Goal: Task Accomplishment & Management: Manage account settings

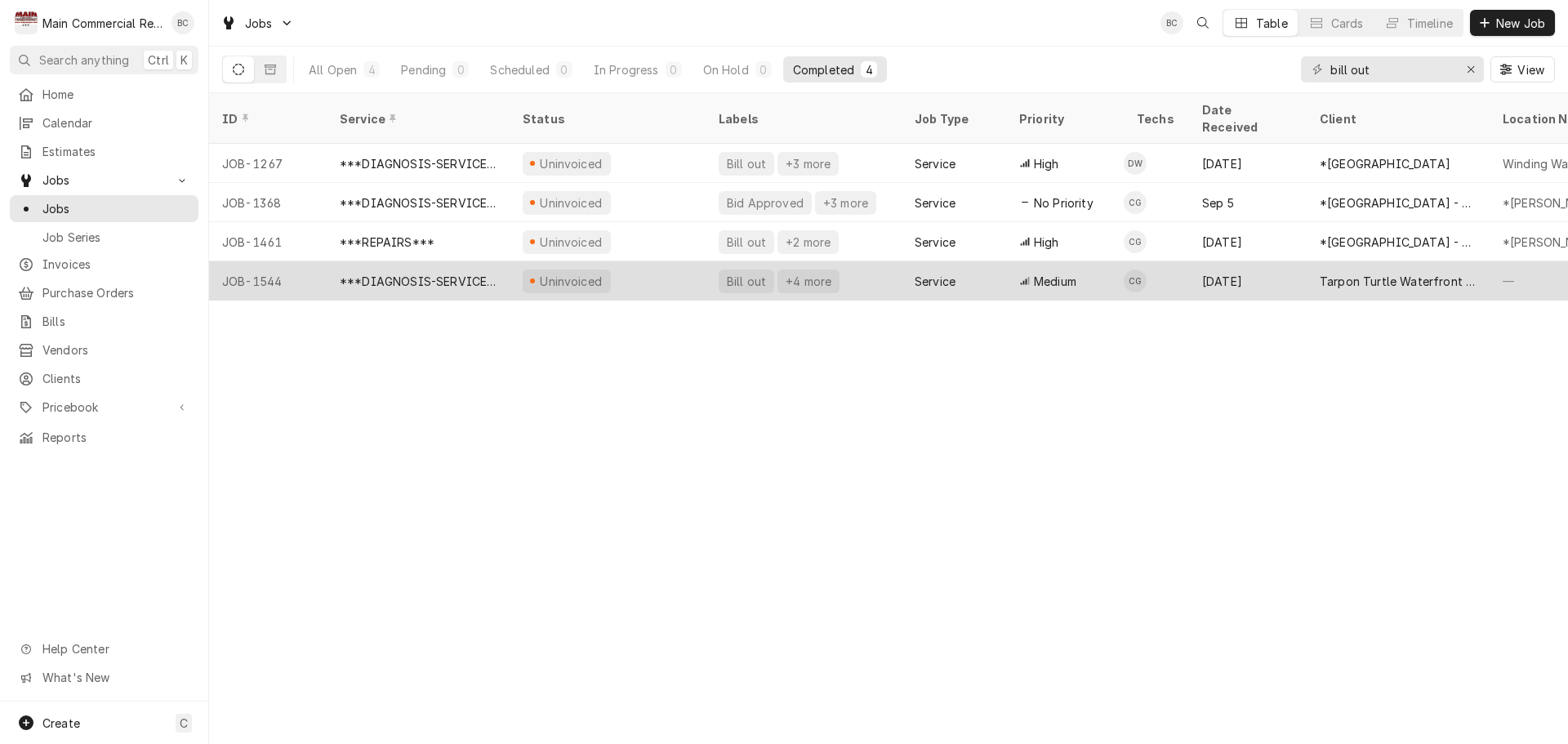
click at [816, 273] on div "+4 more" at bounding box center [808, 281] width 49 height 18
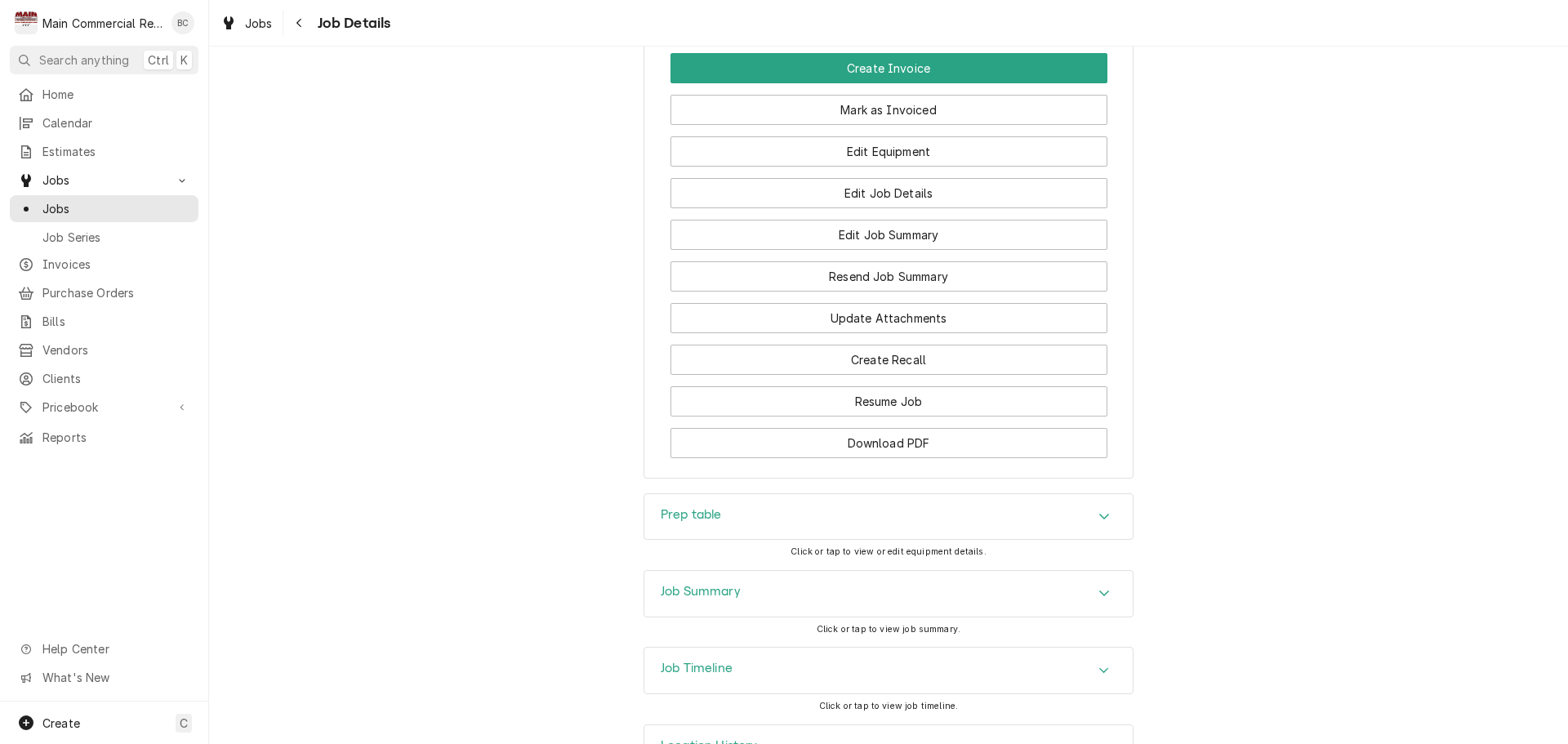
scroll to position [1546, 0]
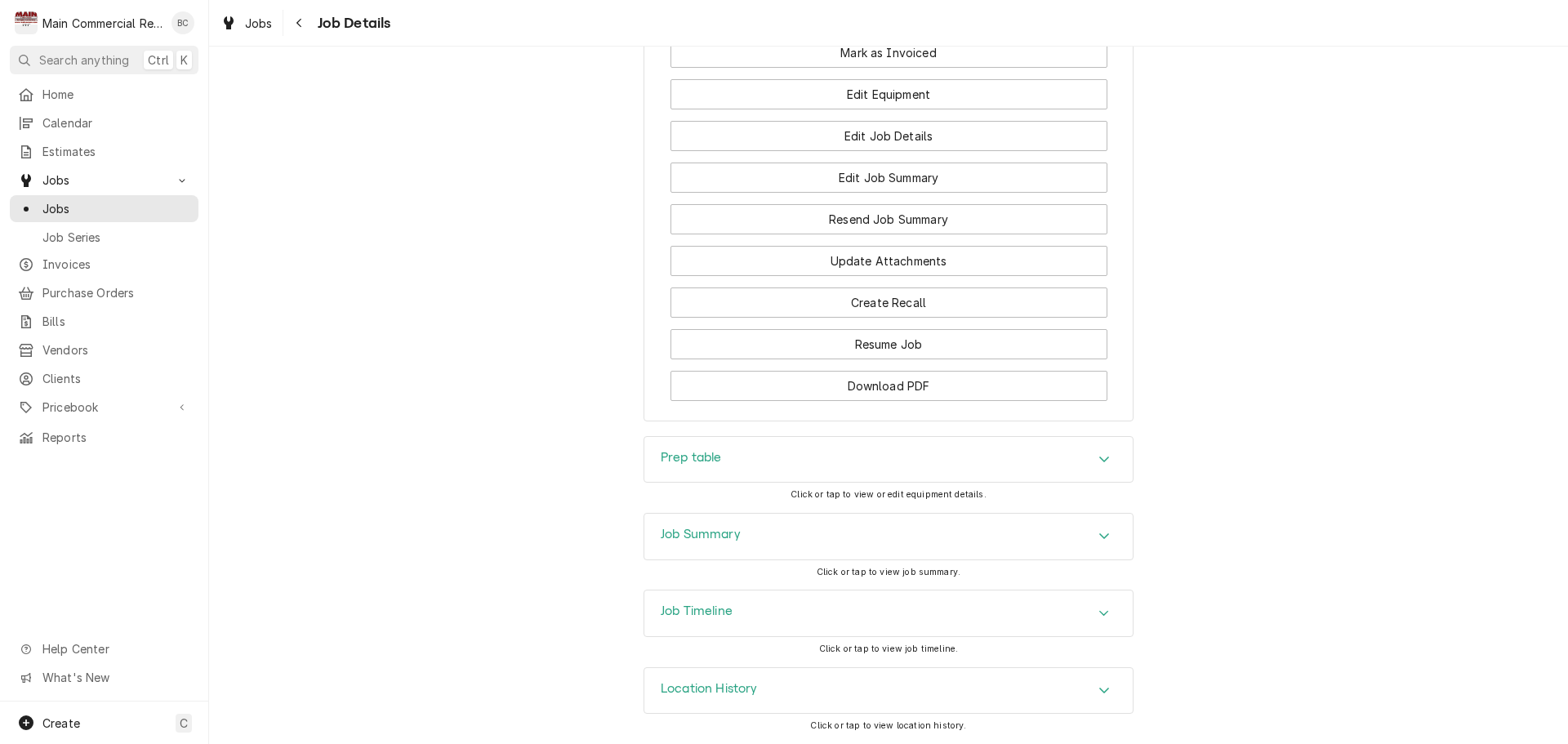
click at [689, 531] on h3 "Job Summary" at bounding box center [700, 535] width 80 height 16
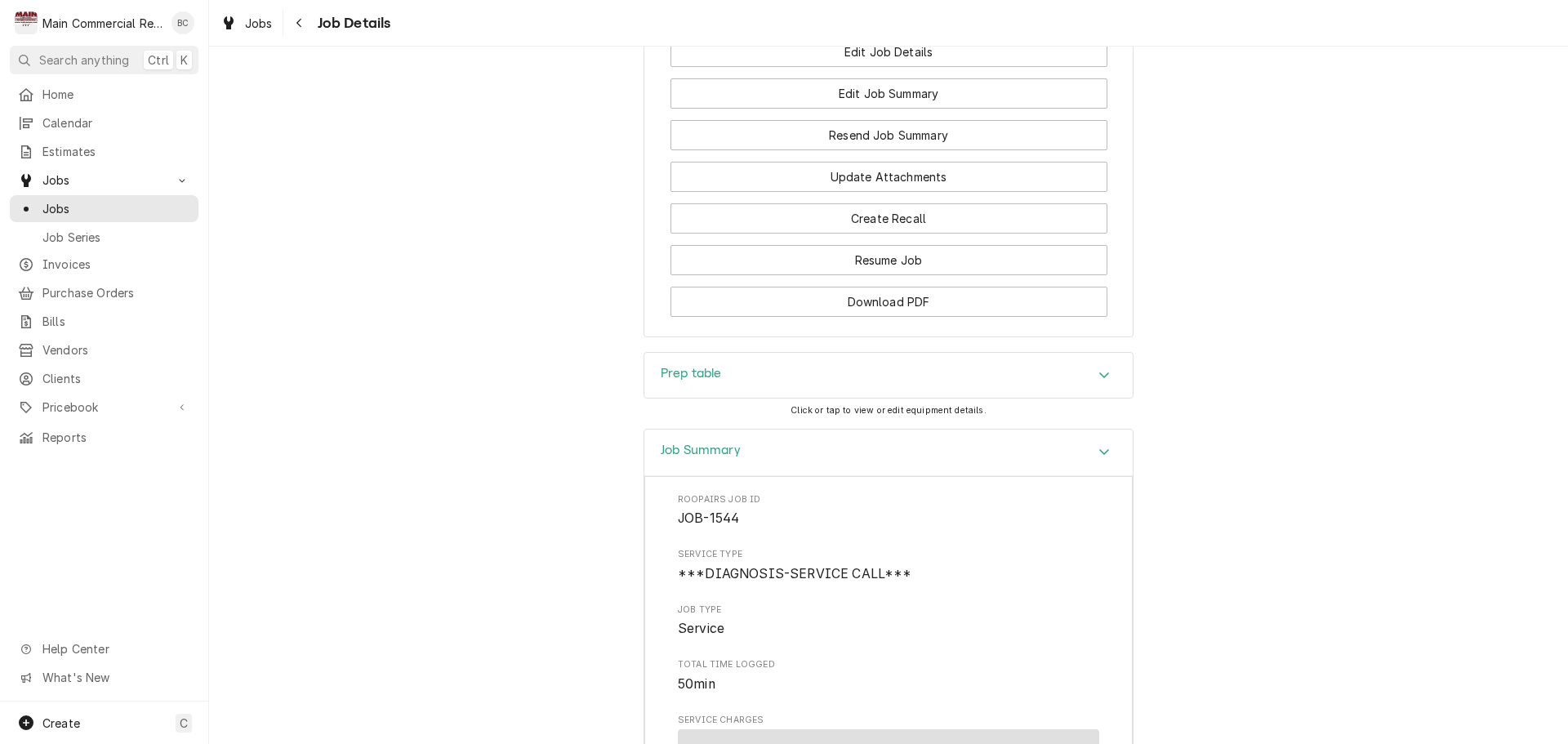
scroll to position [1633, 0]
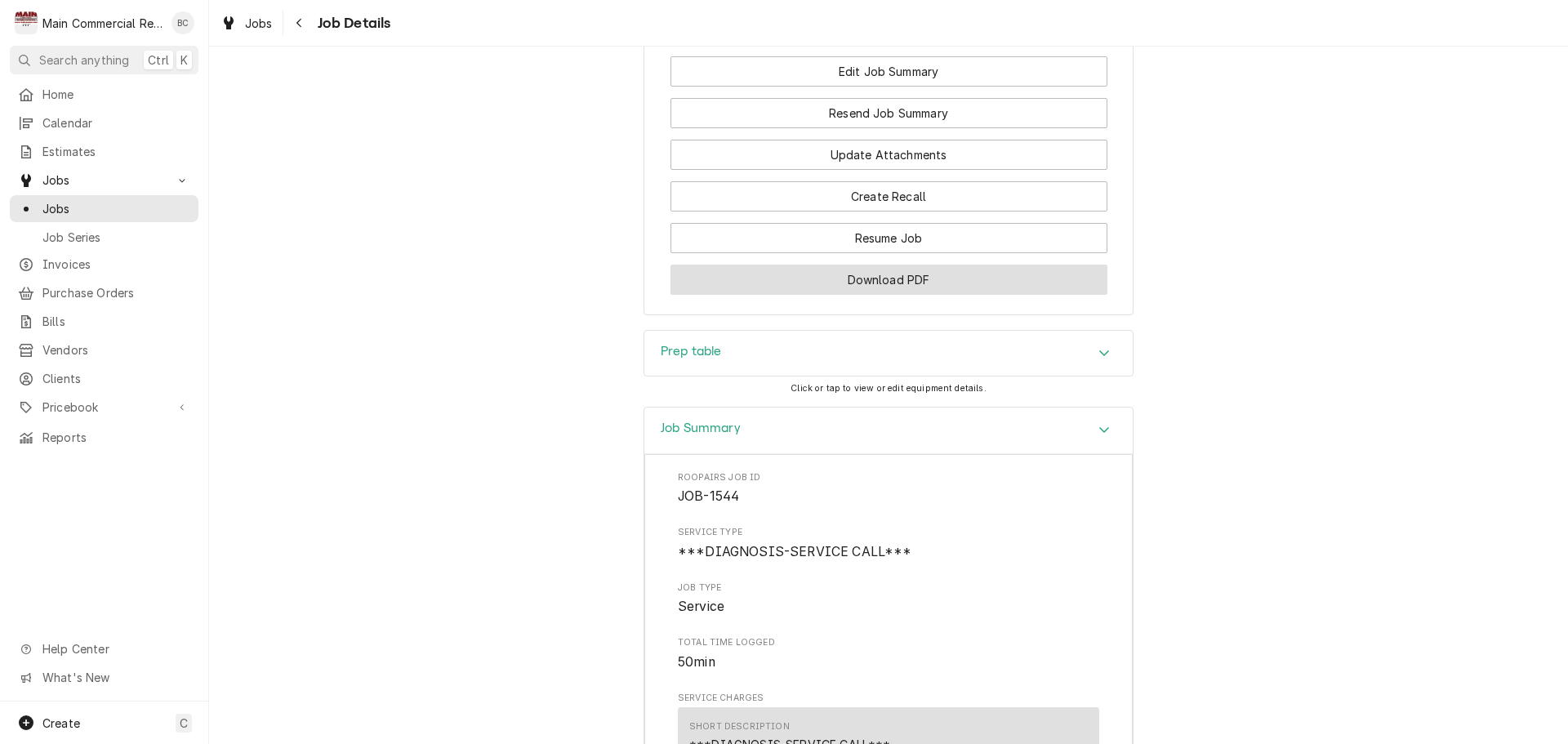
click at [865, 295] on button "Download PDF" at bounding box center [888, 279] width 437 height 30
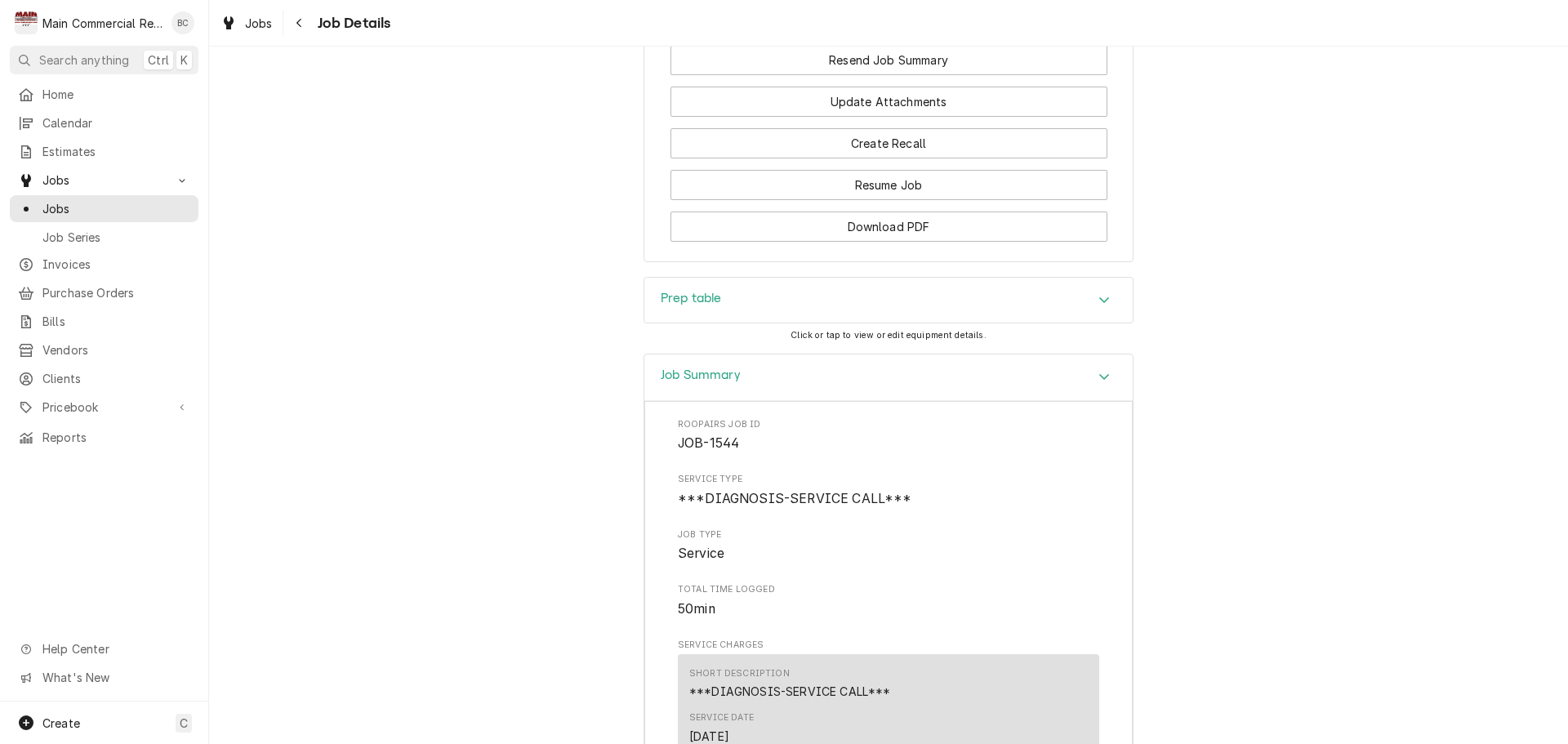
scroll to position [1715, 0]
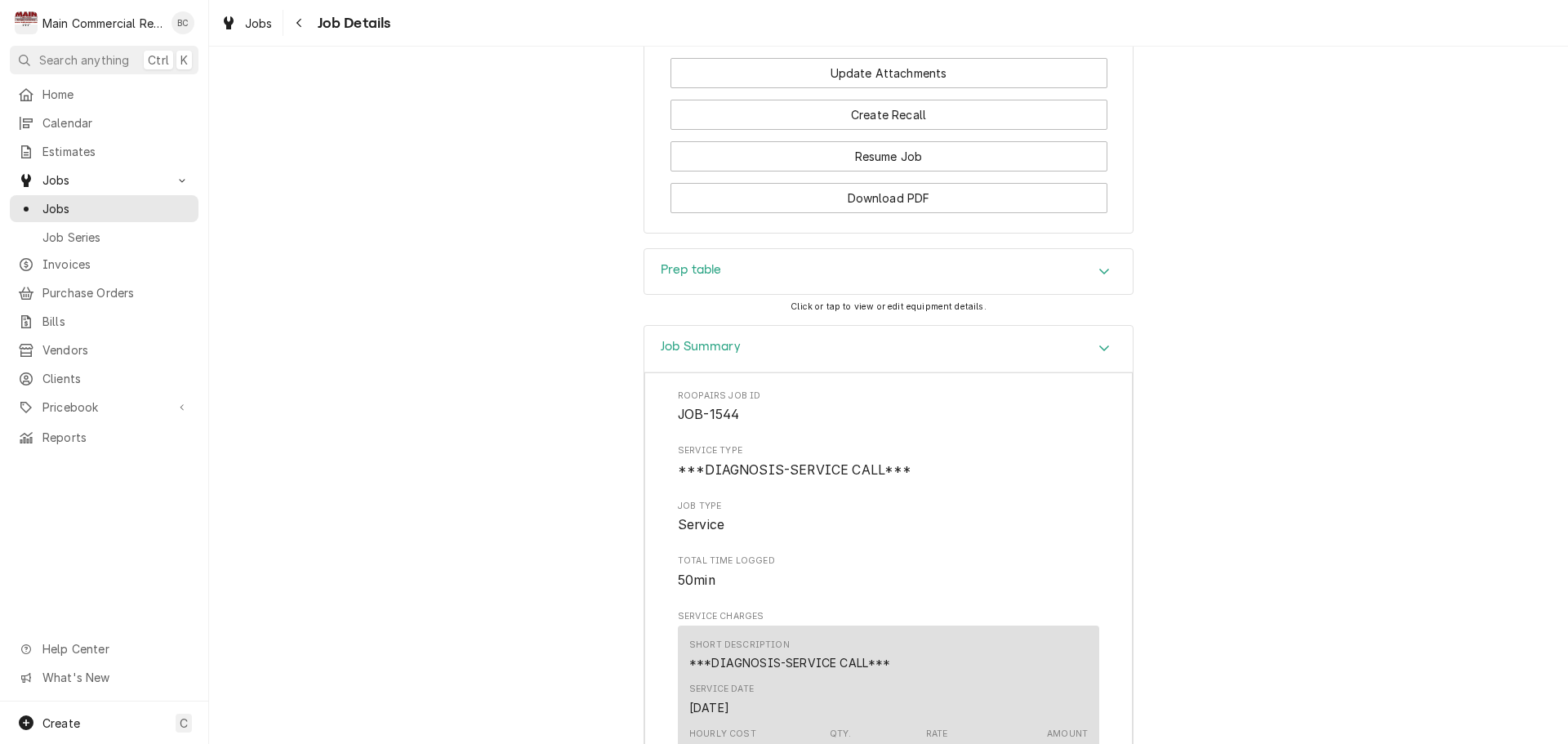
click at [682, 278] on h3 "Prep table" at bounding box center [691, 270] width 61 height 16
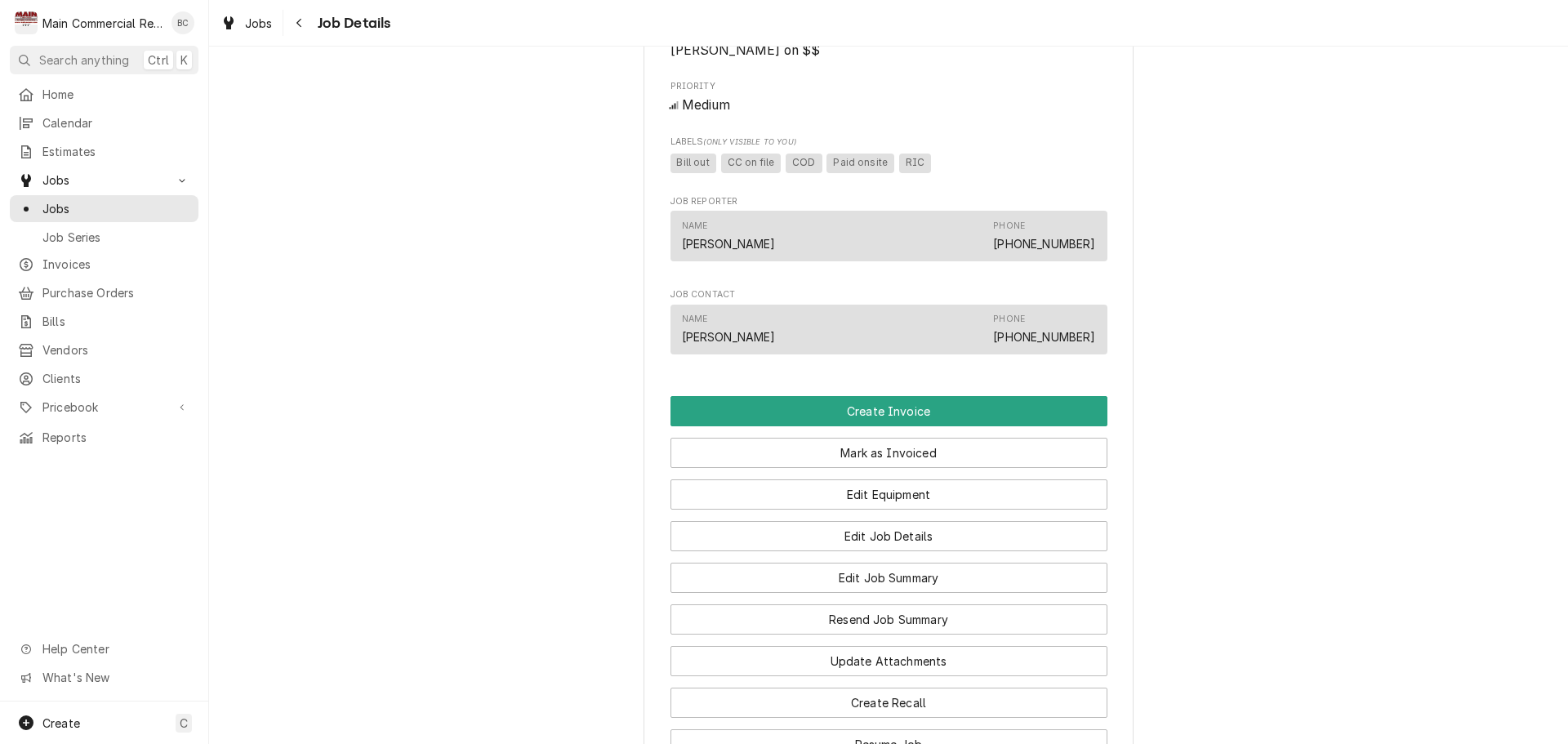
scroll to position [1225, 0]
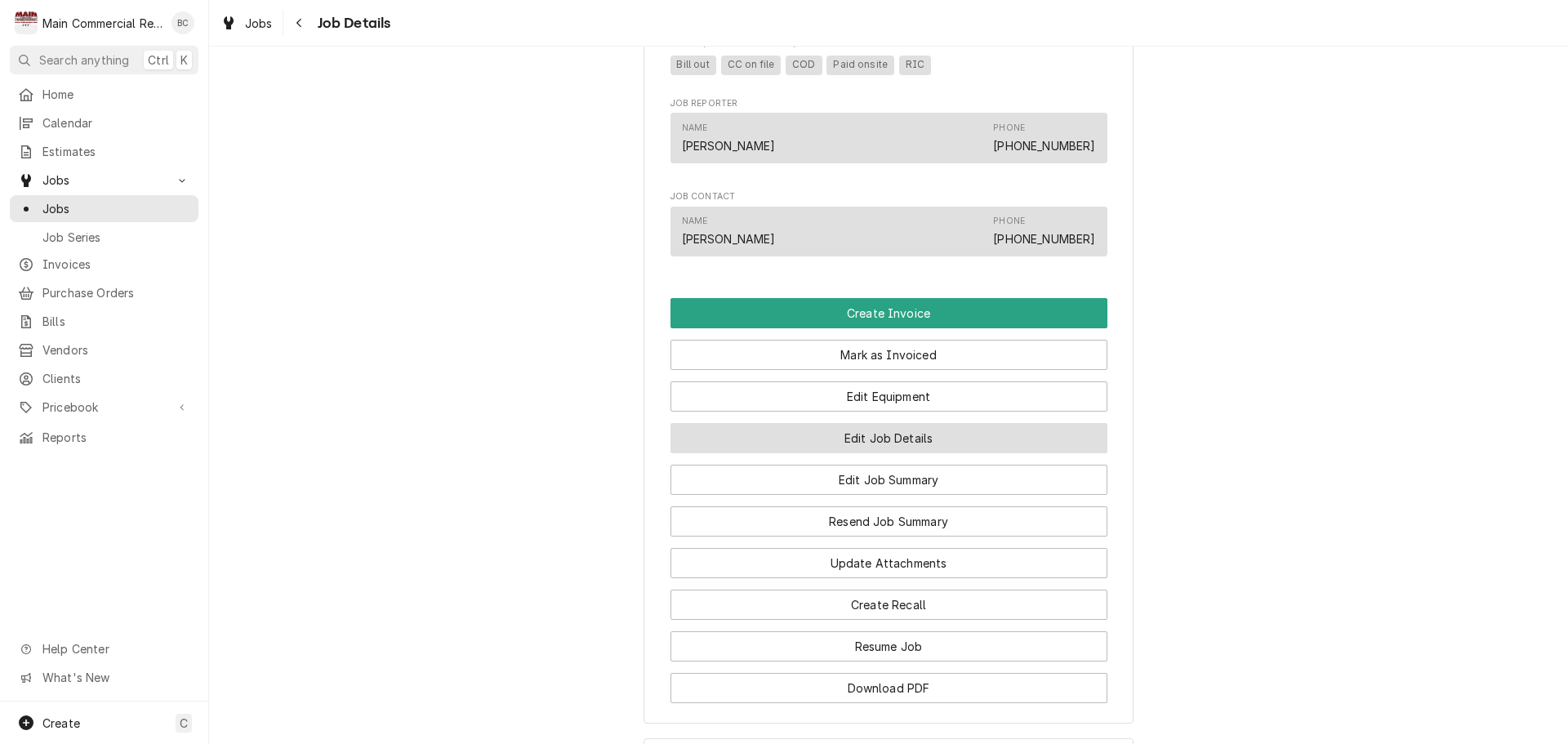
click at [869, 453] on button "Edit Job Details" at bounding box center [888, 437] width 437 height 30
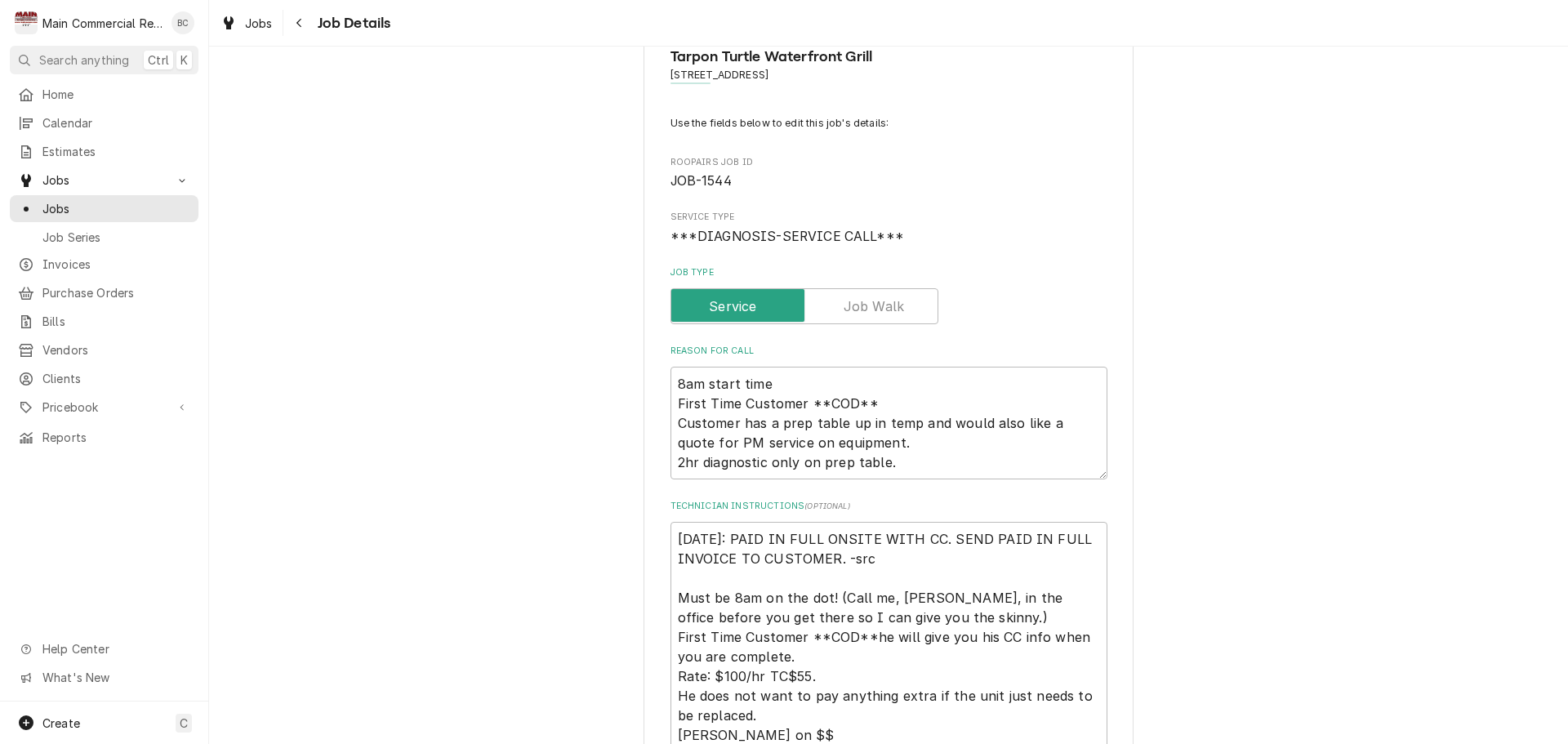
scroll to position [82, 0]
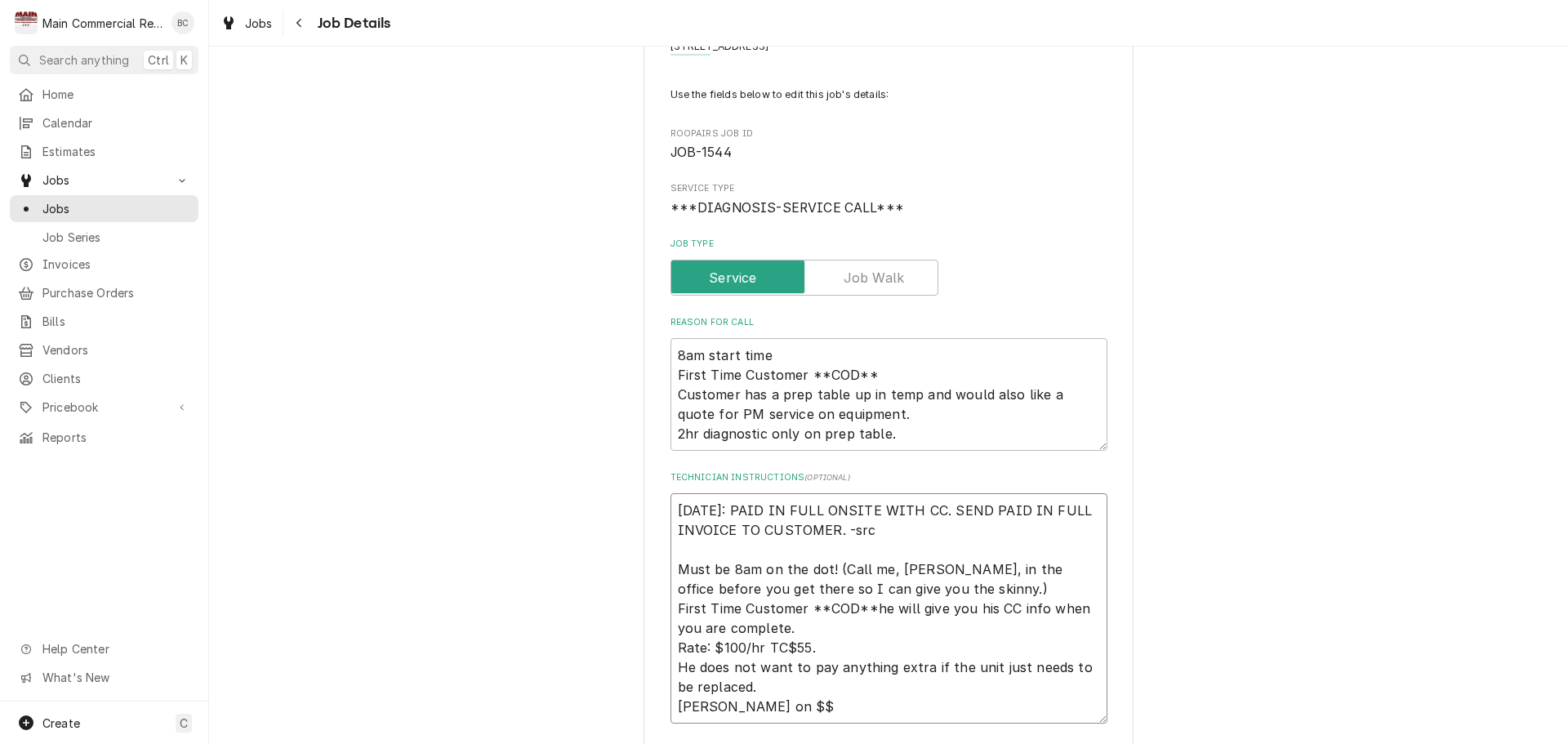
click at [670, 513] on textarea "[DATE]: PAID IN FULL ONSITE WITH CC. SEND PAID IN FULL INVOICE TO CUSTOMER. -sr…" at bounding box center [888, 608] width 437 height 230
type textarea "x"
type textarea "[DATE]: PAID IN FULL ONSITE WITH CC. SEND PAID IN FULL INVOICE TO CUSTOMER. -sr…"
click at [680, 507] on textarea "[DATE]: PAID IN FULL ONSITE WITH CC. SEND PAID IN FULL INVOICE TO CUSTOMER. -sr…" at bounding box center [888, 617] width 437 height 250
type textarea "x"
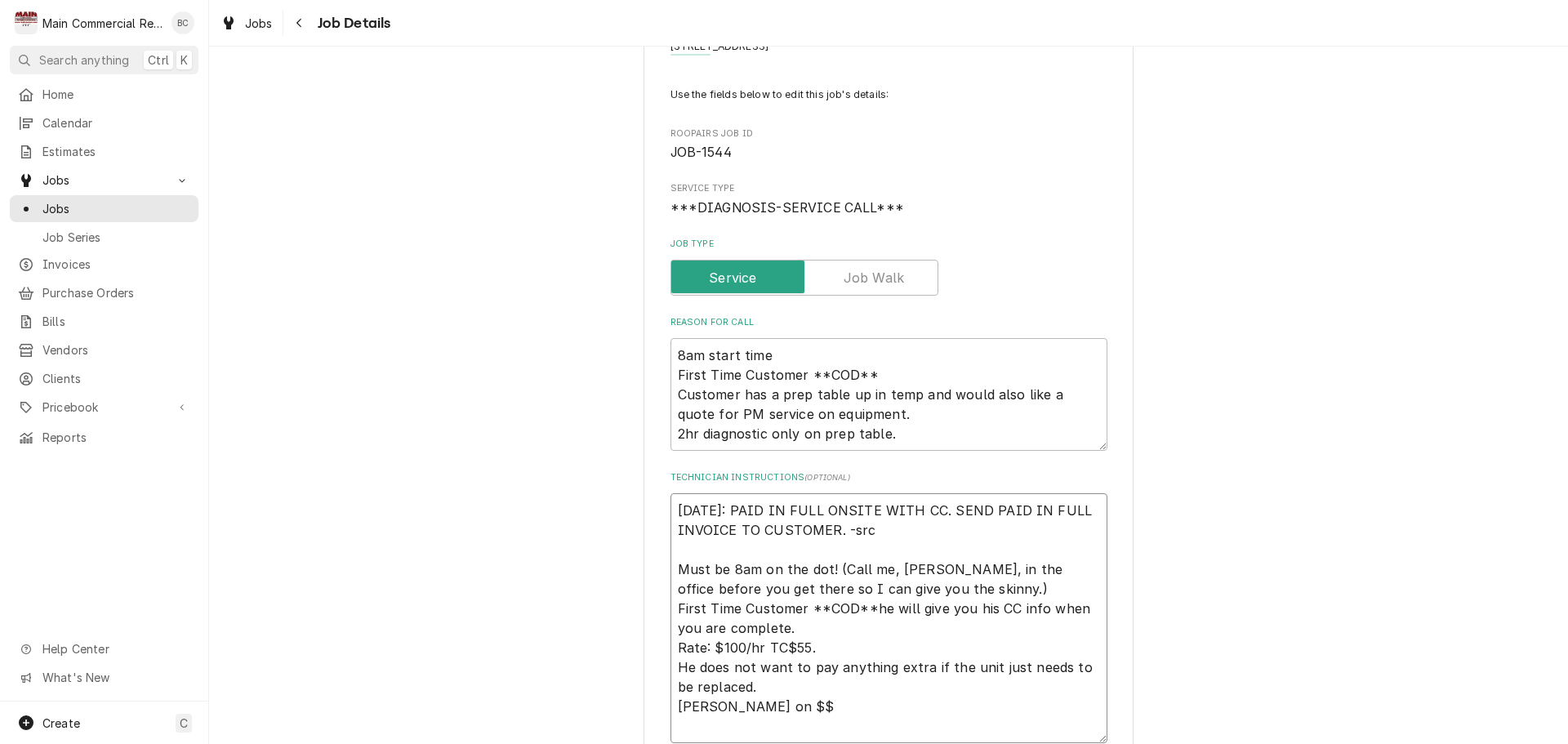
type textarea "I 10/10/25: PAID IN FULL ONSITE WITH CC. SEND PAID IN FULL INVOICE TO CUSTOMER.…"
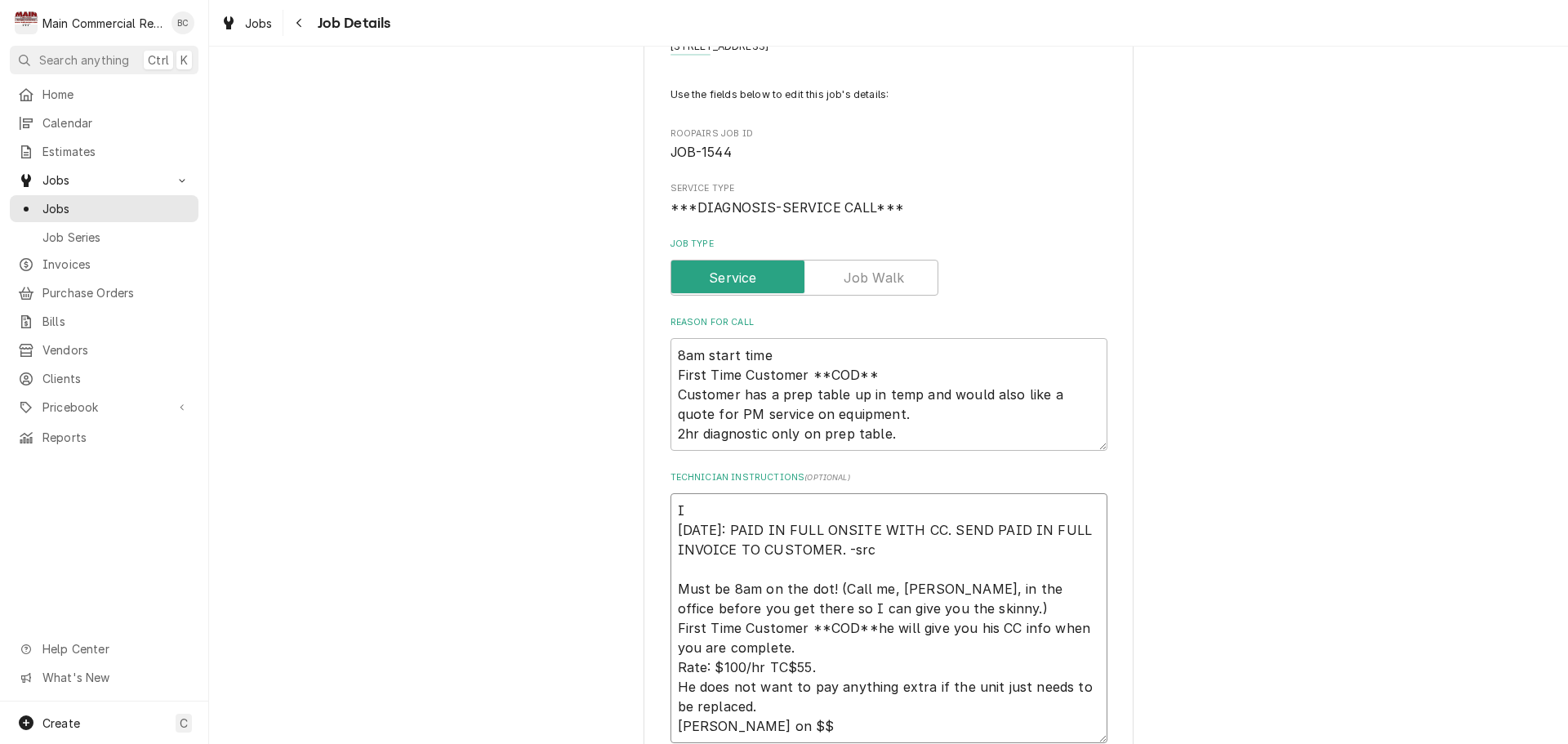
type textarea "x"
type textarea "IN 10/10/25: PAID IN FULL ONSITE WITH CC. SEND PAID IN FULL INVOICE TO CUSTOMER…"
type textarea "x"
type textarea "INV 10/10/25: PAID IN FULL ONSITE WITH CC. SEND PAID IN FULL INVOICE TO CUSTOME…"
type textarea "x"
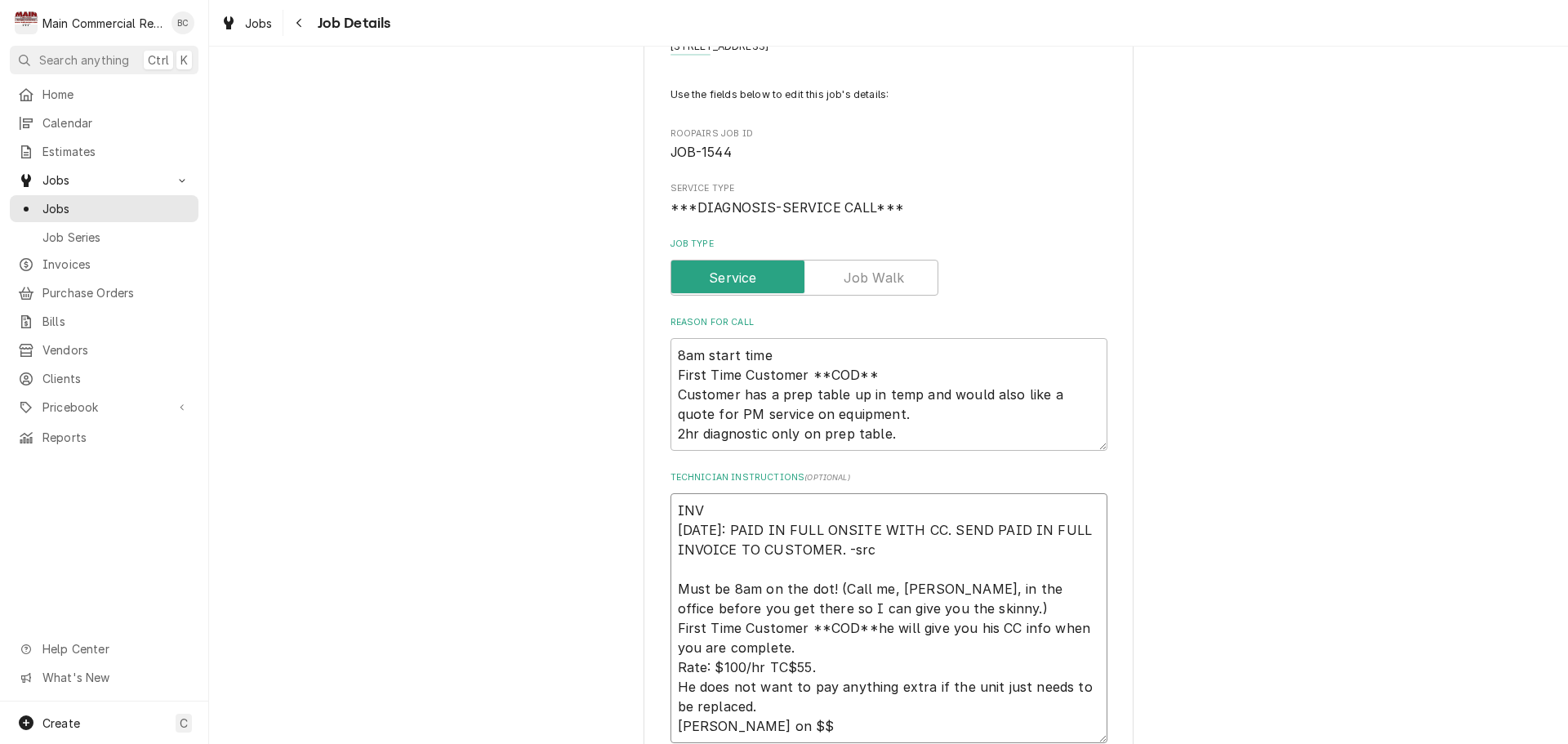
type textarea "INV# 10/10/25: PAID IN FULL ONSITE WITH CC. SEND PAID IN FULL INVOICE TO CUSTOM…"
type textarea "x"
type textarea "INV#1 10/10/25: PAID IN FULL ONSITE WITH CC. SEND PAID IN FULL INVOICE TO CUSTO…"
type textarea "x"
type textarea "INV#15 10/10/25: PAID IN FULL ONSITE WITH CC. SEND PAID IN FULL INVOICE TO CUST…"
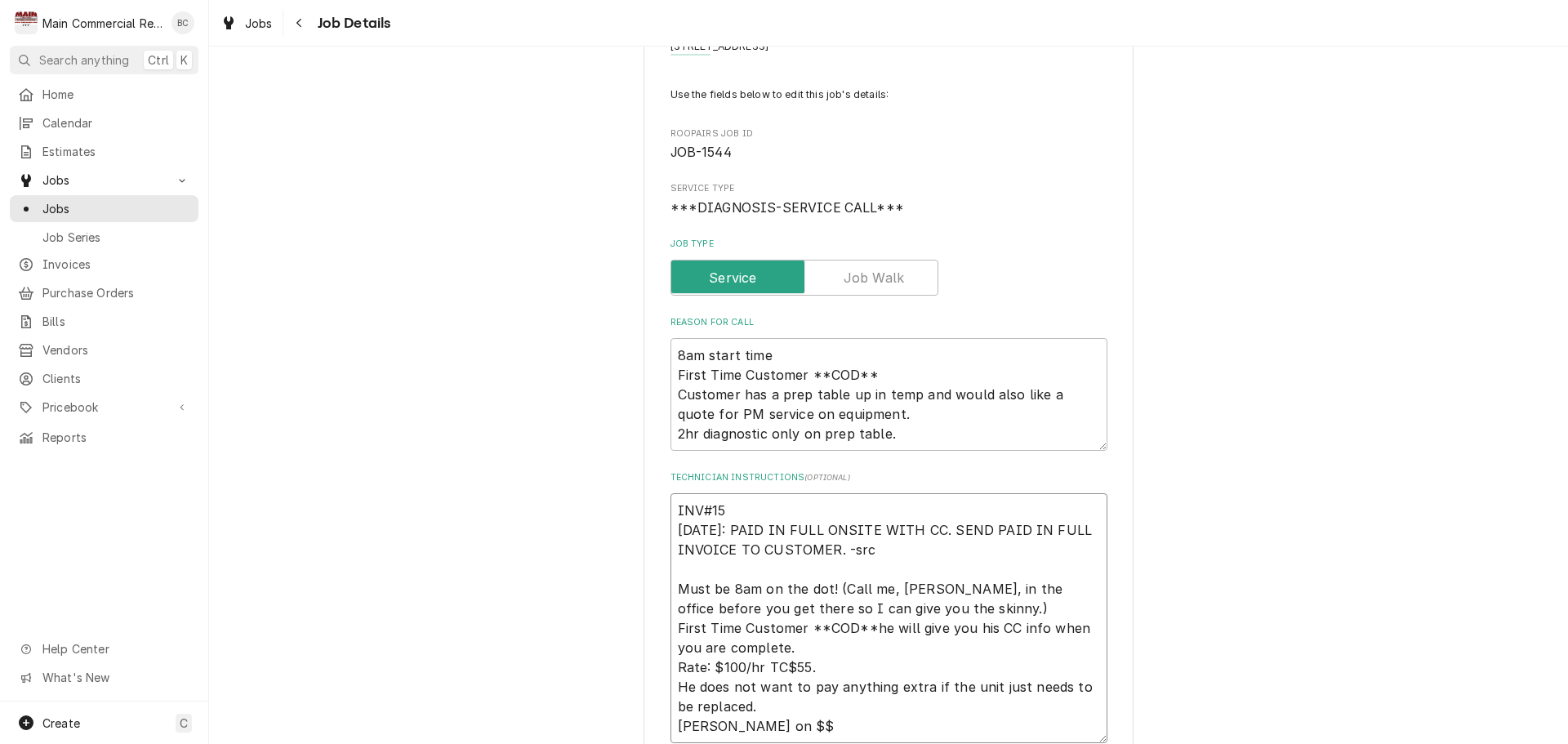
type textarea "x"
type textarea "INV#152 10/10/25: PAID IN FULL ONSITE WITH CC. SEND PAID IN FULL INVOICE TO CUS…"
type textarea "x"
type textarea "INV#1523 10/10/25: PAID IN FULL ONSITE WITH CC. SEND PAID IN FULL INVOICE TO CU…"
type textarea "x"
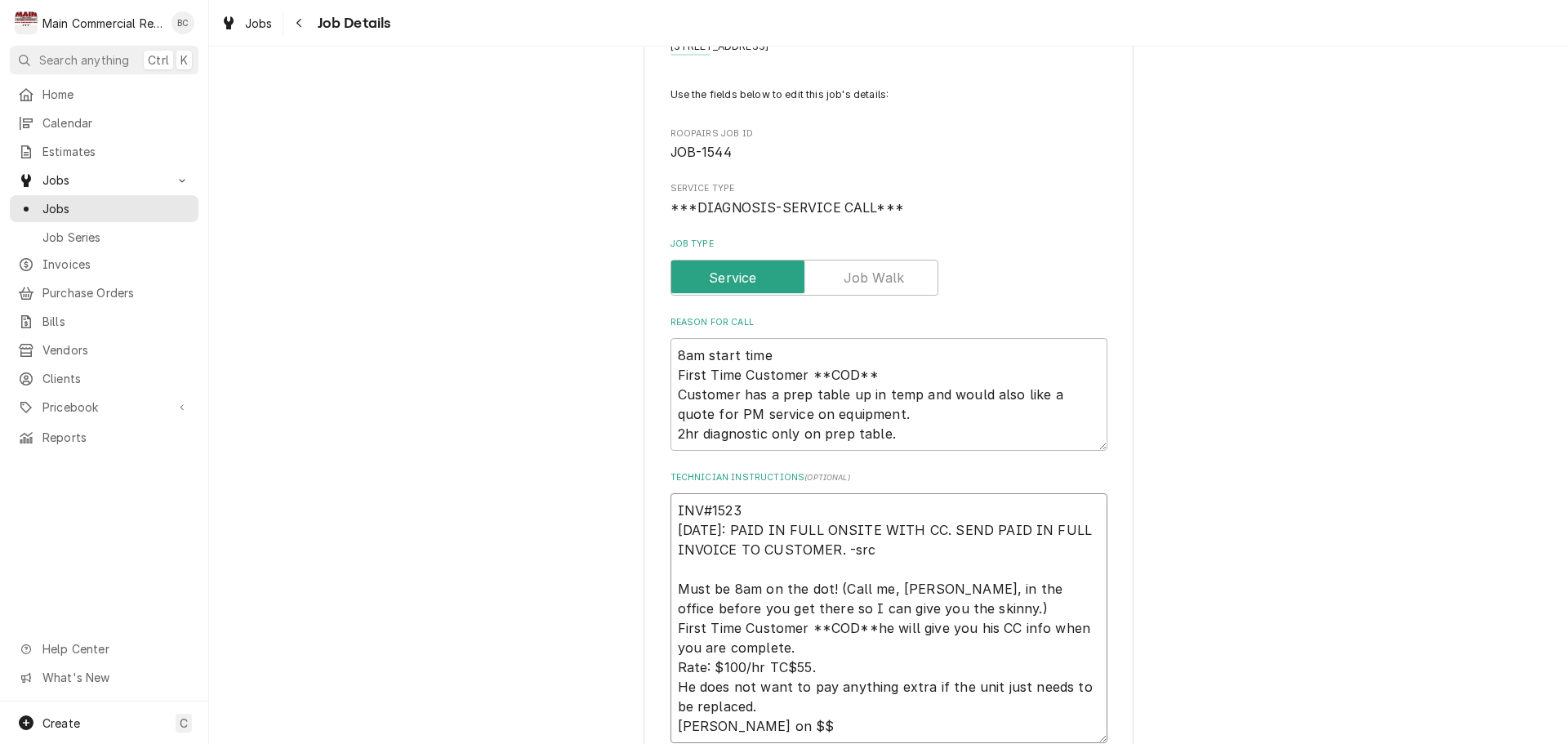
type textarea "INV#15236 10/10/25: PAID IN FULL ONSITE WITH CC. SEND PAID IN FULL INVOICE TO C…"
type textarea "x"
type textarea "INV#152367 10/10/25: PAID IN FULL ONSITE WITH CC. SEND PAID IN FULL INVOICE TO …"
type textarea "x"
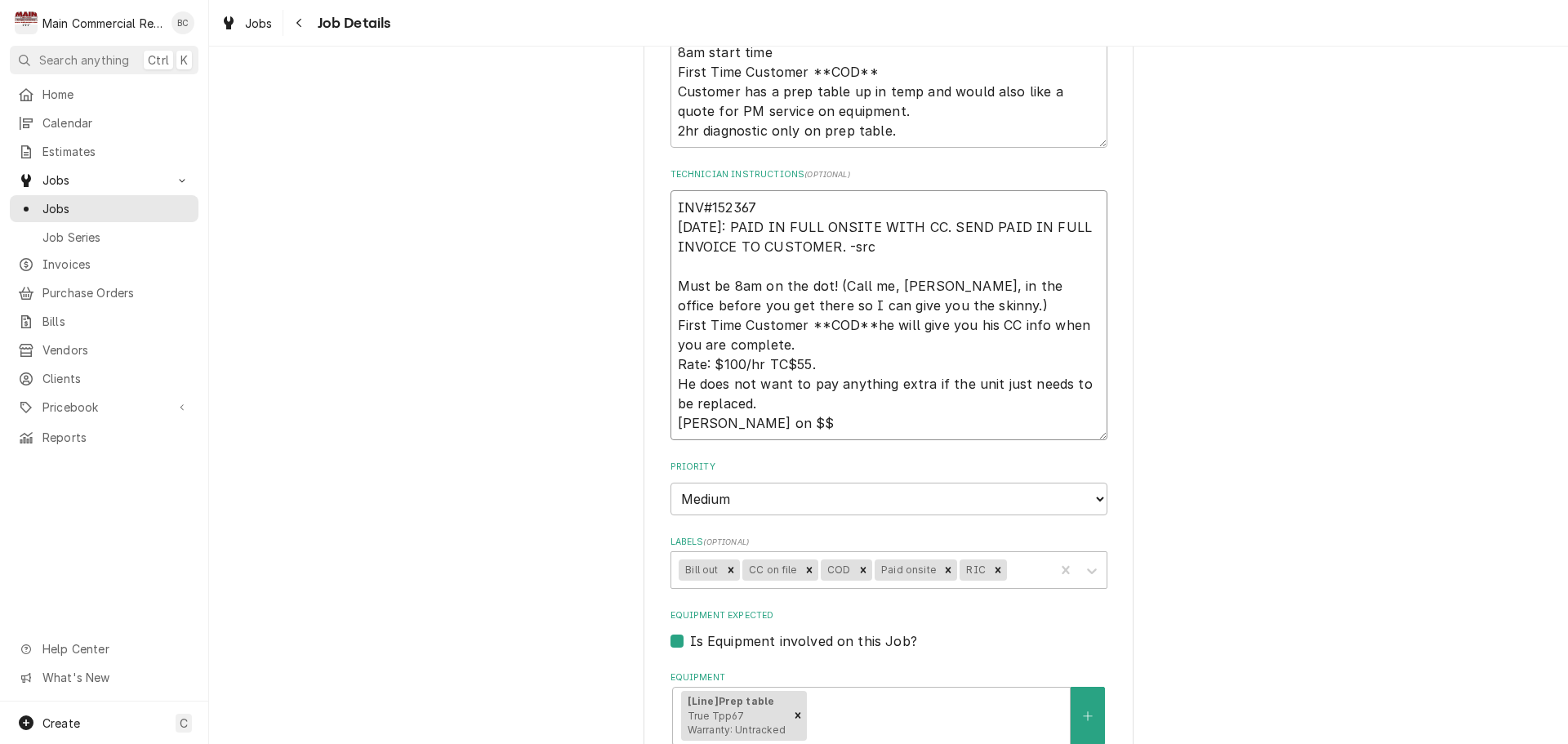
scroll to position [408, 0]
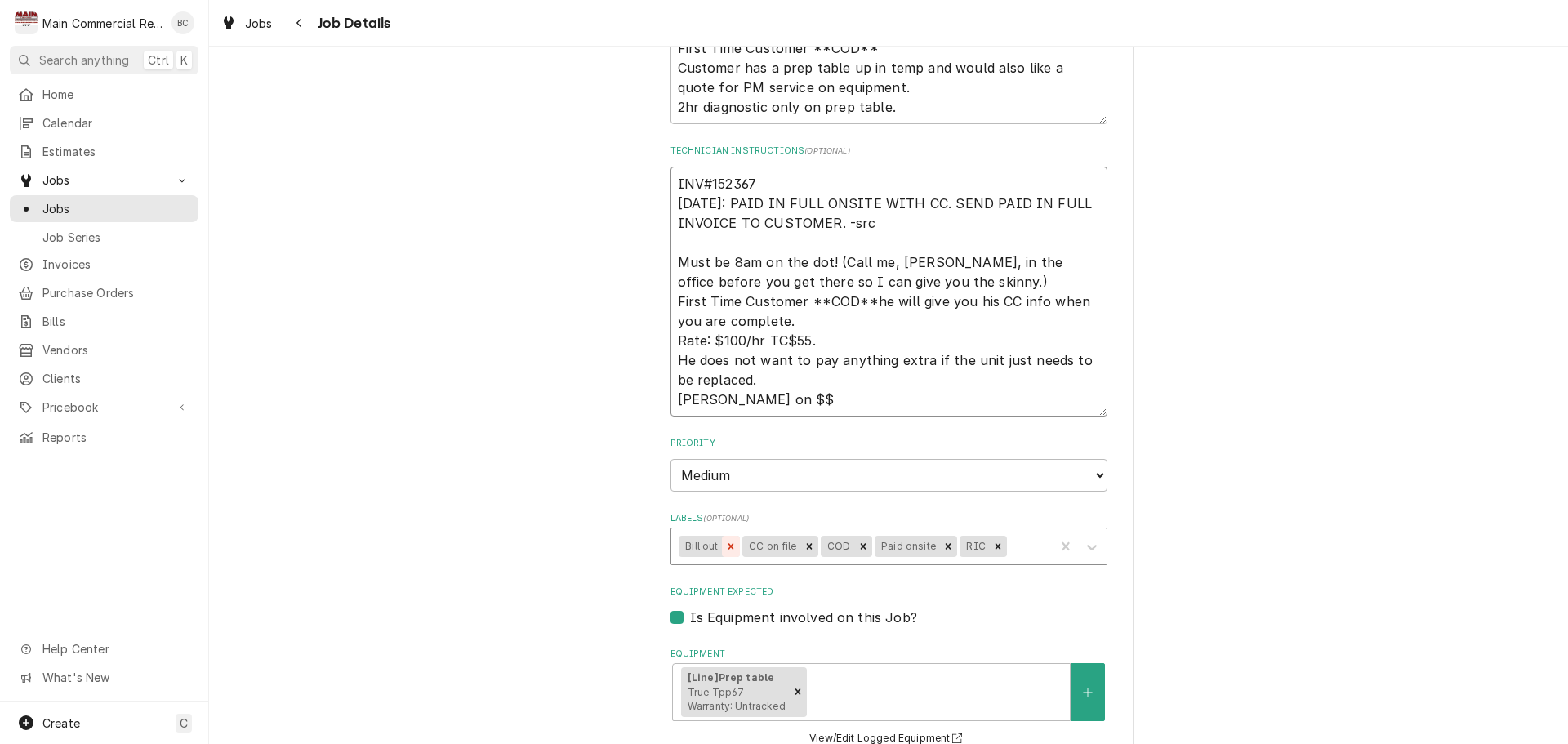
click at [728, 548] on icon "Remove Bill out" at bounding box center [730, 546] width 6 height 6
type textarea "INV#152367 10/10/25: PAID IN FULL ONSITE WITH CC. SEND PAID IN FULL INVOICE TO …"
type textarea "x"
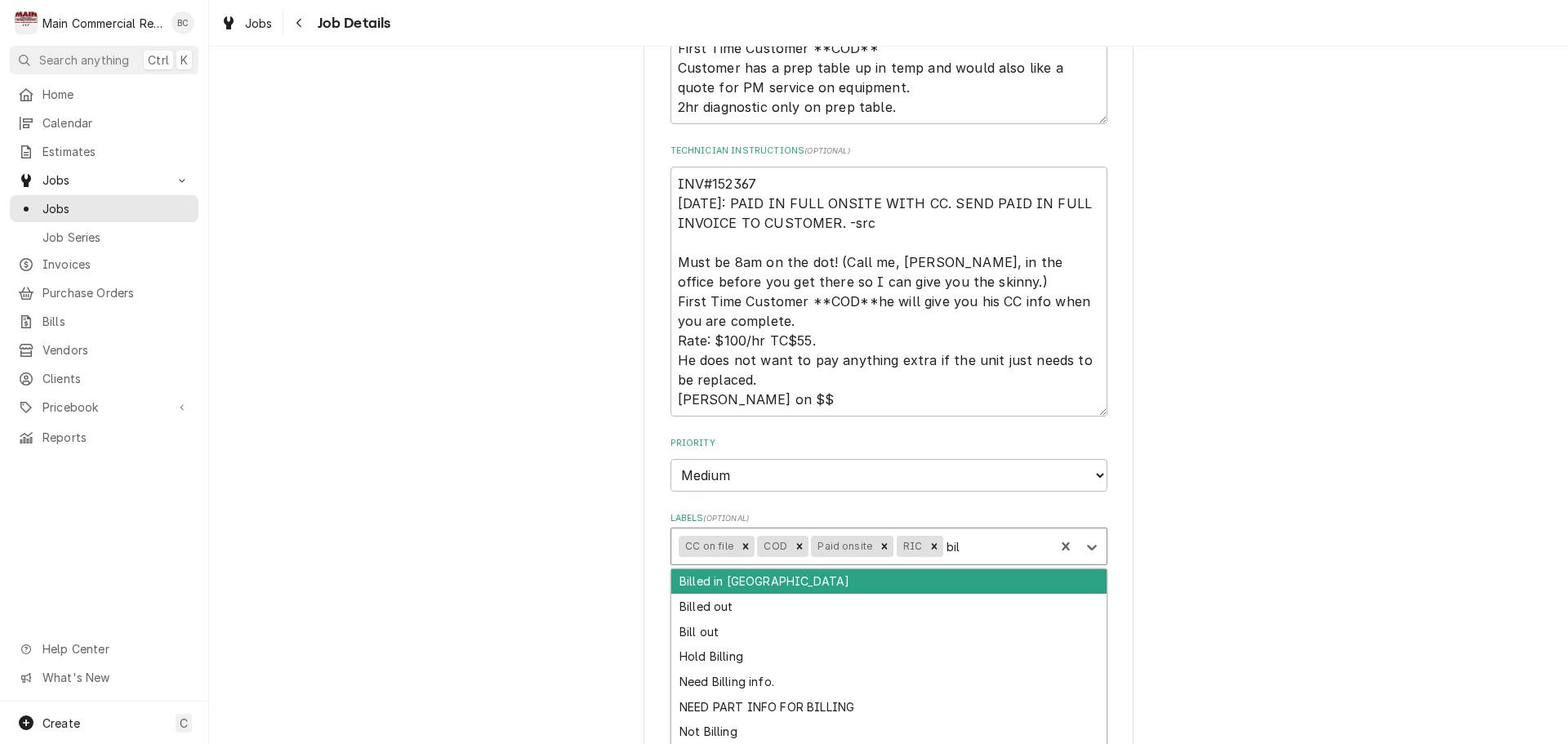
type input "bill"
click at [730, 579] on div "Billed in [GEOGRAPHIC_DATA]" at bounding box center [888, 581] width 435 height 25
type textarea "x"
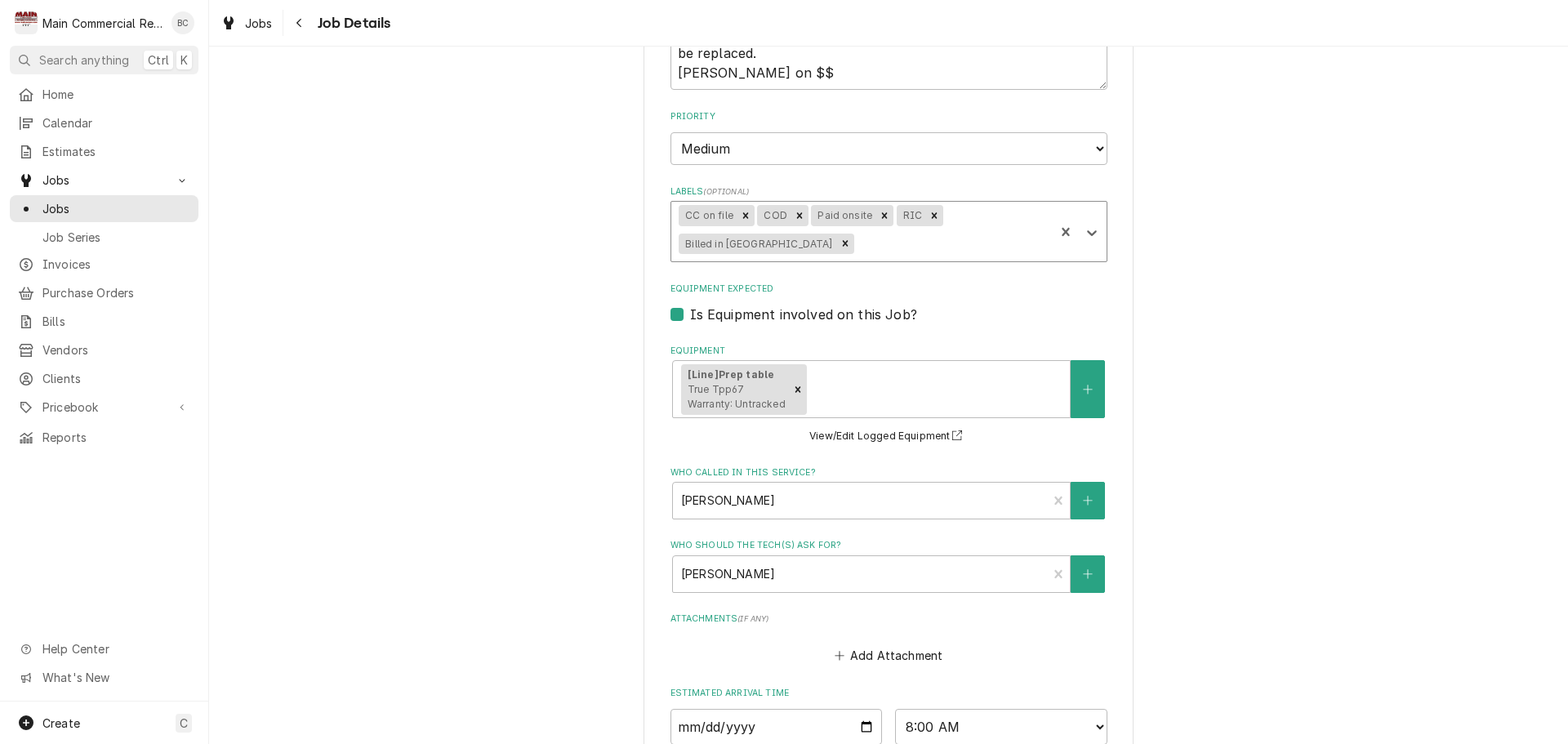
scroll to position [963, 0]
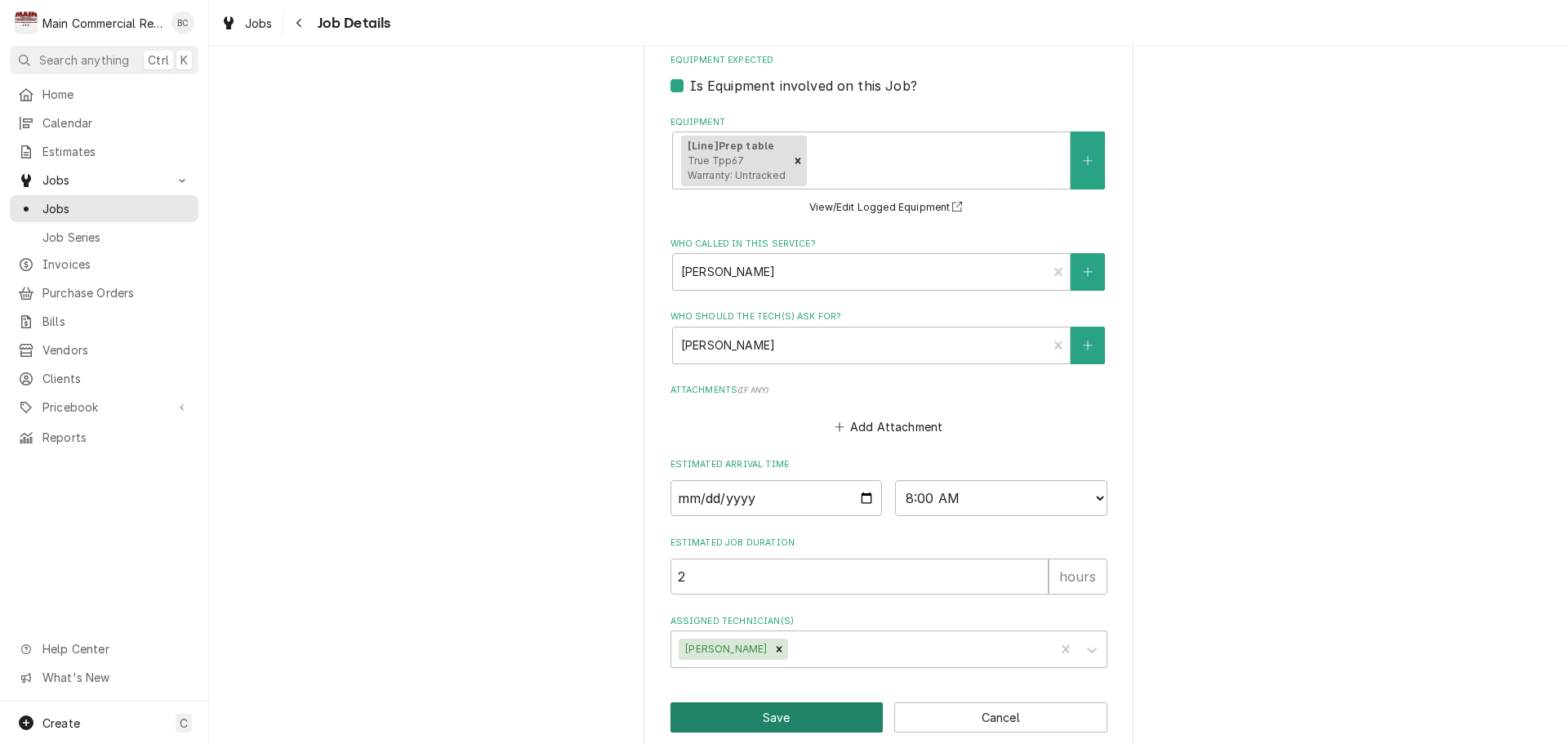
click at [771, 702] on button "Save" at bounding box center [776, 717] width 213 height 30
type textarea "x"
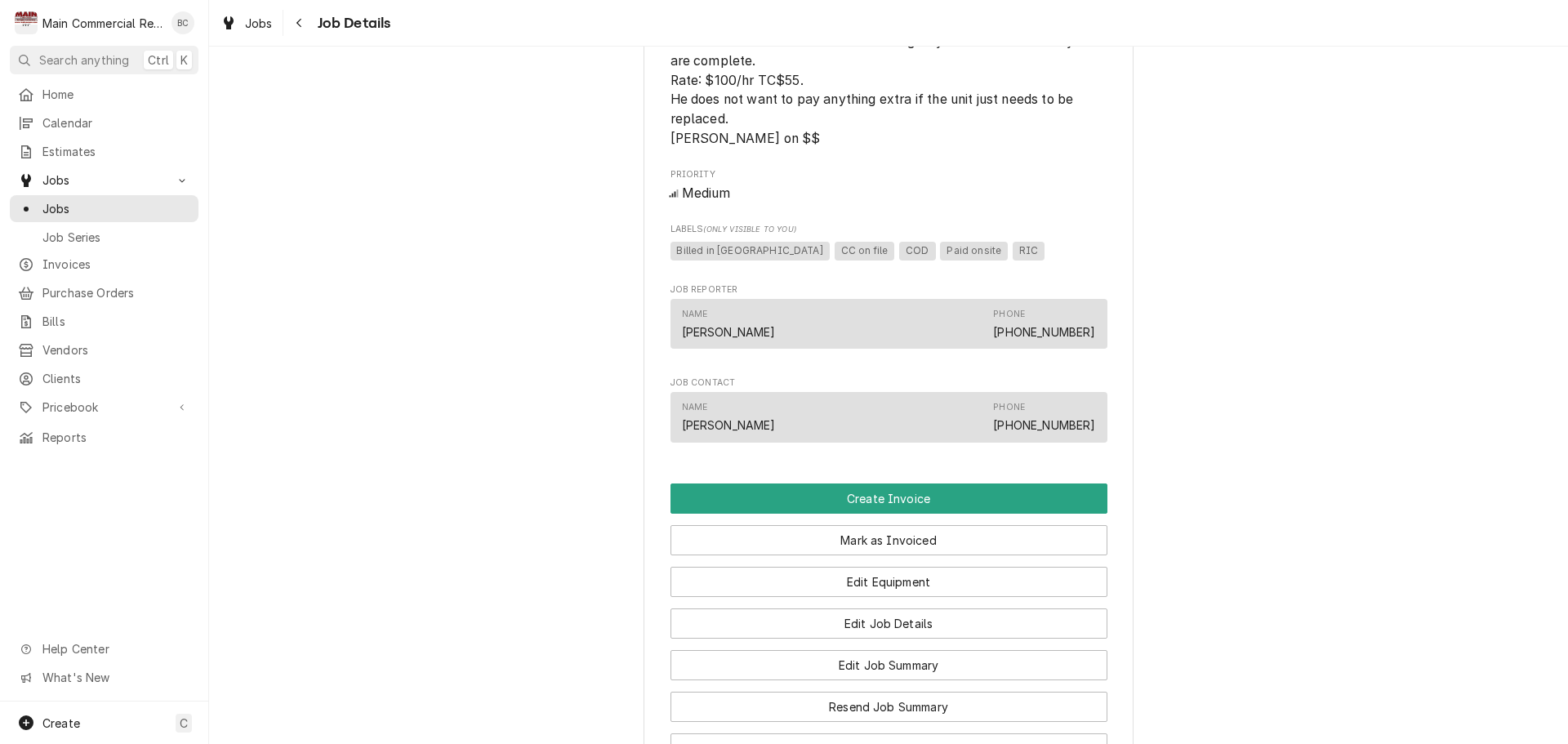
scroll to position [1061, 0]
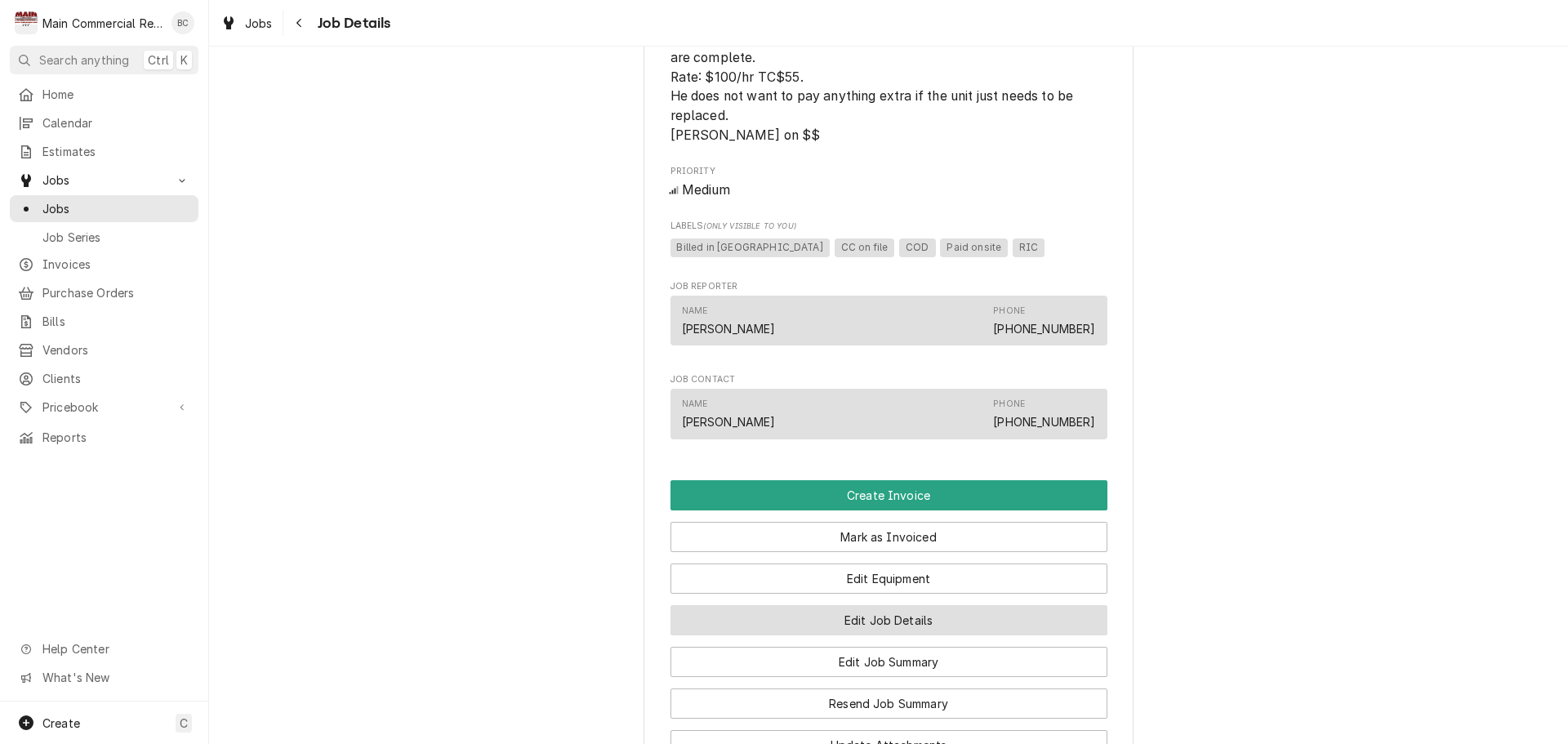
click at [901, 635] on button "Edit Job Details" at bounding box center [888, 619] width 437 height 30
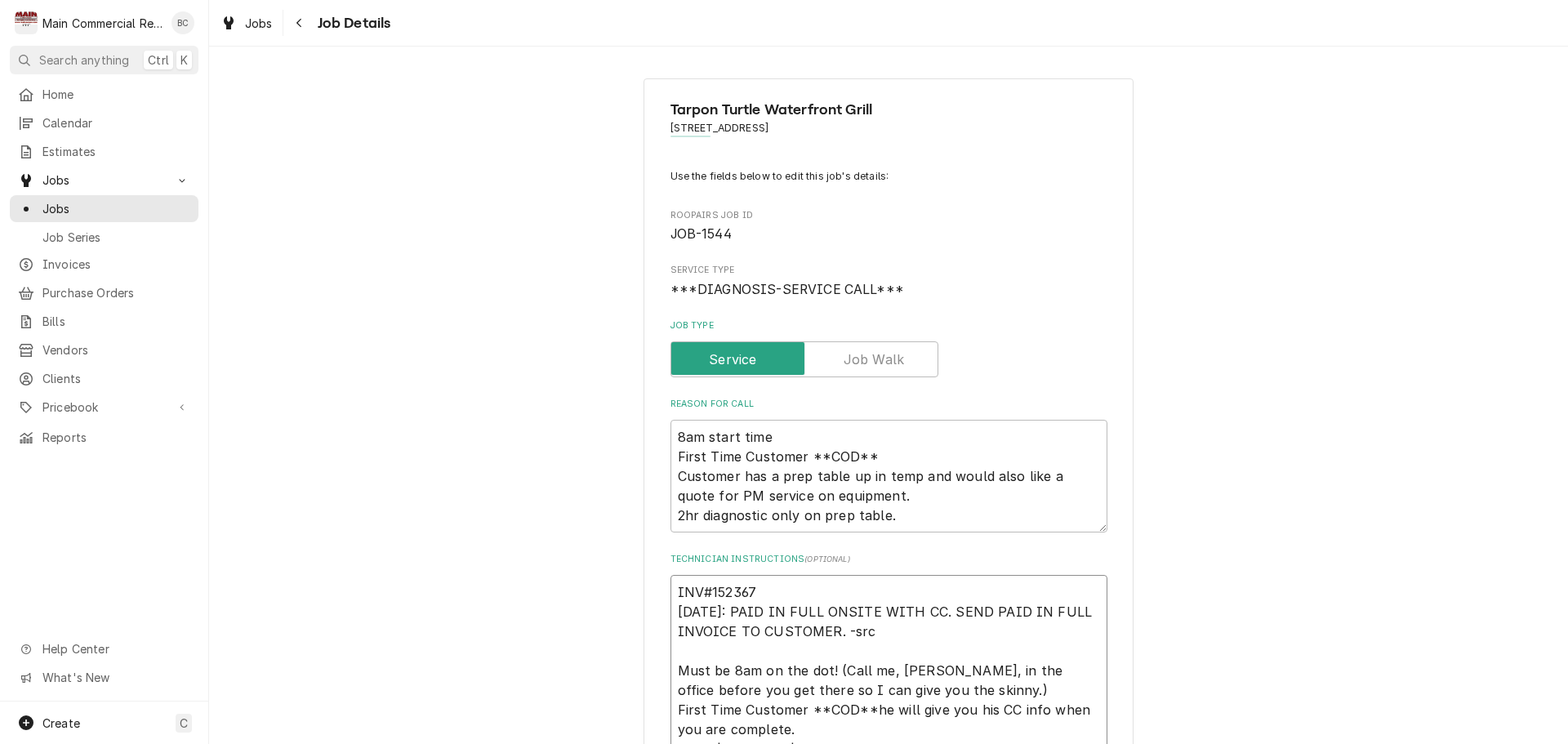
click at [758, 596] on textarea "INV#152367 [DATE]: PAID IN FULL ONSITE WITH CC. SEND PAID IN FULL INVOICE TO CU…" at bounding box center [888, 699] width 437 height 250
type textarea "x"
type textarea "INV#152367S 10/10/25: PAID IN FULL ONSITE WITH CC. SEND PAID IN FULL INVOICE TO…"
type textarea "x"
type textarea "INV#152367 10/10/25: PAID IN FULL ONSITE WITH CC. SEND PAID IN FULL INVOICE TO …"
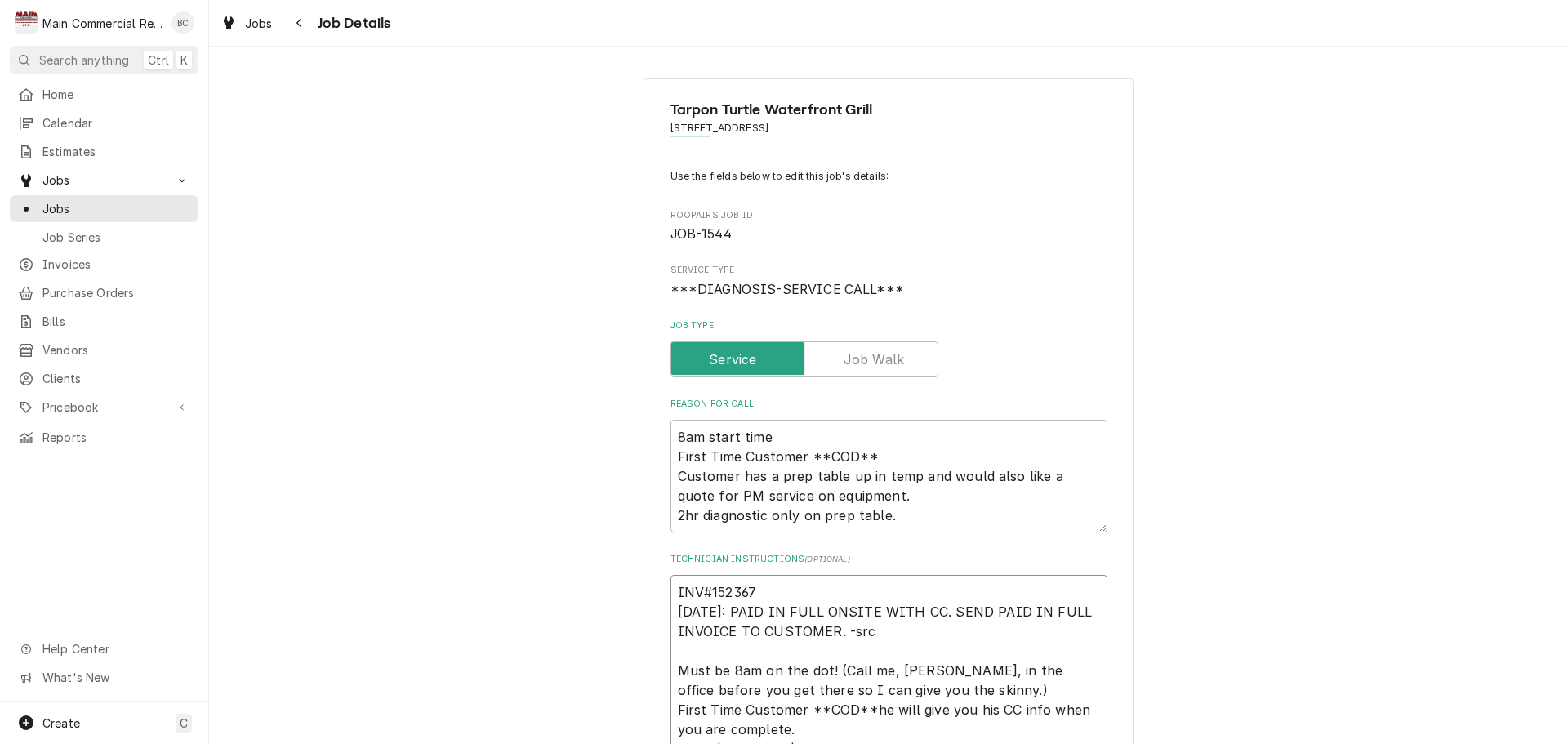
type textarea "x"
type textarea "INV#152367 10/10/25: PAID IN FULL ONSITE WITH CC. SEND PAID IN FULL INVOICE TO …"
type textarea "x"
type textarea "INV#152367 - 10/10/25: PAID IN FULL ONSITE WITH CC. SEND PAID IN FULL INVOICE T…"
type textarea "x"
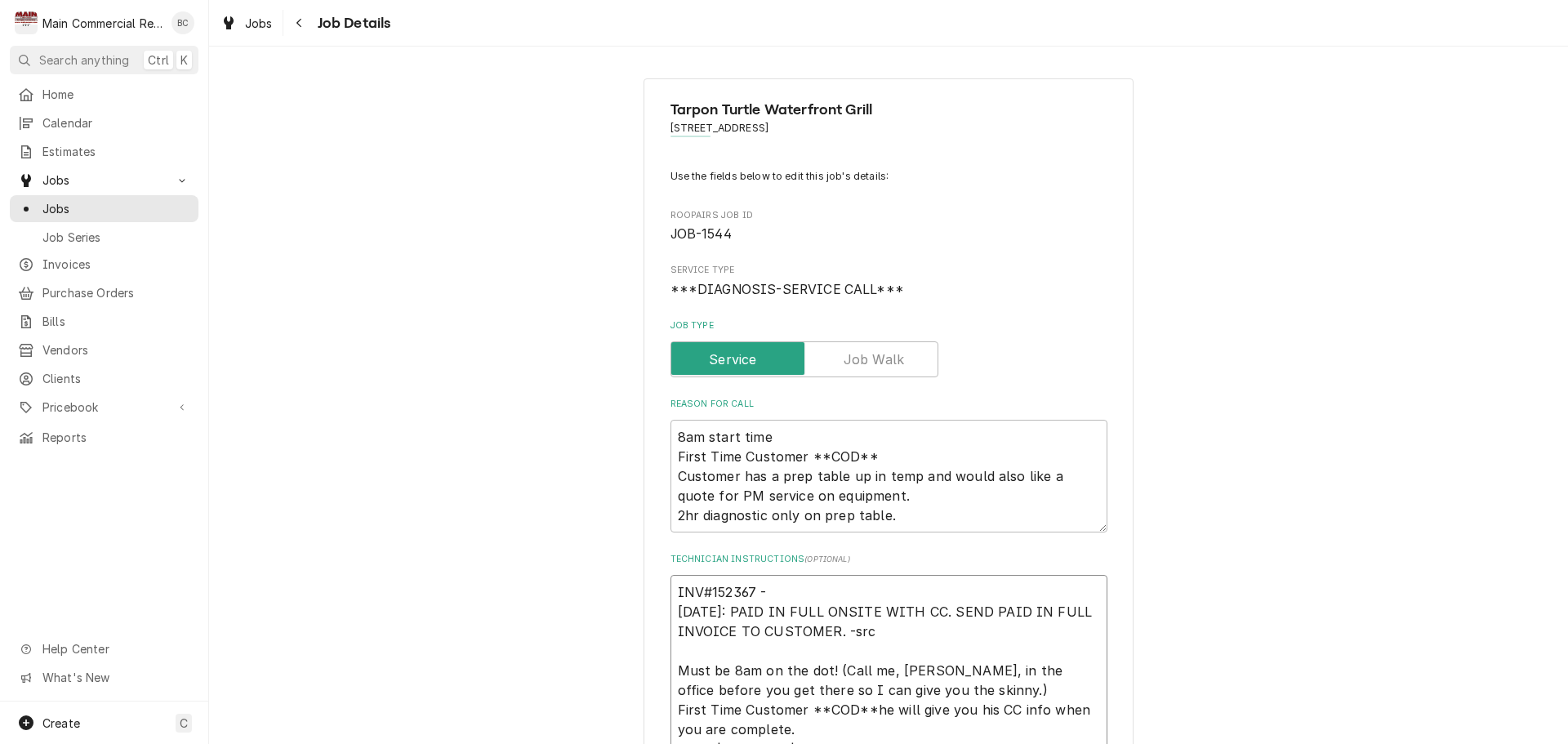
type textarea "INV#152367 - s 10/10/25: PAID IN FULL ONSITE WITH CC. SEND PAID IN FULL INVOICE…"
type textarea "x"
type textarea "INV#152367 - se 10/10/25: PAID IN FULL ONSITE WITH CC. SEND PAID IN FULL INVOIC…"
type textarea "x"
type textarea "INV#152367 - sen 10/10/25: PAID IN FULL ONSITE WITH CC. SEND PAID IN FULL INVOI…"
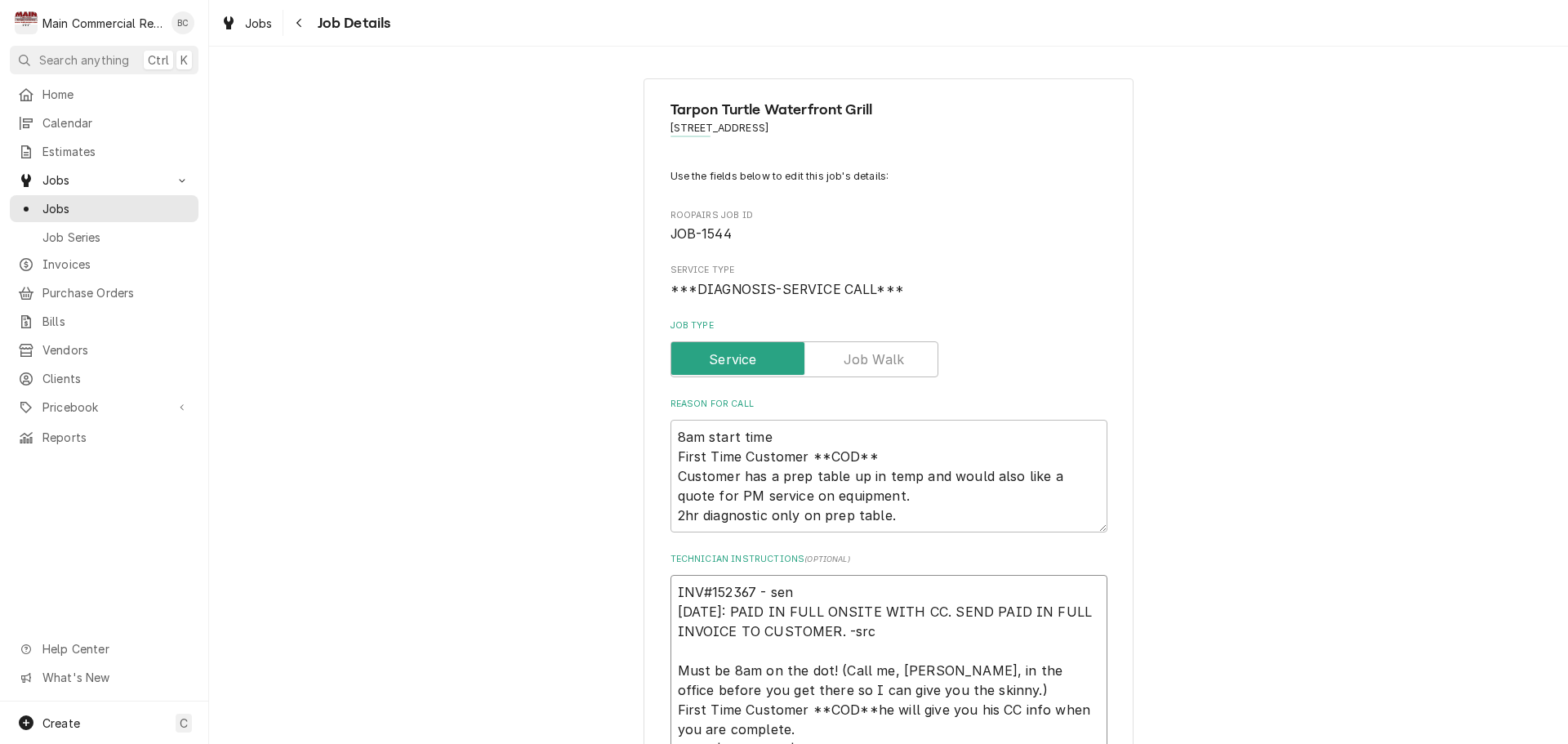
type textarea "x"
type textarea "INV#152367 - sent 10/10/25: PAID IN FULL ONSITE WITH CC. SEND PAID IN FULL INVO…"
type textarea "x"
type textarea "INV#152367 - sent 10/10/25: PAID IN FULL ONSITE WITH CC. SEND PAID IN FULL INVO…"
type textarea "x"
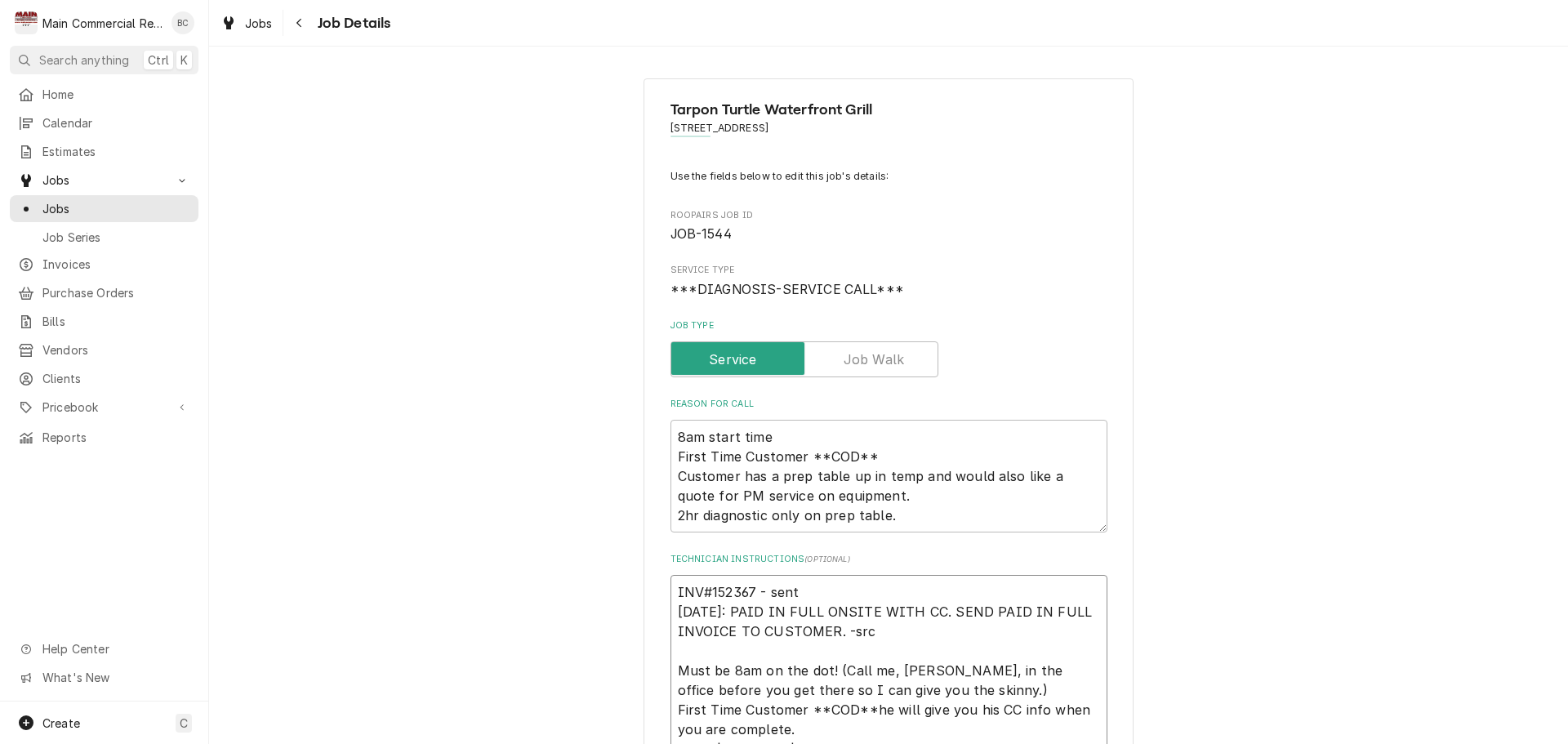
type textarea "INV#152367 - sent p 10/10/25: PAID IN FULL ONSITE WITH CC. SEND PAID IN FULL IN…"
type textarea "x"
type textarea "INV#152367 - sent pa 10/10/25: PAID IN FULL ONSITE WITH CC. SEND PAID IN FULL I…"
type textarea "x"
type textarea "INV#152367 - sent pai 10/10/25: PAID IN FULL ONSITE WITH CC. SEND PAID IN FULL …"
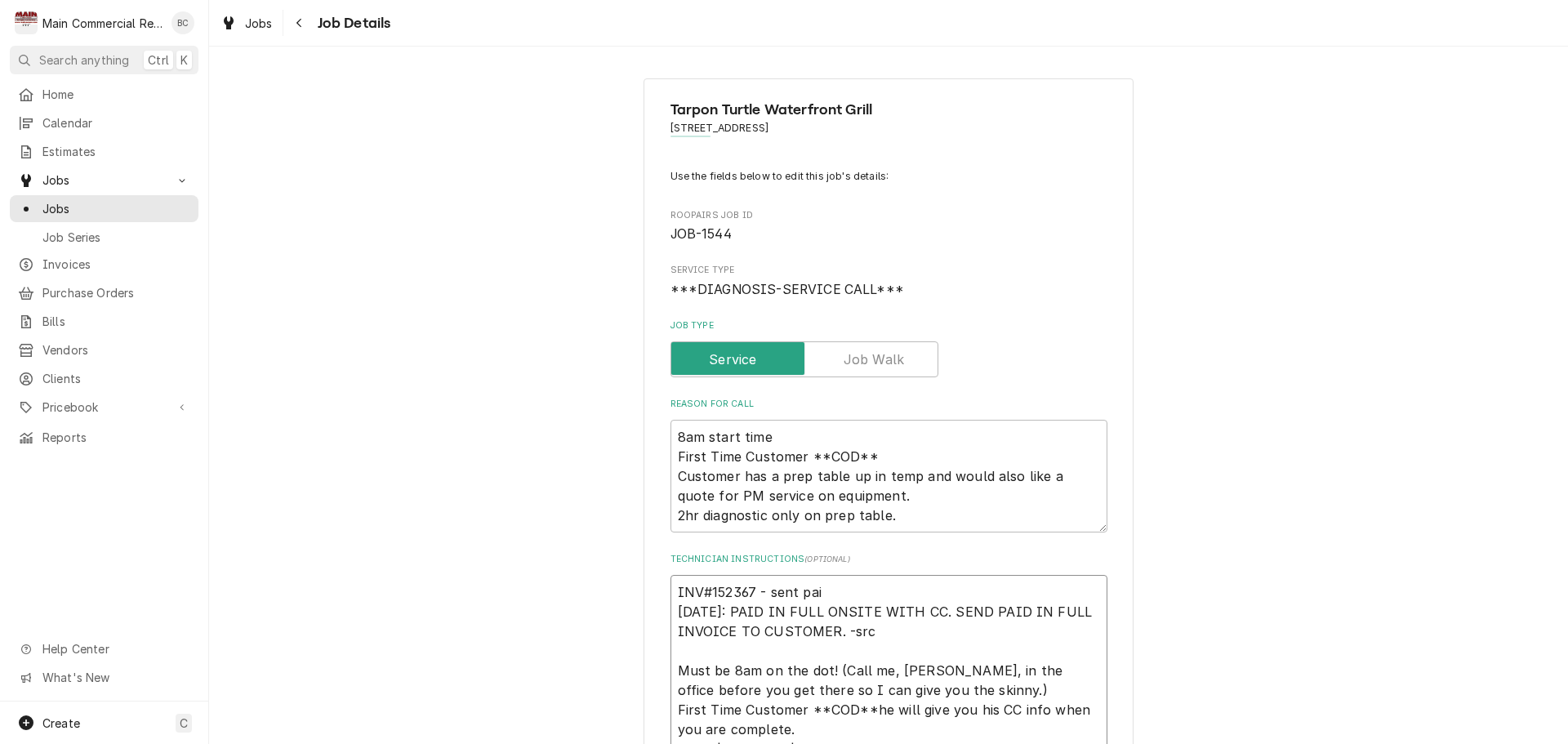
type textarea "x"
type textarea "INV#152367 - sent paid 10/10/25: PAID IN FULL ONSITE WITH CC. SEND PAID IN FULL…"
type textarea "x"
type textarea "INV#152367 - sent paid i 10/10/25: PAID IN FULL ONSITE WITH CC. SEND PAID IN FU…"
type textarea "x"
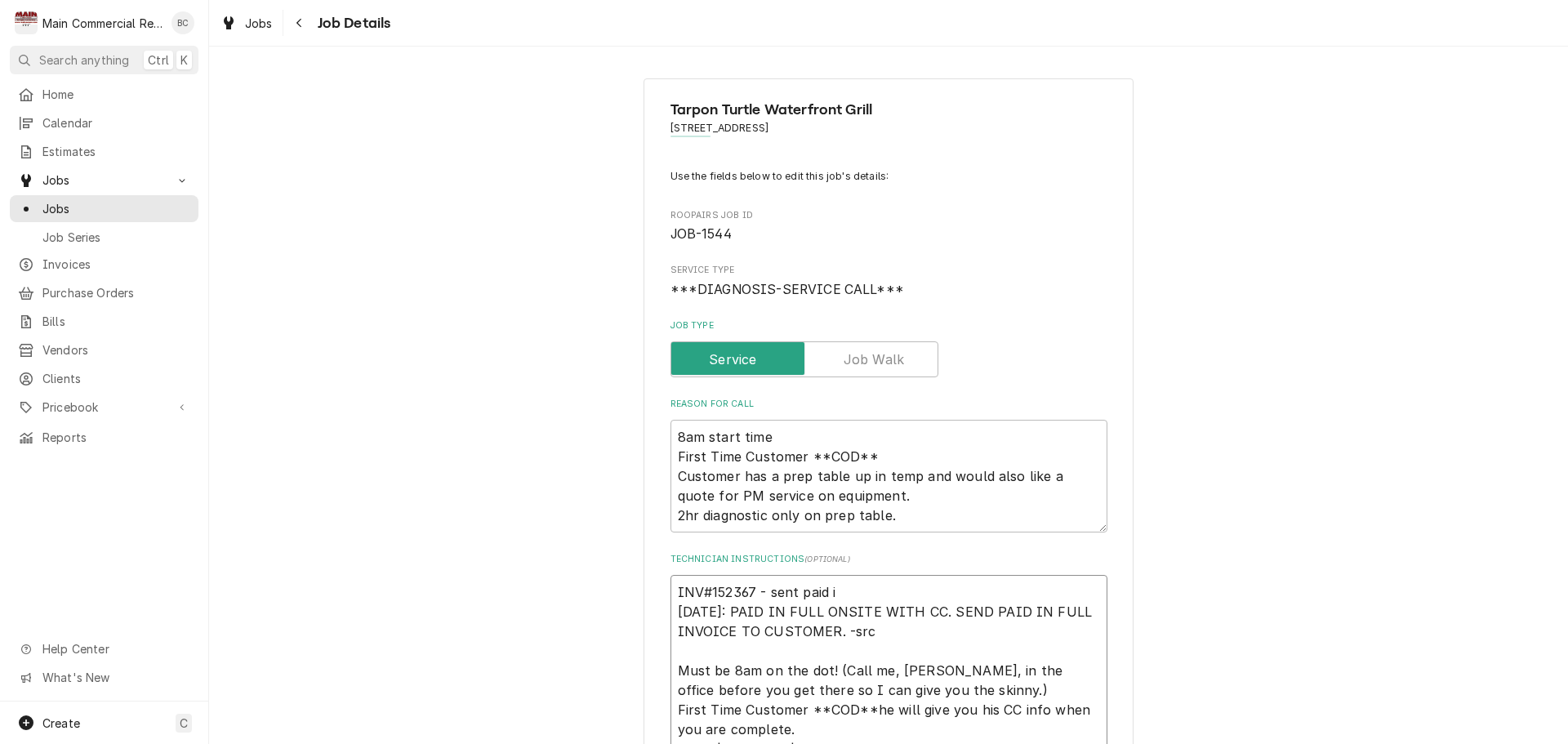
type textarea "INV#152367 - sent paid in 10/10/25: PAID IN FULL ONSITE WITH CC. SEND PAID IN F…"
type textarea "x"
type textarea "INV#152367 - sent paid in 10/10/25: PAID IN FULL ONSITE WITH CC. SEND PAID IN F…"
type textarea "x"
type textarea "INV#152367 - sent paid in f 10/10/25: PAID IN FULL ONSITE WITH CC. SEND PAID IN…"
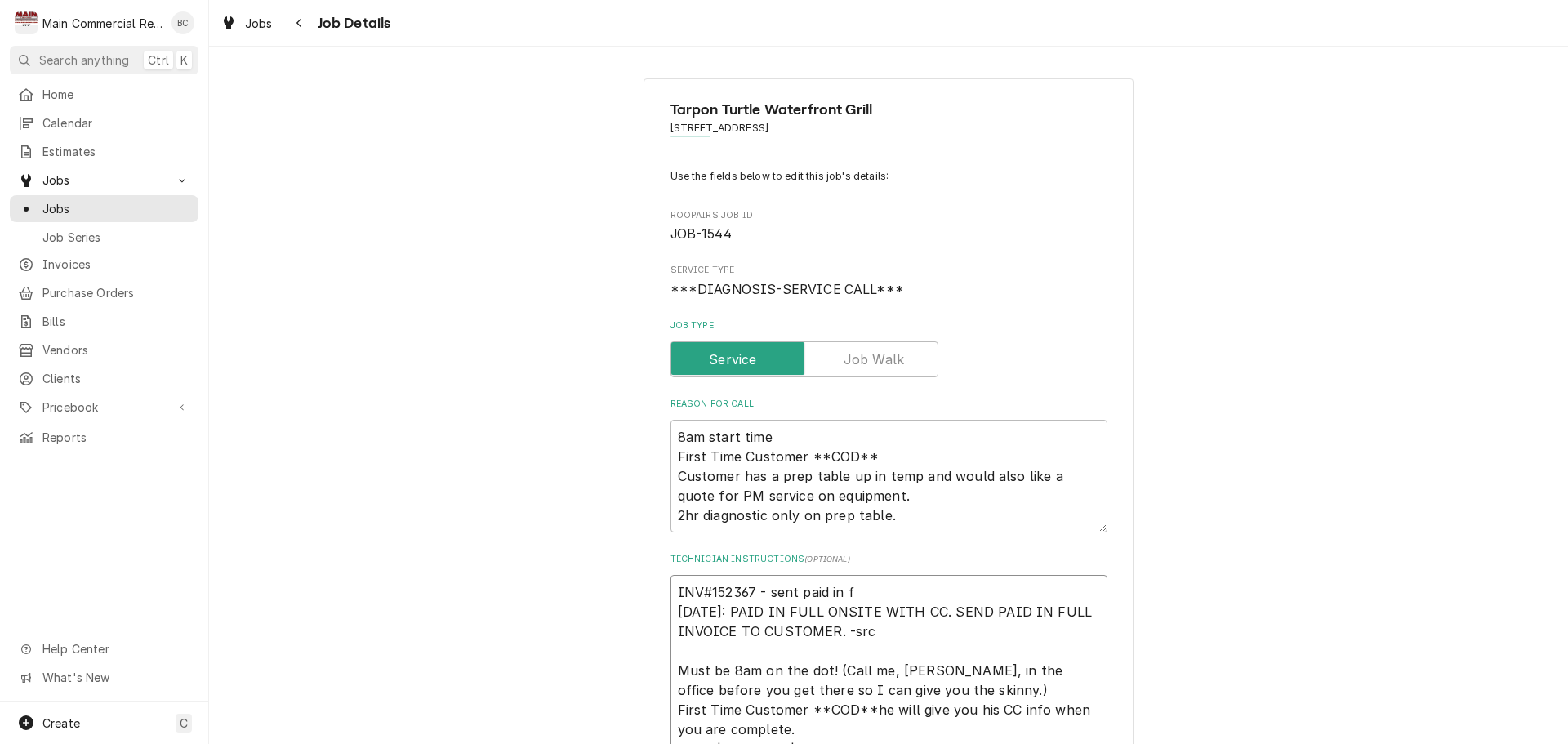
type textarea "x"
type textarea "INV#152367 - sent paid in fu 10/10/25: PAID IN FULL ONSITE WITH CC. SEND PAID I…"
type textarea "x"
type textarea "INV#152367 - sent paid in ful 10/10/25: PAID IN FULL ONSITE WITH CC. SEND PAID …"
type textarea "x"
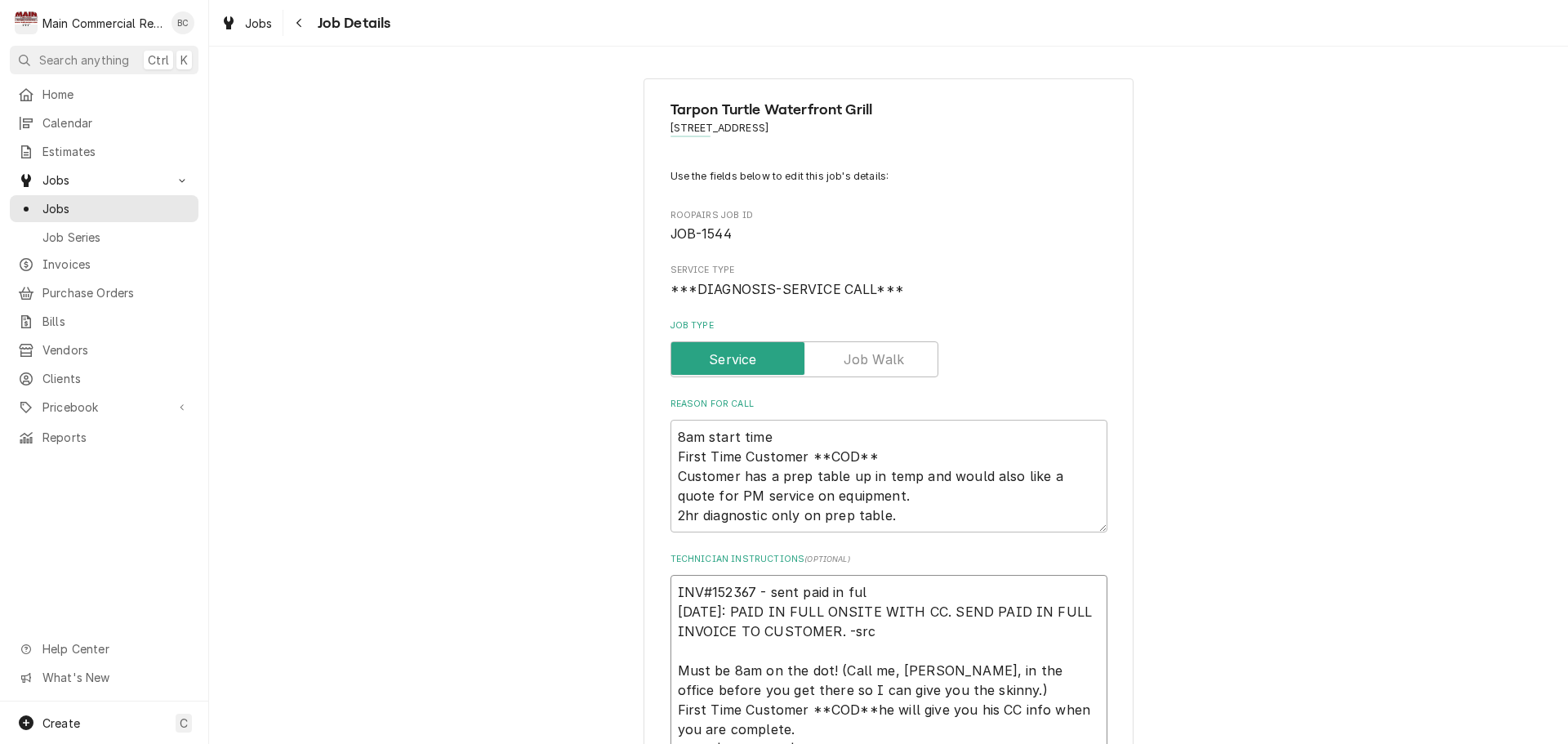
type textarea "INV#152367 - sent paid in full 10/10/25: PAID IN FULL ONSITE WITH CC. SEND PAID…"
type textarea "x"
type textarea "INV#152367 - sent paid in full 10/10/25: PAID IN FULL ONSITE WITH CC. SEND PAID…"
type textarea "x"
type textarea "INV#152367 - sent paid in full i 10/10/25: PAID IN FULL ONSITE WITH CC. SEND PA…"
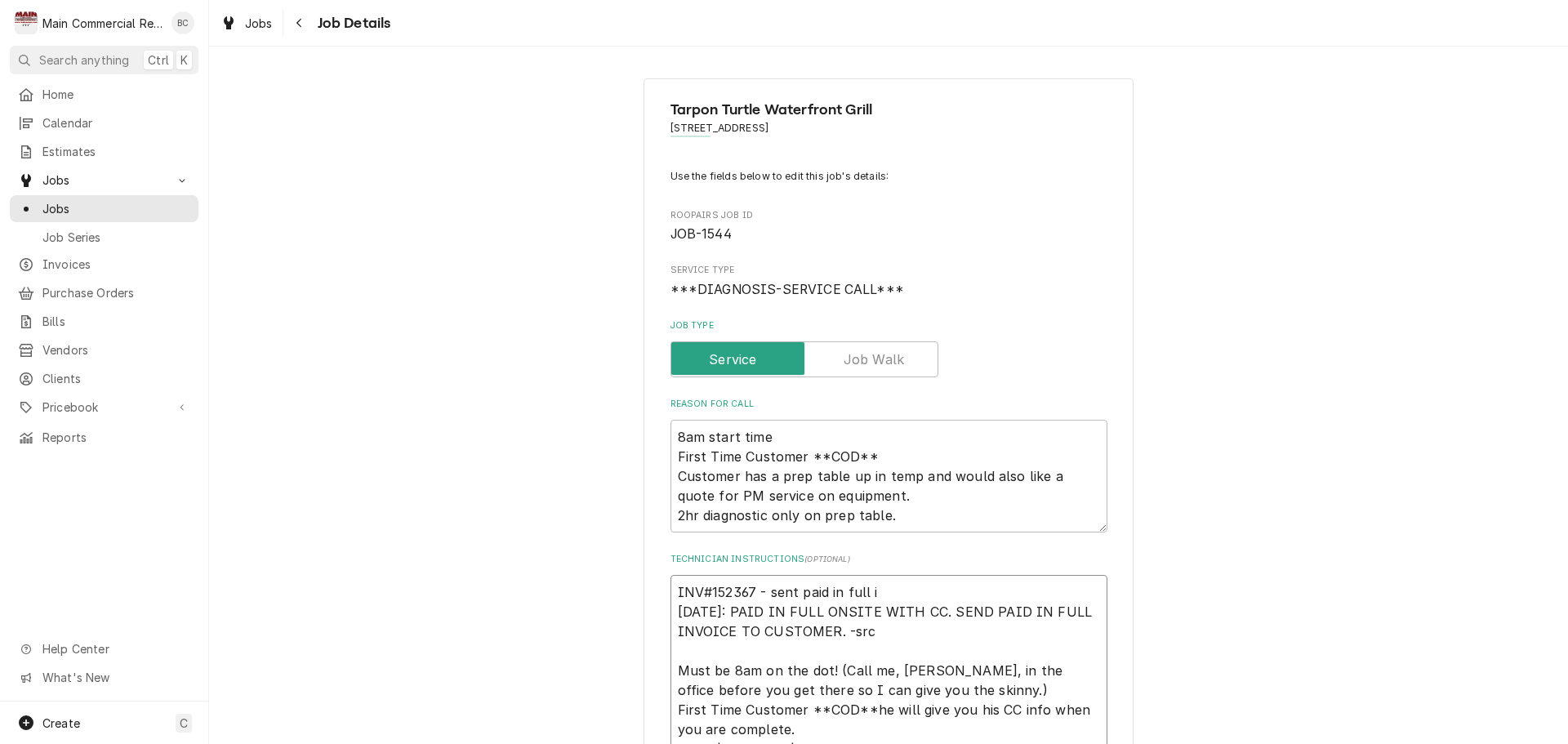
type textarea "x"
type textarea "INV#152367 - sent paid in full inv 10/10/25: PAID IN FULL ONSITE WITH CC. SEND …"
type textarea "x"
type textarea "INV#152367 - sent paid in full invo 10/10/25: PAID IN FULL ONSITE WITH CC. SEND…"
type textarea "x"
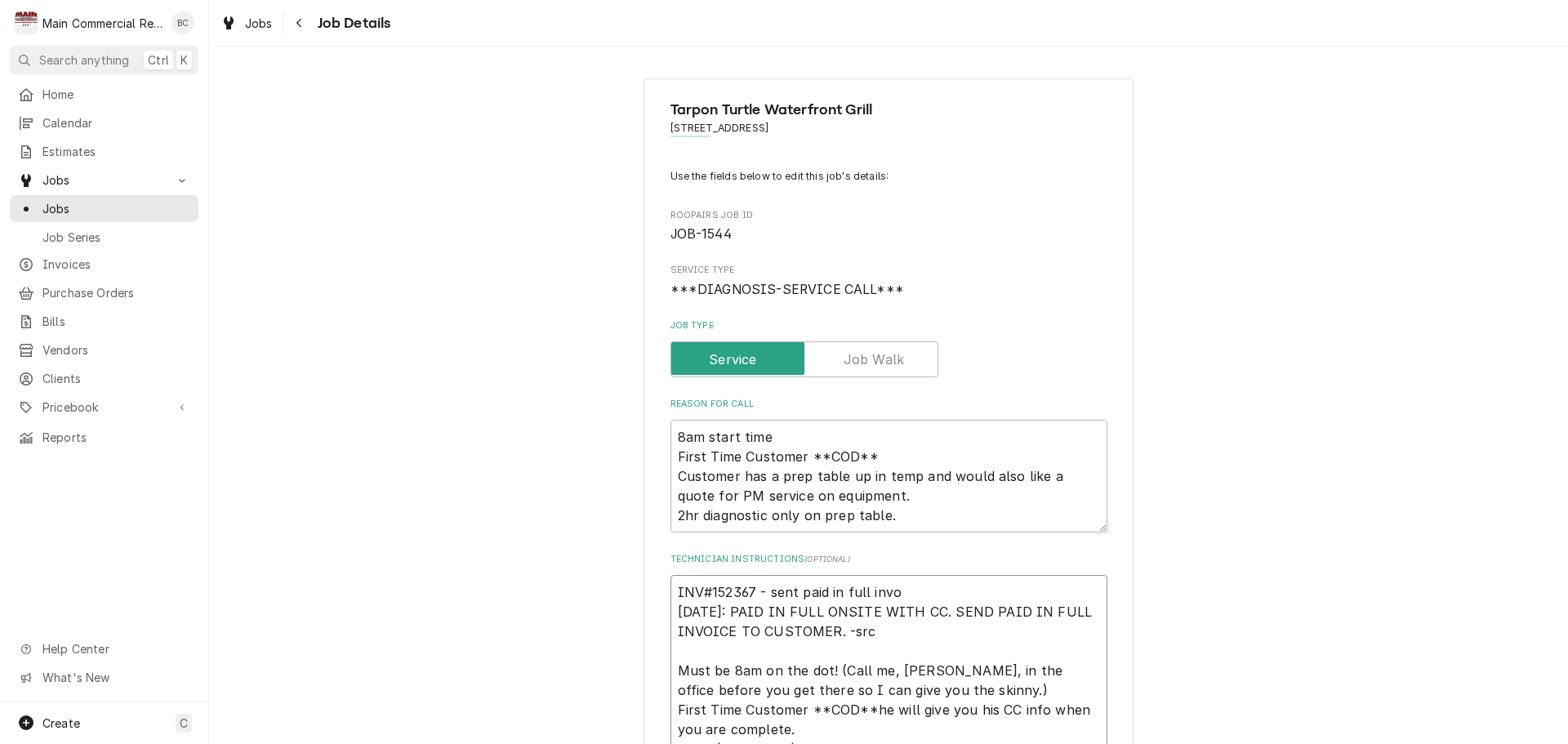
type textarea "INV#152367 - sent paid in full invoi 10/10/25: PAID IN FULL ONSITE WITH CC. SEN…"
type textarea "x"
type textarea "INV#152367 - sent paid in full invoic 10/10/25: PAID IN FULL ONSITE WITH CC. SE…"
type textarea "x"
type textarea "INV#152367 - sent paid in full invoice 10/10/25: PAID IN FULL ONSITE WITH CC. S…"
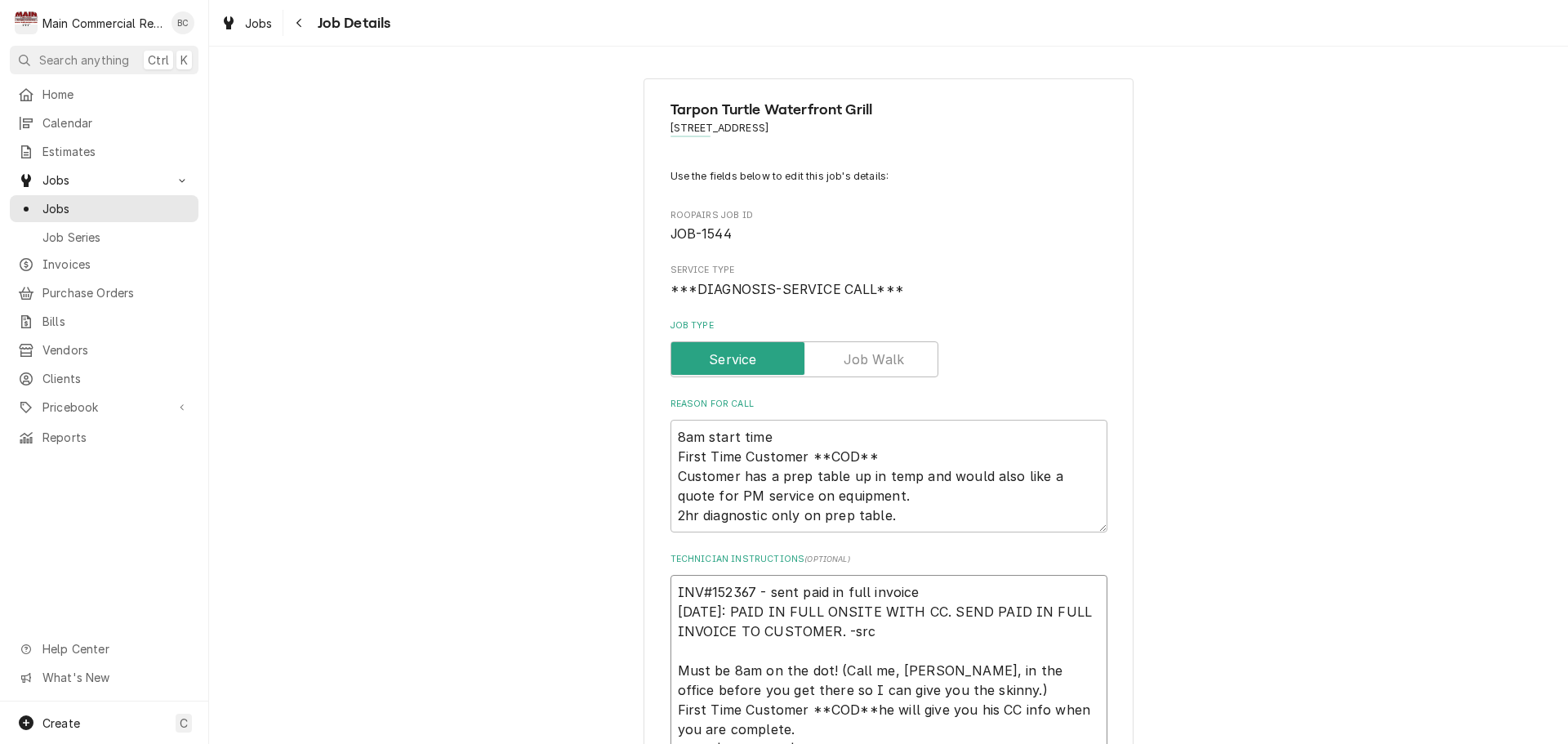
type textarea "x"
type textarea "INV#152367 - sent paid in full invoice 10/10/25: PAID IN FULL ONSITE WITH CC. S…"
type textarea "x"
type textarea "INV#152367 - sent paid in full invoice t 10/10/25: PAID IN FULL ONSITE WITH CC.…"
type textarea "x"
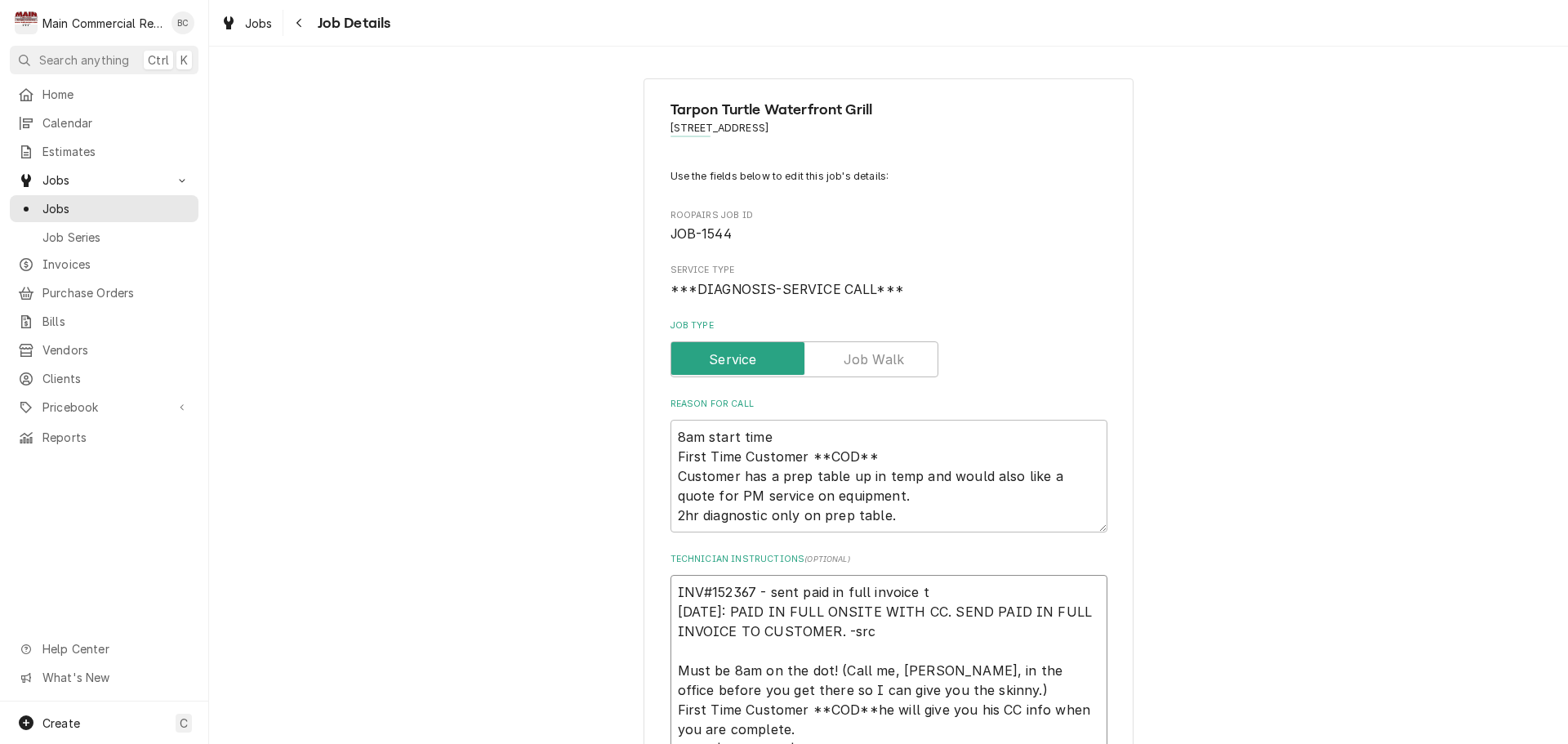
type textarea "INV#152367 - sent paid in full invoice to 10/10/25: PAID IN FULL ONSITE WITH CC…"
type textarea "x"
type textarea "INV#152367 - sent paid in full invoice to 10/10/25: PAID IN FULL ONSITE WITH CC…"
type textarea "x"
type textarea "INV#152367 - sent paid in full invoice to d 10/10/25: PAID IN FULL ONSITE WITH …"
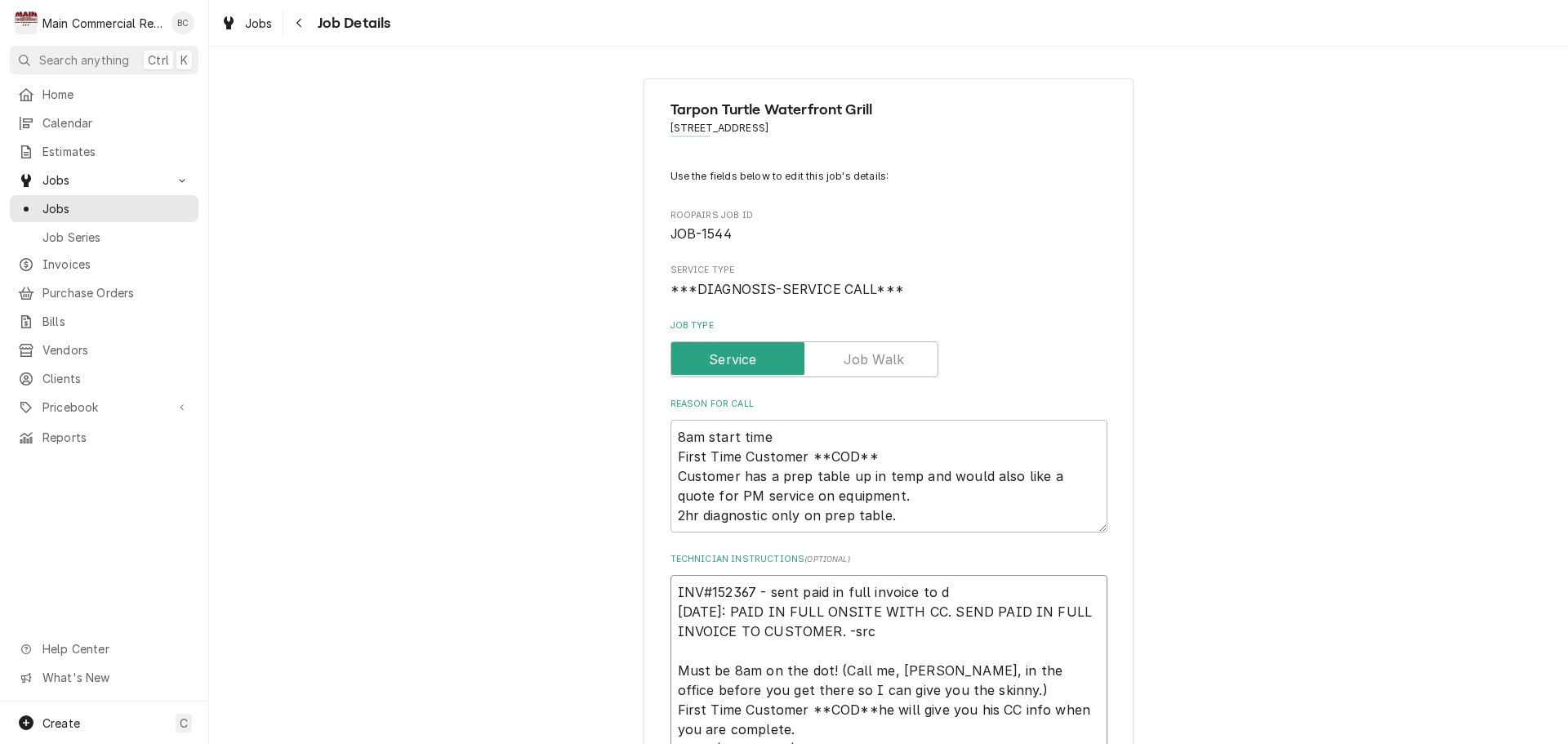
type textarea "x"
type textarea "INV#152367 - sent paid in full invoice to 10/10/25: PAID IN FULL ONSITE WITH CC…"
type textarea "x"
type textarea "INV#152367 - sent paid in full invoice to c 10/10/25: PAID IN FULL ONSITE WITH …"
type textarea "x"
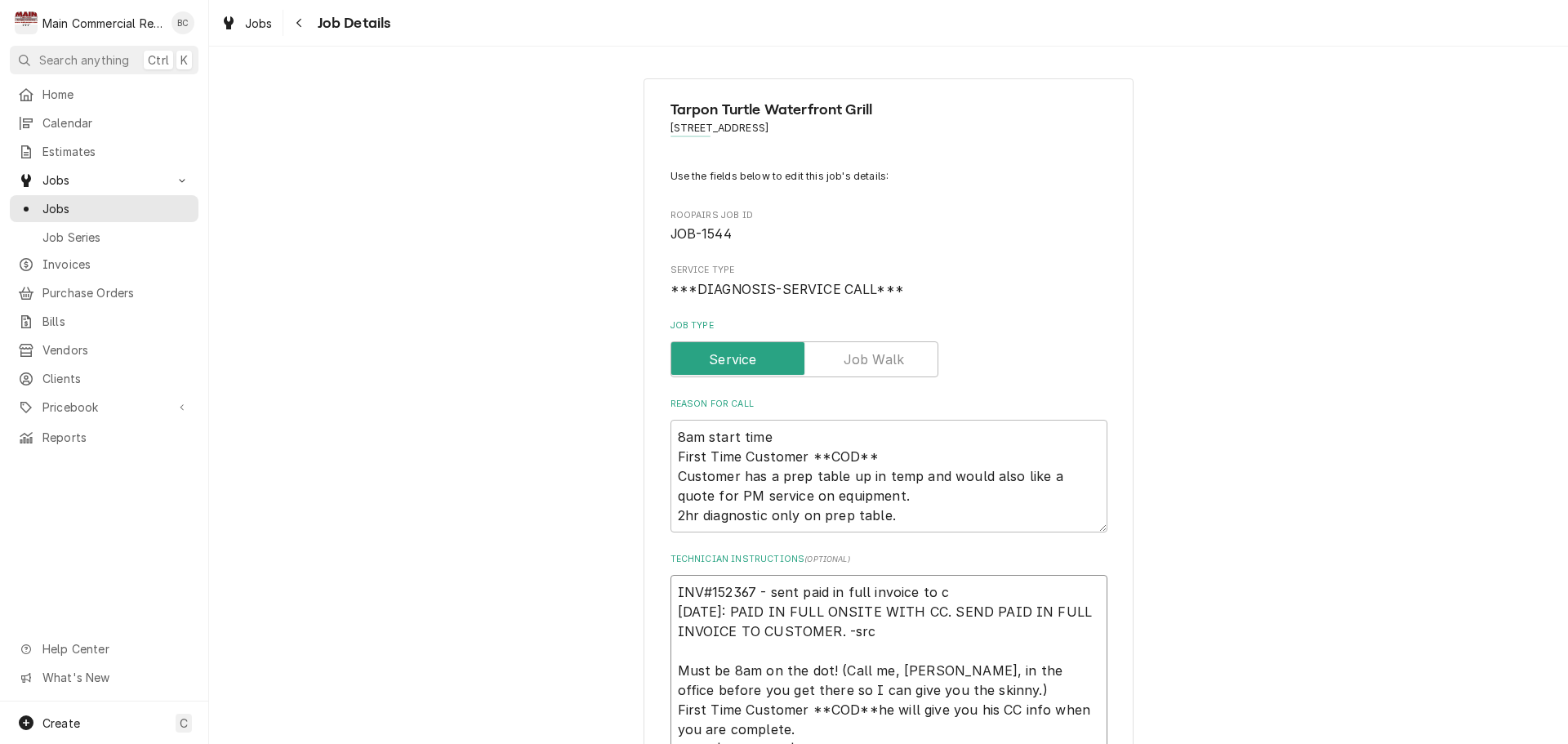
type textarea "INV#152367 - sent paid in full invoice to cu 10/10/25: PAID IN FULL ONSITE WITH…"
type textarea "x"
type textarea "INV#152367 - sent paid in full invoice to cus 10/10/25: PAID IN FULL ONSITE WIT…"
type textarea "x"
type textarea "INV#152367 - sent paid in full invoice to custo 10/10/25: PAID IN FULL ONSITE W…"
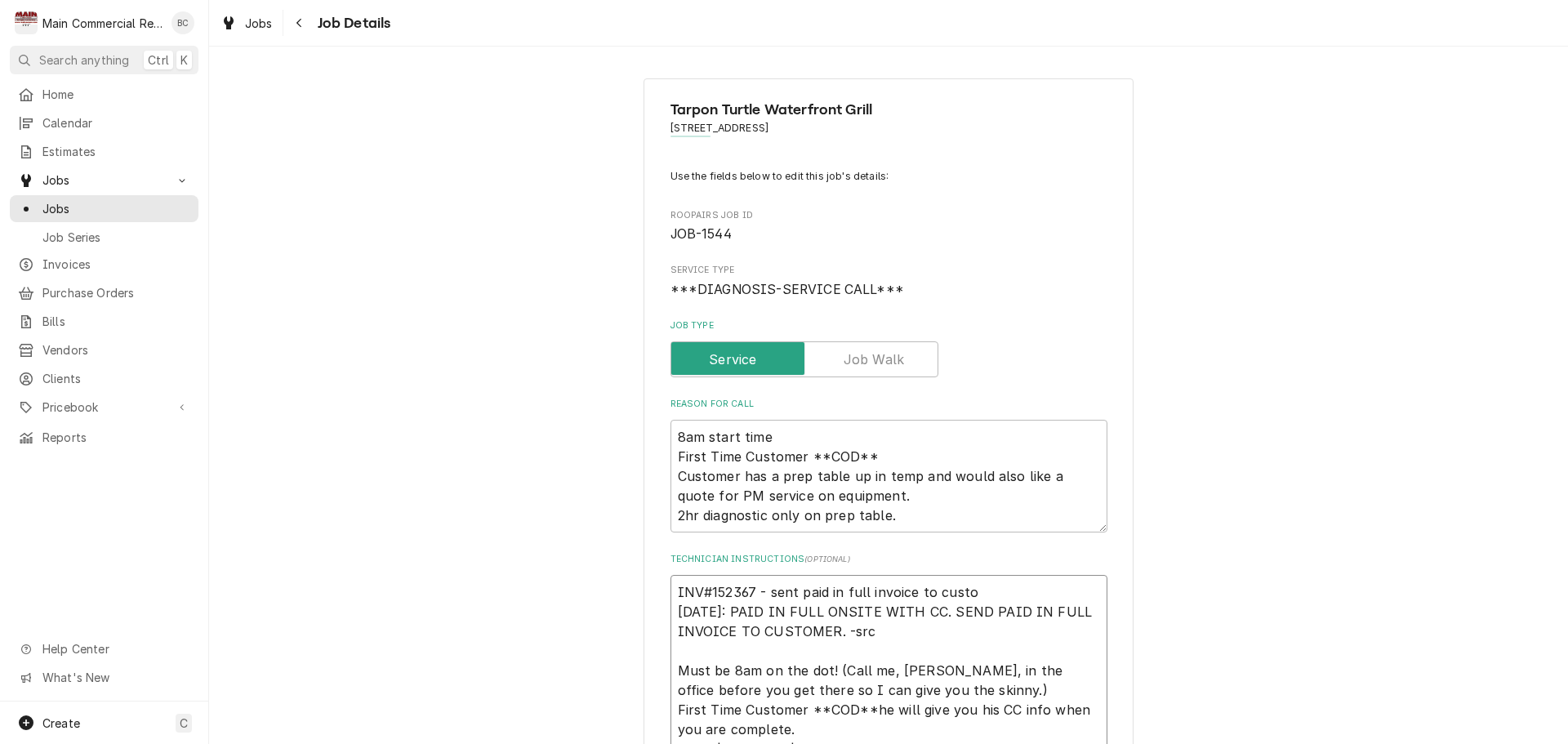
type textarea "x"
type textarea "INV#152367 - sent paid in full invoice to custom 10/10/25: PAID IN FULL ONSITE …"
type textarea "x"
type textarea "INV#152367 - sent paid in full invoice to custome 10/10/25: PAID IN FULL ONSITE…"
type textarea "x"
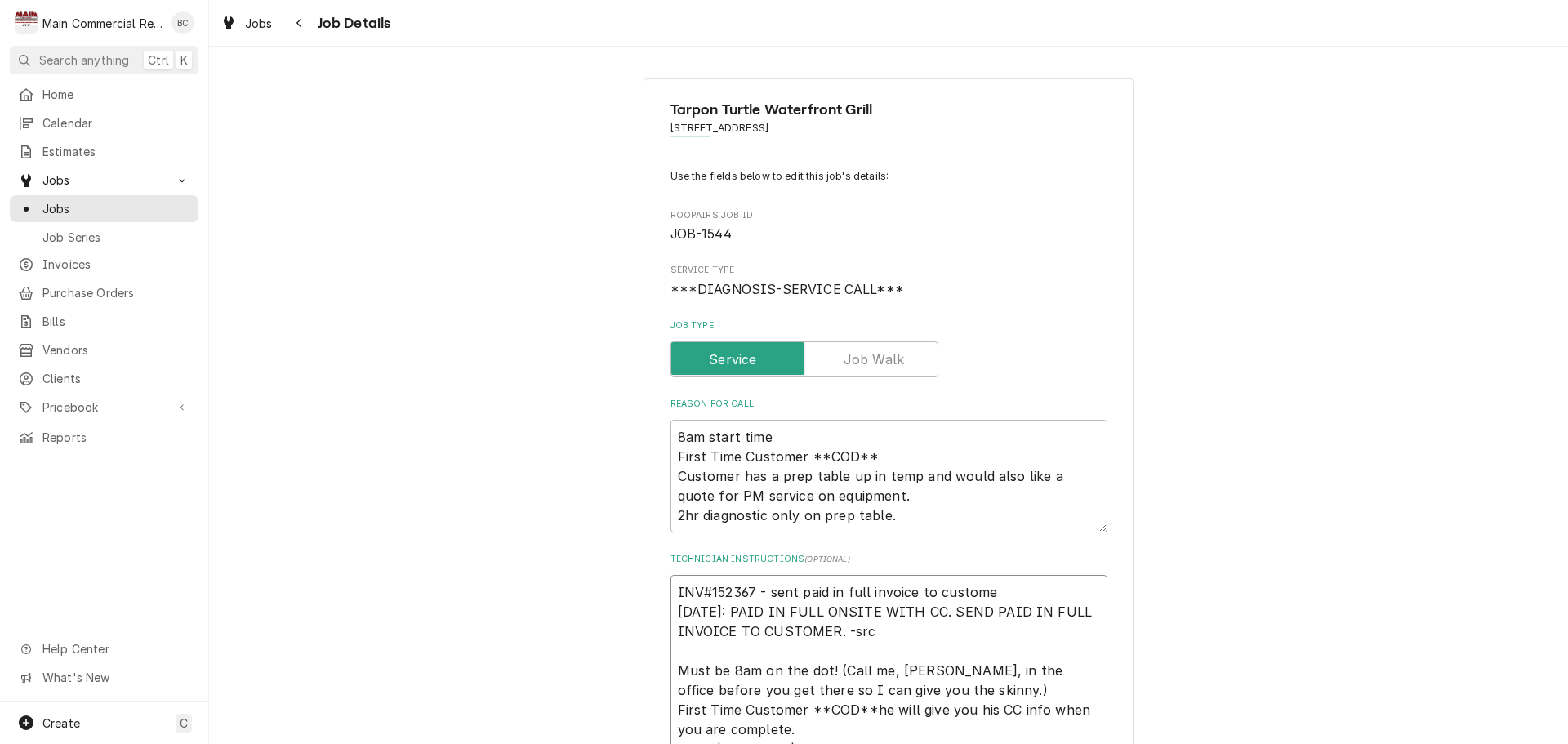
type textarea "INV#152367 - sent paid in full invoice to customer 10/10/25: PAID IN FULL ONSIT…"
type textarea "x"
type textarea "INV#152367 - sent paid in full invoice to customer. 10/10/25: PAID IN FULL ONSI…"
type textarea "x"
type textarea "INV#152367 - sent paid in full invoice to customer. 10/10/25: PAID IN FULL ONSI…"
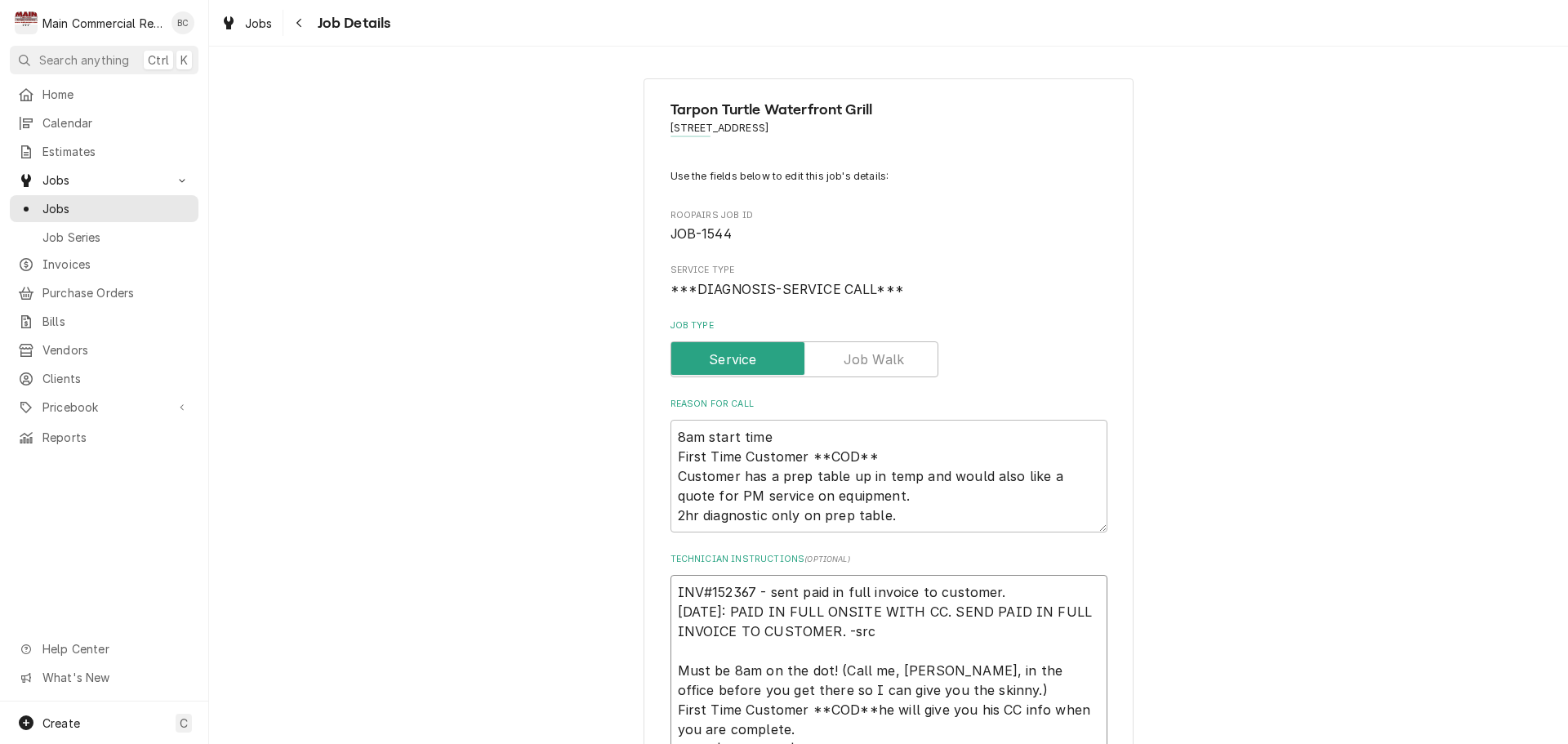
type textarea "x"
type textarea "INV#152367 - sent paid in full invoice to customer. LT 10/10/25: PAID IN FULL O…"
type textarea "x"
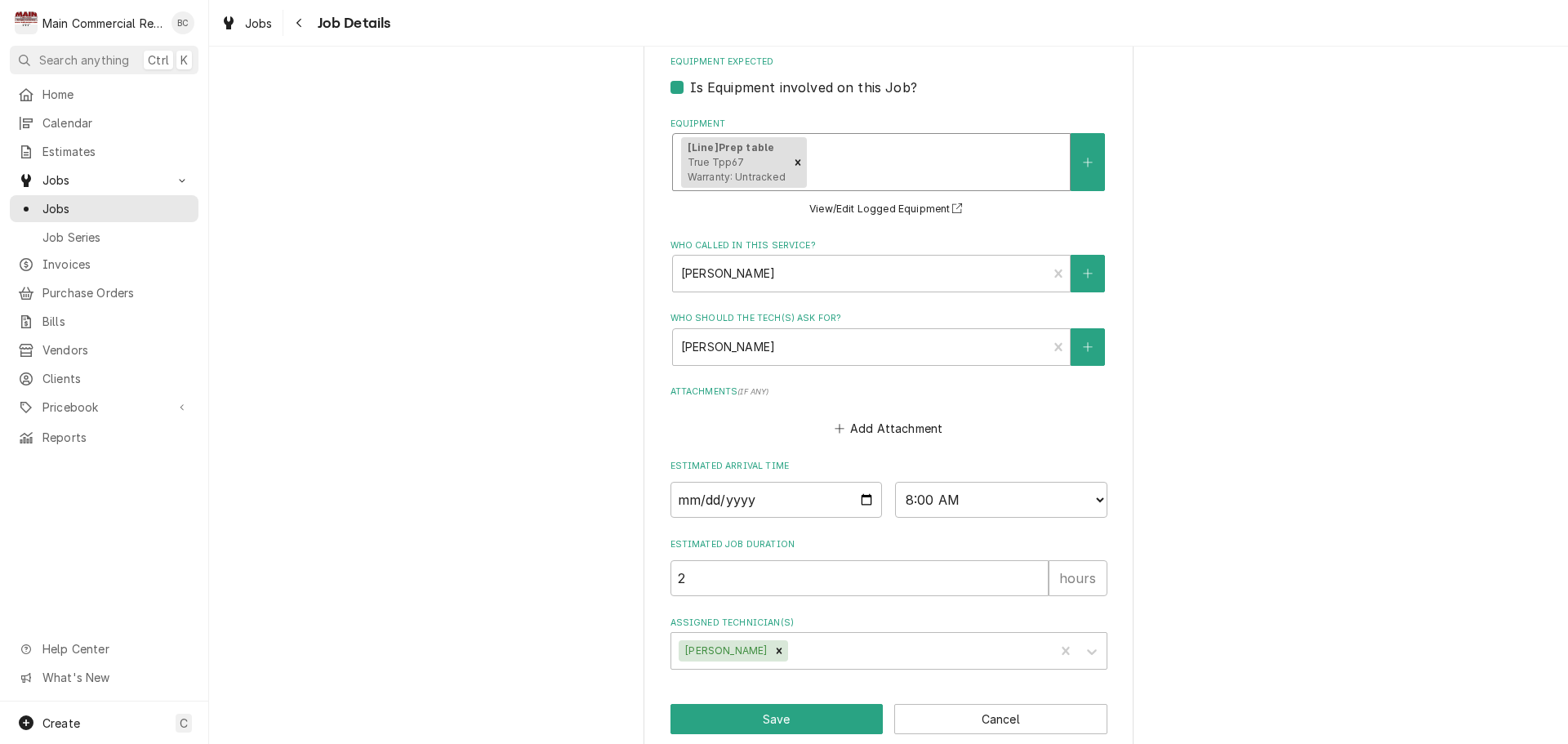
scroll to position [963, 0]
type textarea "INV#152367 - sent paid in full invoice to customer. LT 10/10/25: PAID IN FULL O…"
click at [775, 702] on button "Save" at bounding box center [776, 717] width 213 height 30
type textarea "x"
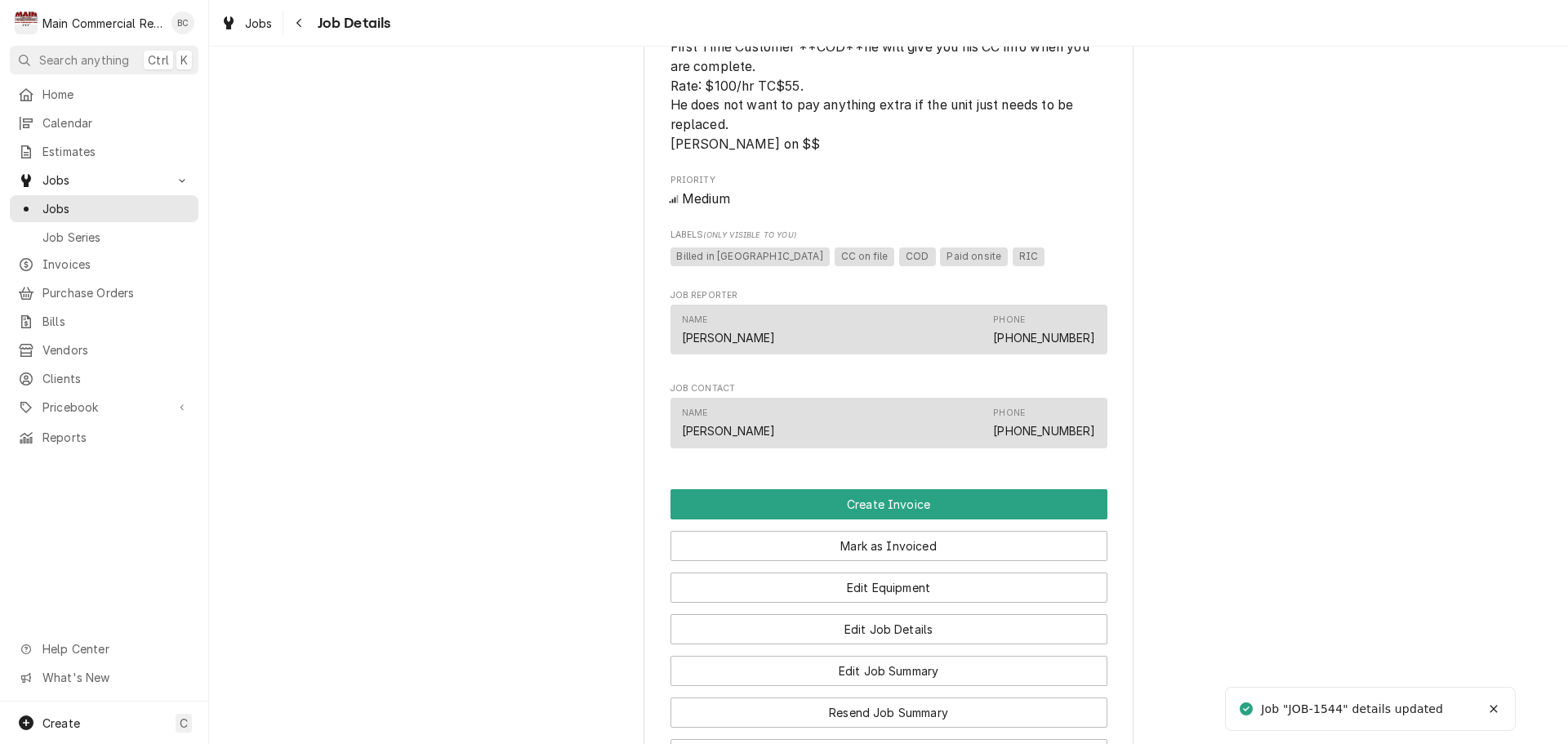
scroll to position [1061, 0]
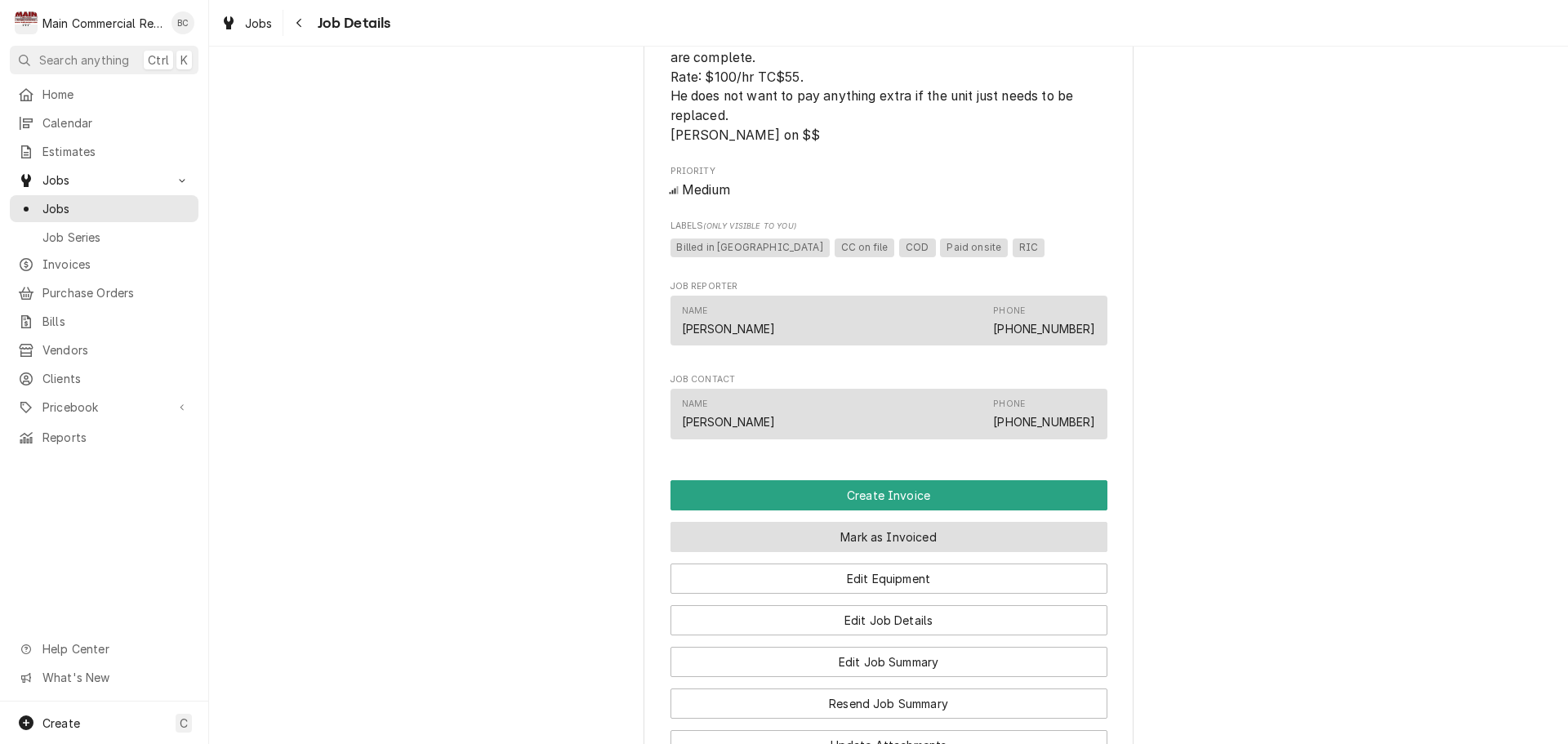
click at [871, 552] on button "Mark as Invoiced" at bounding box center [888, 537] width 437 height 30
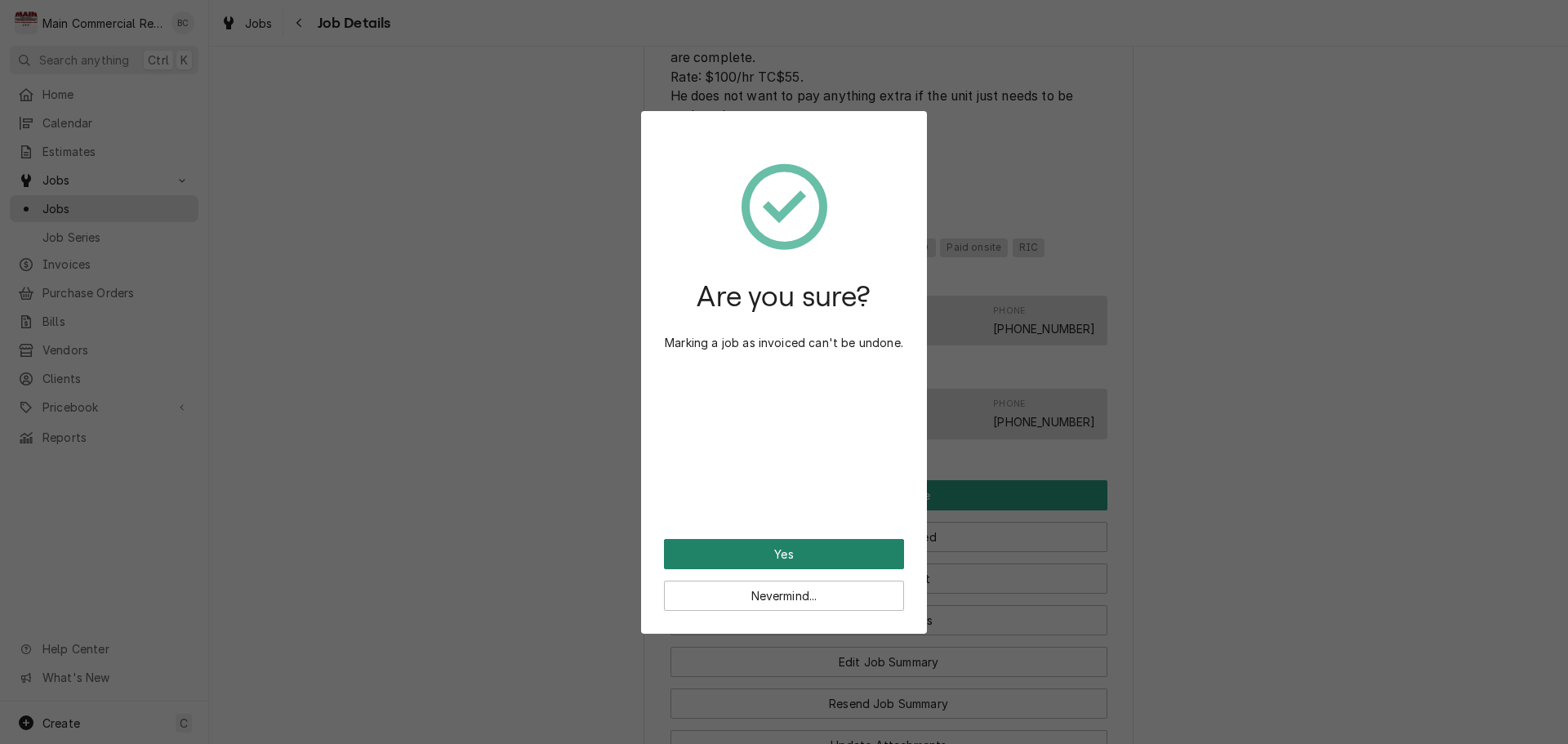
click at [862, 560] on button "Yes" at bounding box center [784, 553] width 241 height 30
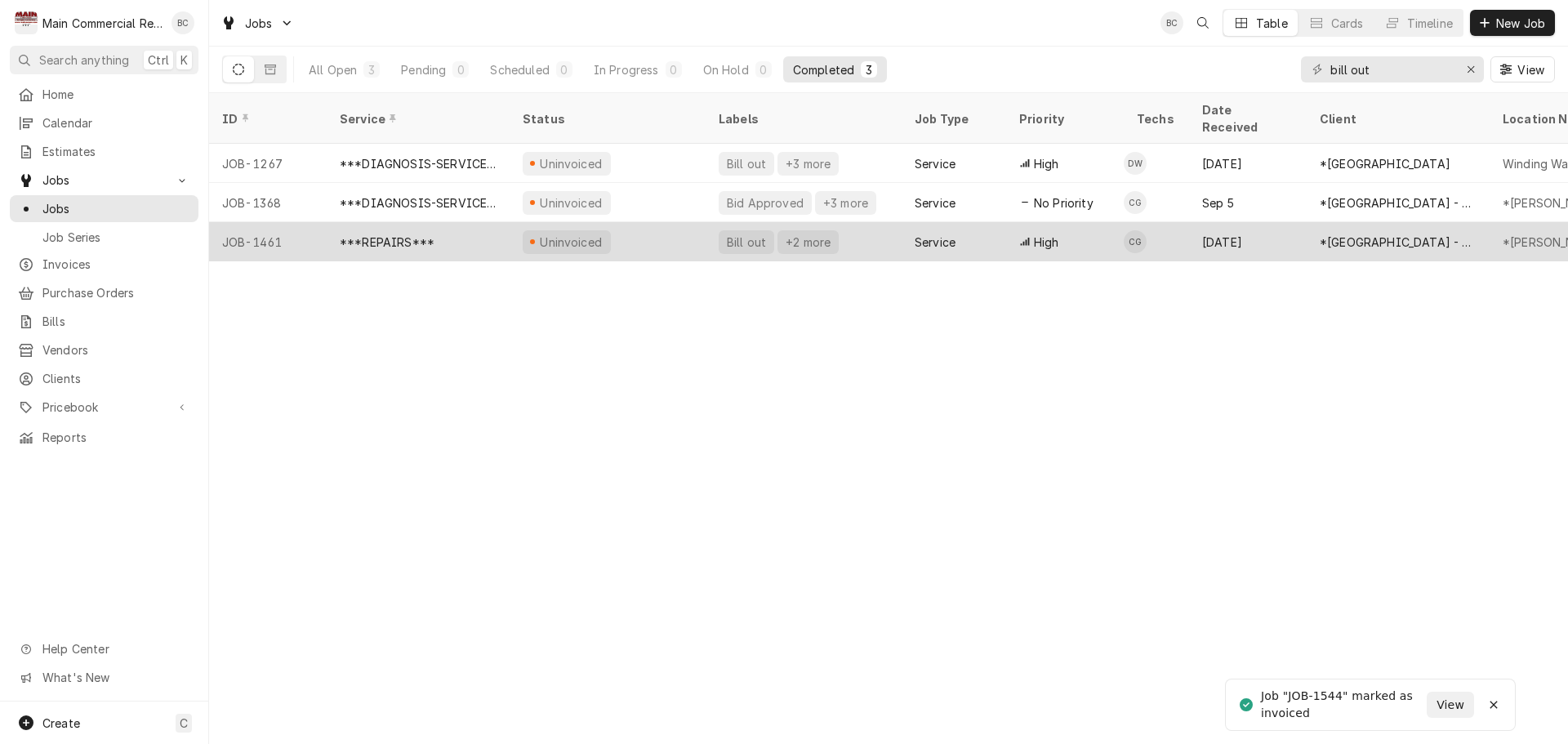
click at [793, 234] on div "+2 more" at bounding box center [807, 242] width 48 height 18
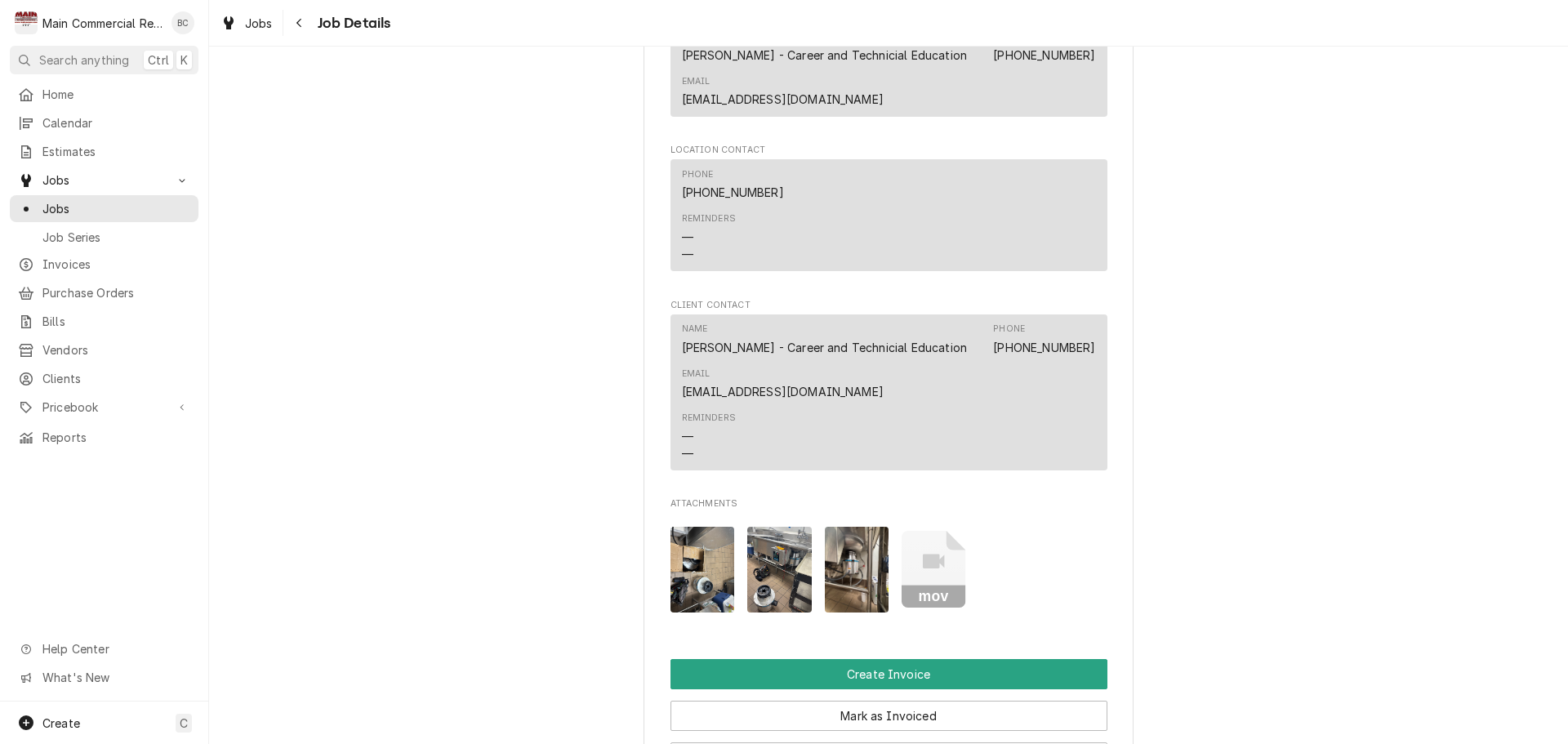
scroll to position [2305, 0]
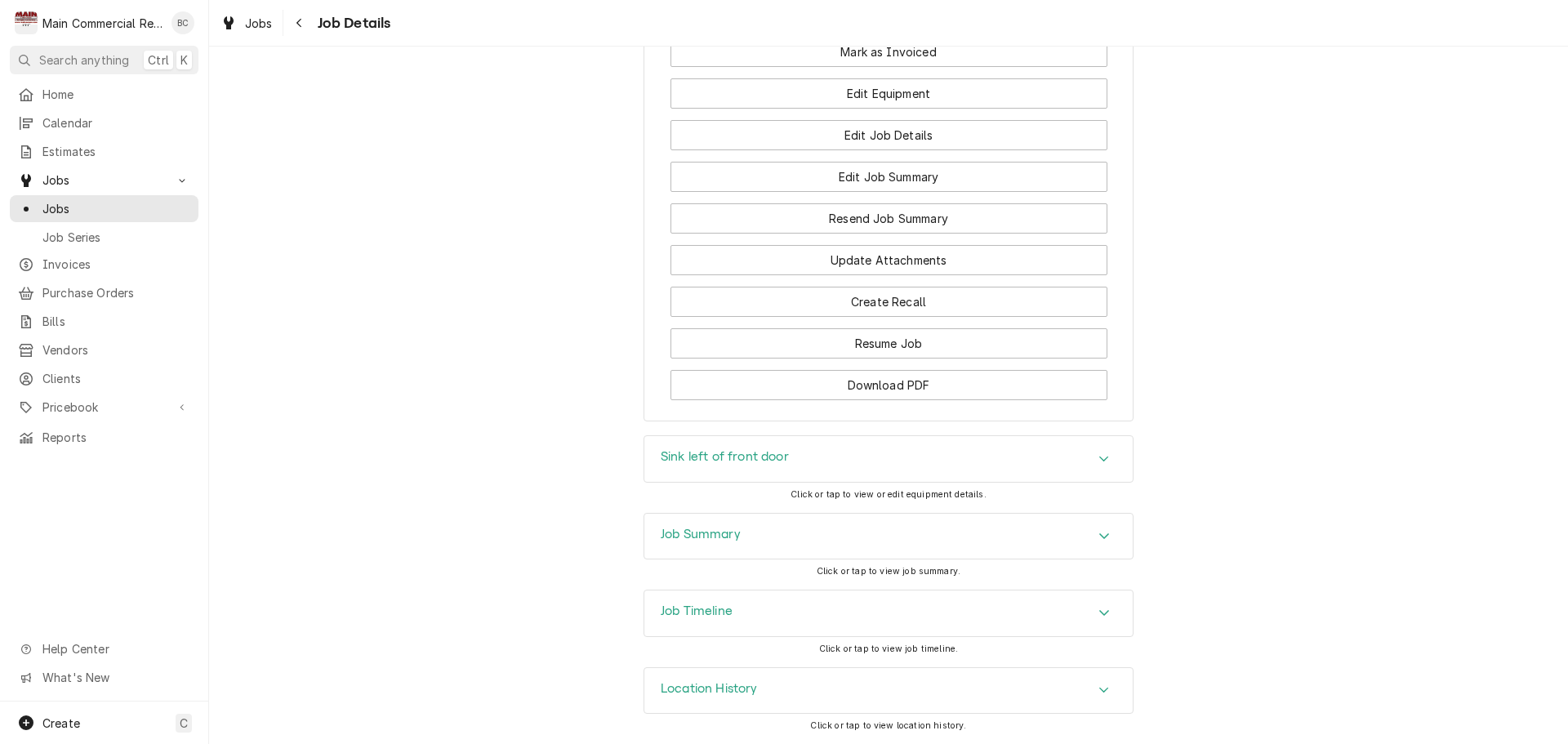
click at [674, 534] on h3 "Job Summary" at bounding box center [700, 535] width 80 height 16
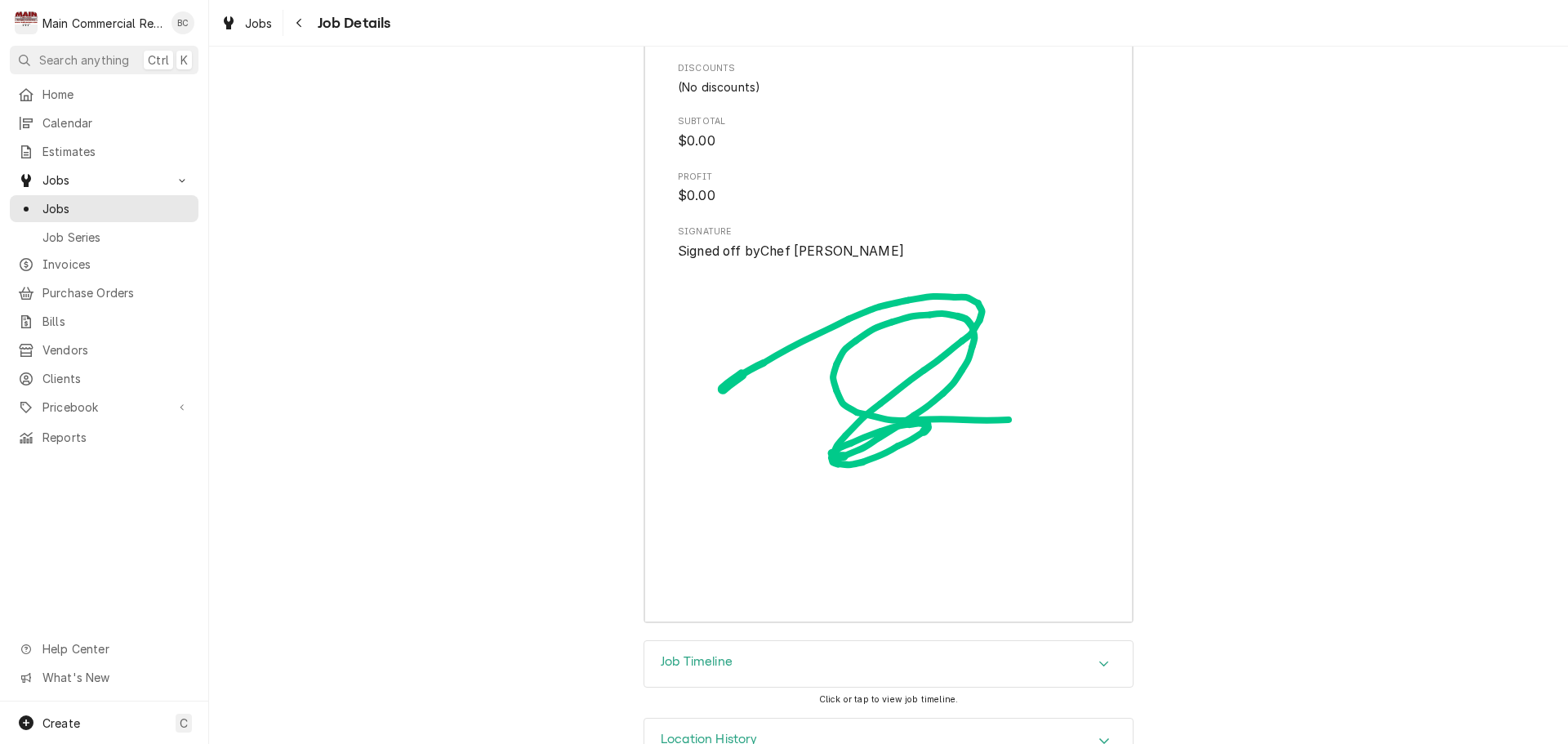
scroll to position [4118, 0]
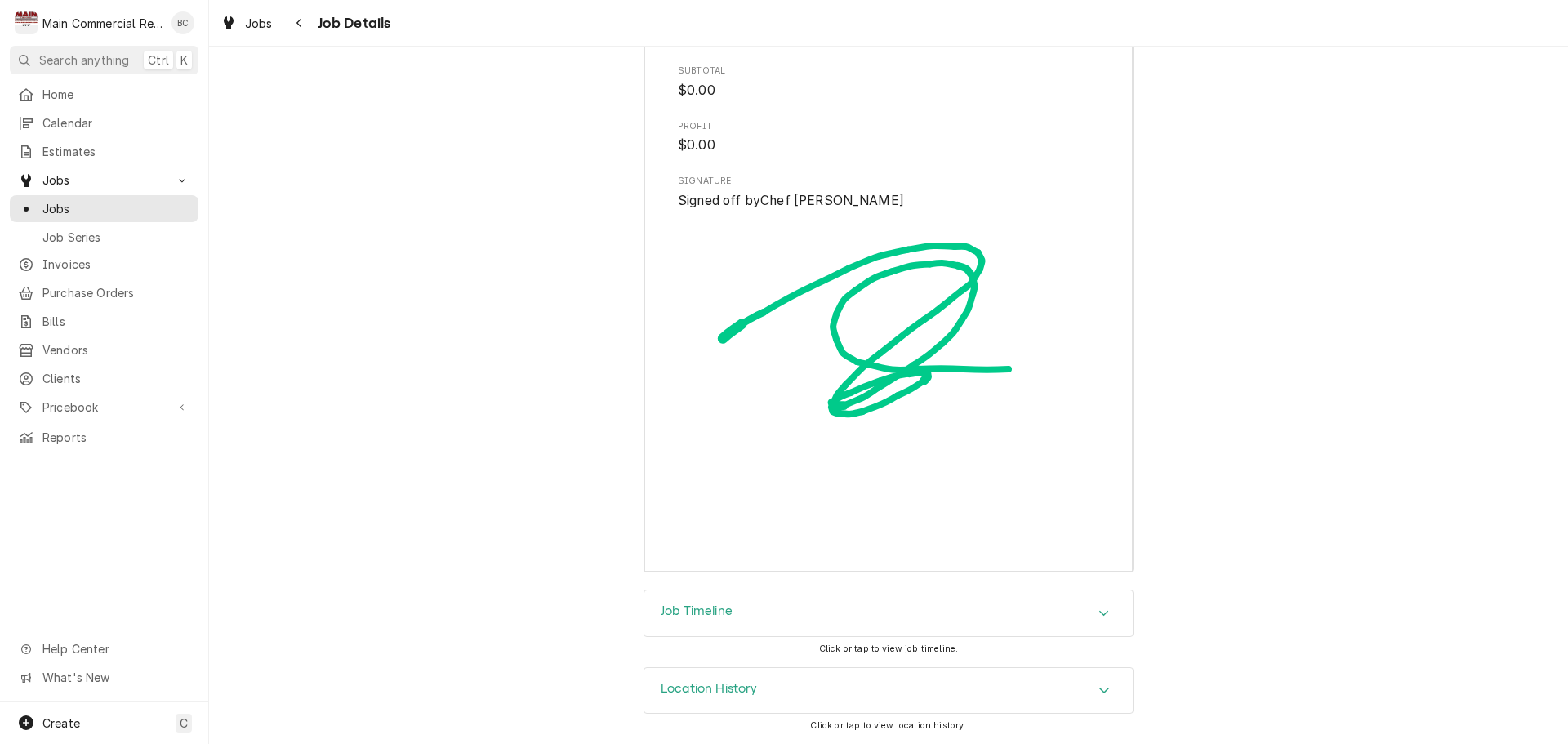
click at [699, 613] on h3 "Job Timeline" at bounding box center [696, 612] width 72 height 16
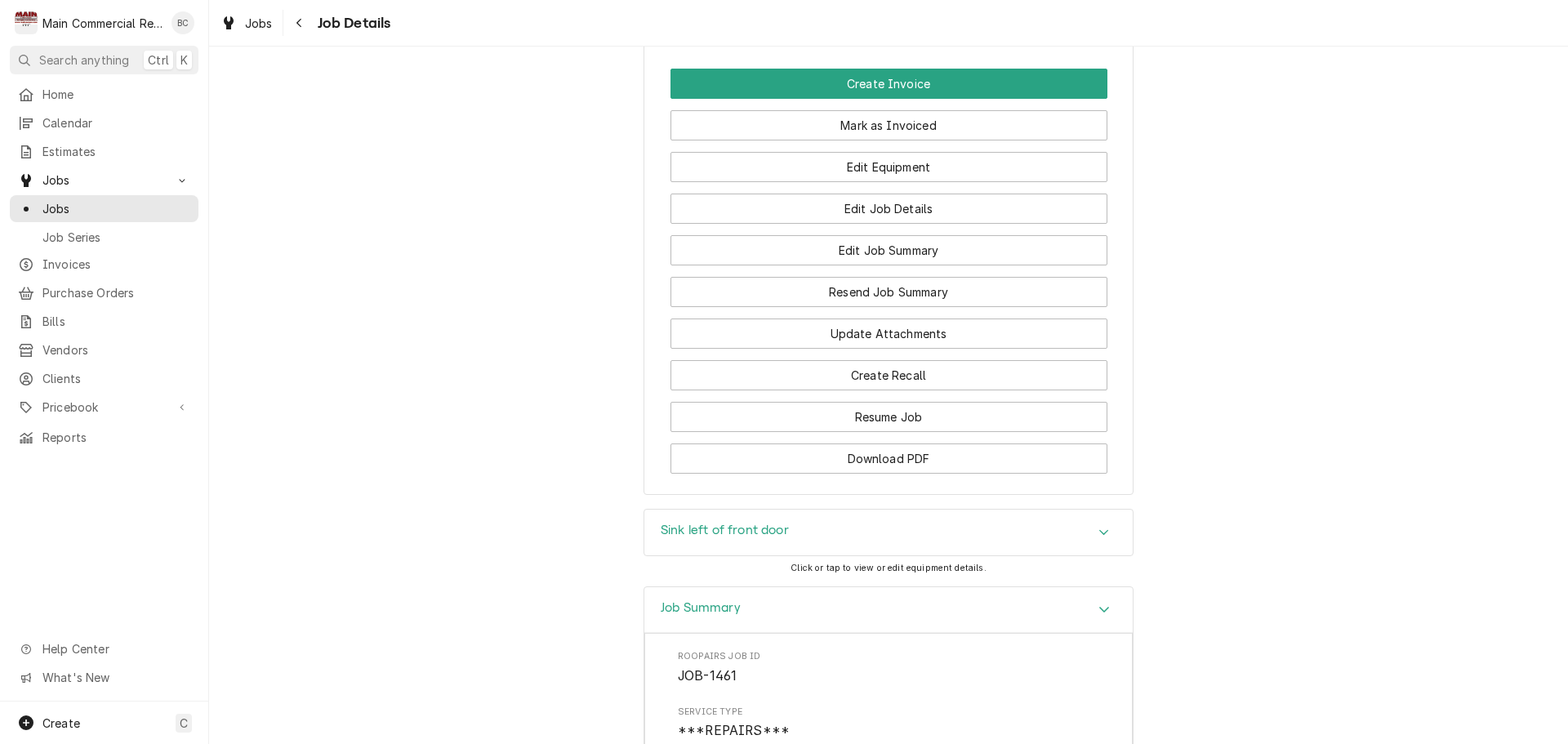
scroll to position [2210, 0]
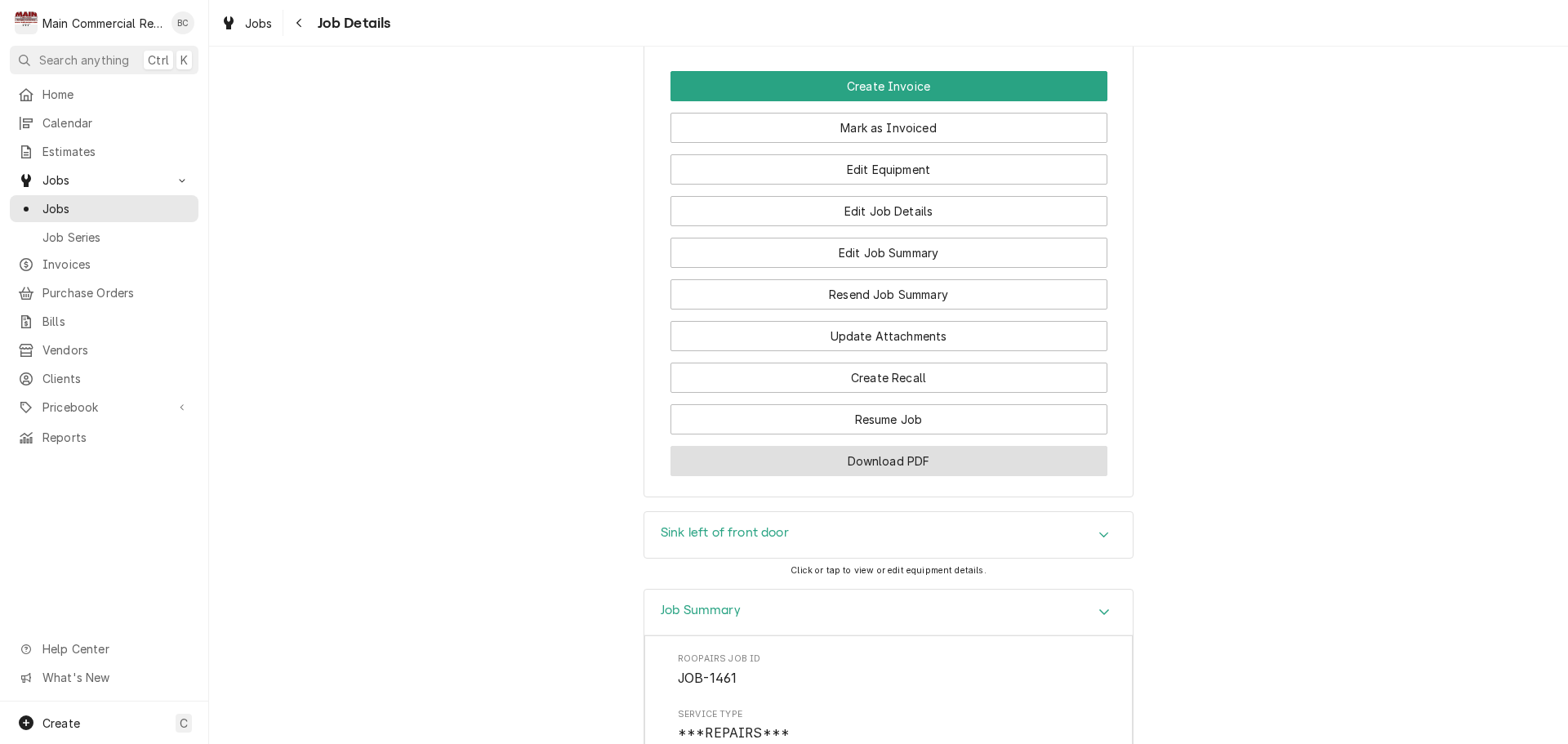
click at [898, 476] on button "Download PDF" at bounding box center [888, 461] width 437 height 30
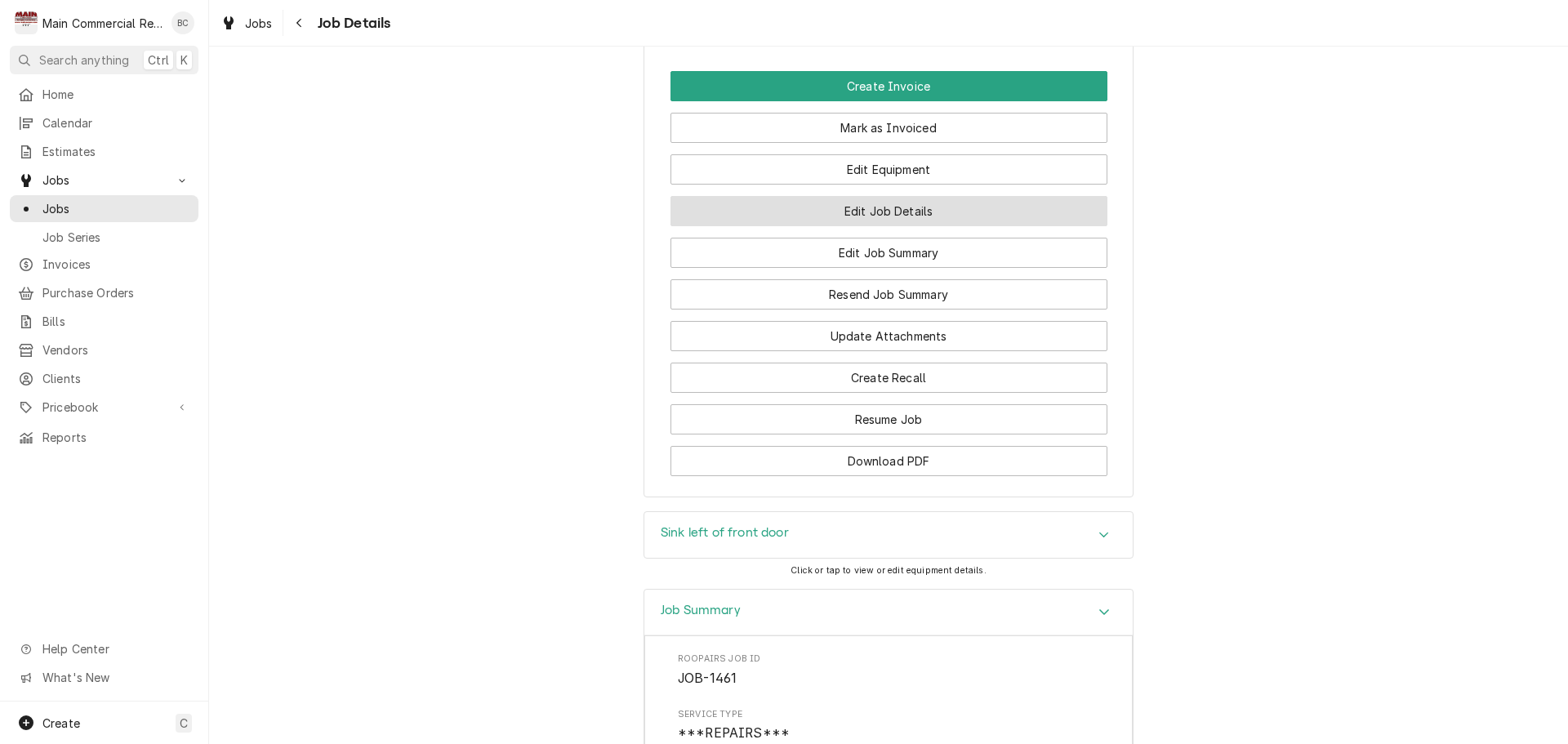
click at [885, 226] on button "Edit Job Details" at bounding box center [888, 210] width 437 height 30
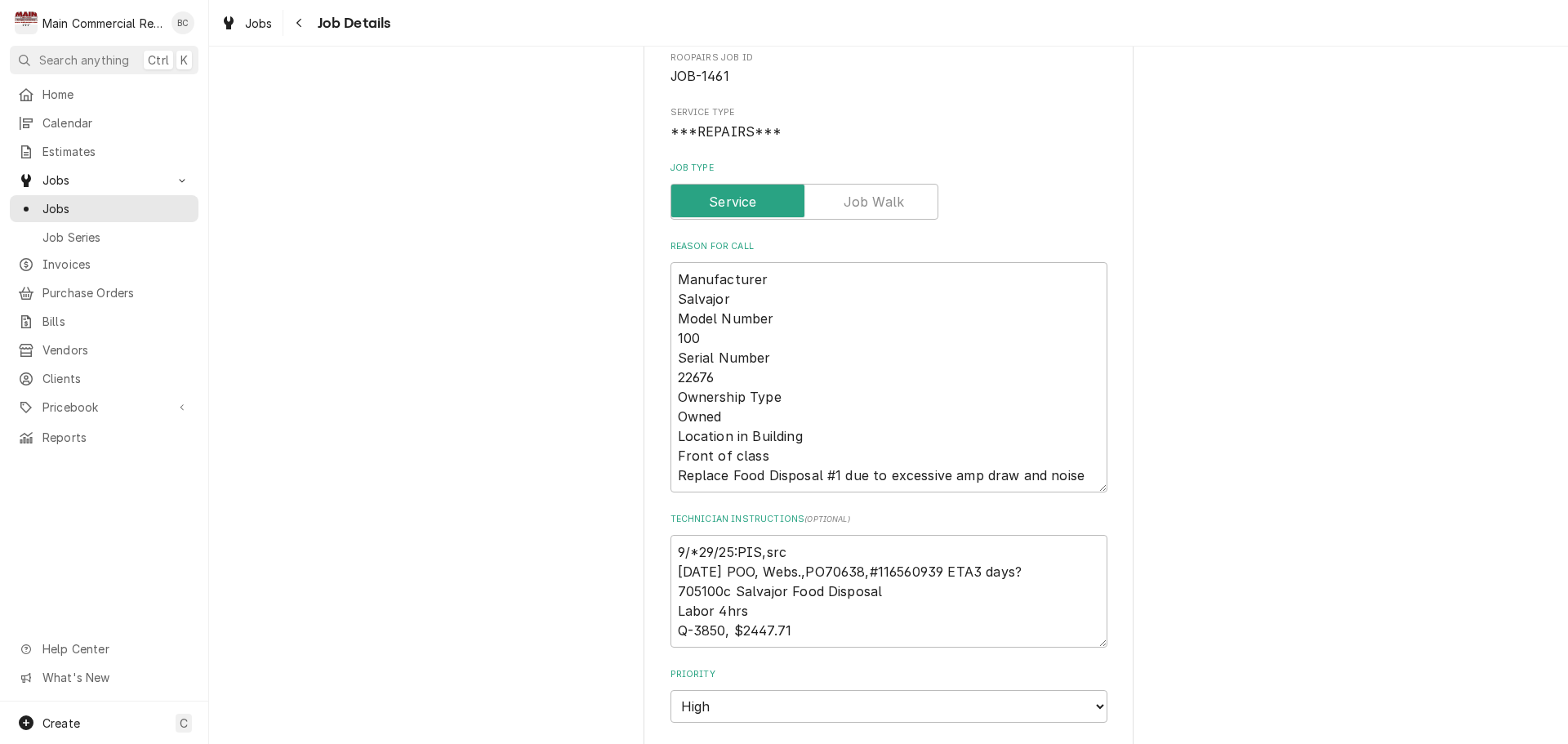
scroll to position [164, 0]
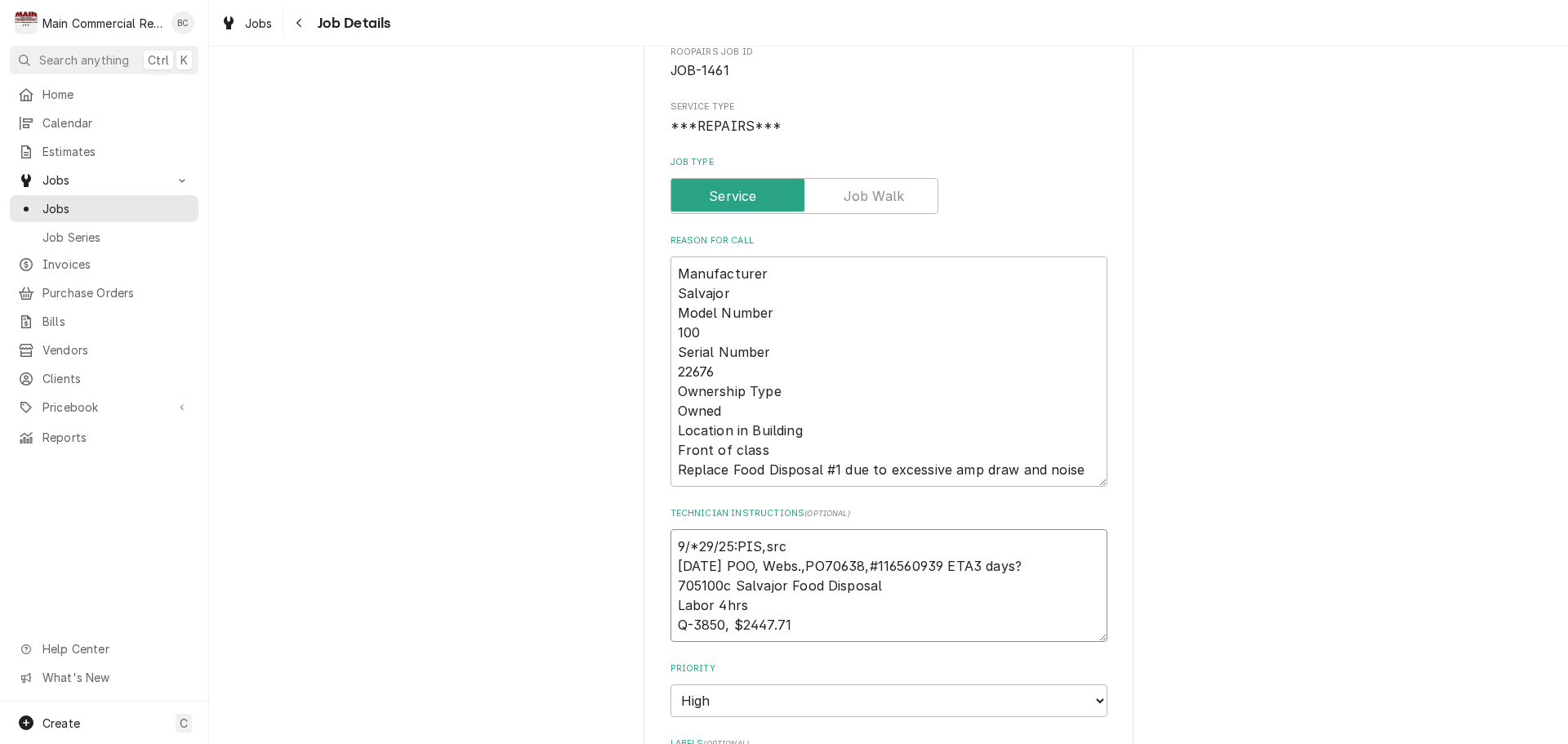
click at [672, 546] on textarea "9/*29/25:PIS,src [DATE] POO, Webs.,PO70638,#116560939 ETA3 days? 705100c Salvaj…" at bounding box center [888, 585] width 437 height 113
type textarea "x"
type textarea "9/*29/25:PIS,src [DATE] POO, Webs.,PO70638,#116560939 ETA3 days? 705100c Salvaj…"
type textarea "x"
type textarea "I 9/*29/25:PIS,src [DATE] POO, Webs.,PO70638,#116560939 ETA3 days? 705100c Salv…"
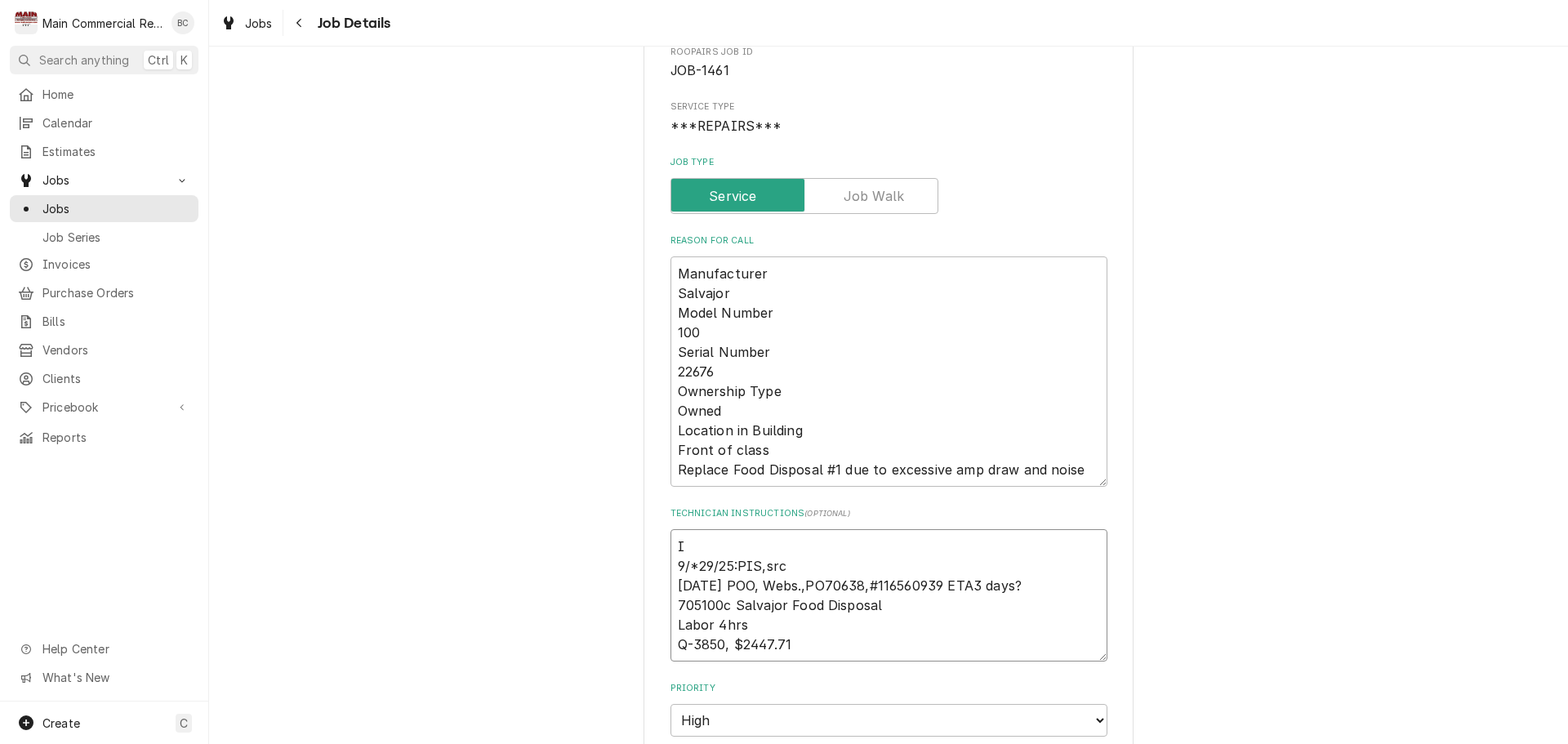
type textarea "x"
type textarea "INV 9/*29/25:PIS,src [DATE] POO, Webs.,PO70638,#116560939 ETA3 days? 705100c Sa…"
type textarea "x"
type textarea "INV# 9/*29/25:PIS,src [DATE] POO, Webs.,PO70638,#116560939 ETA3 days? 705100c S…"
type textarea "x"
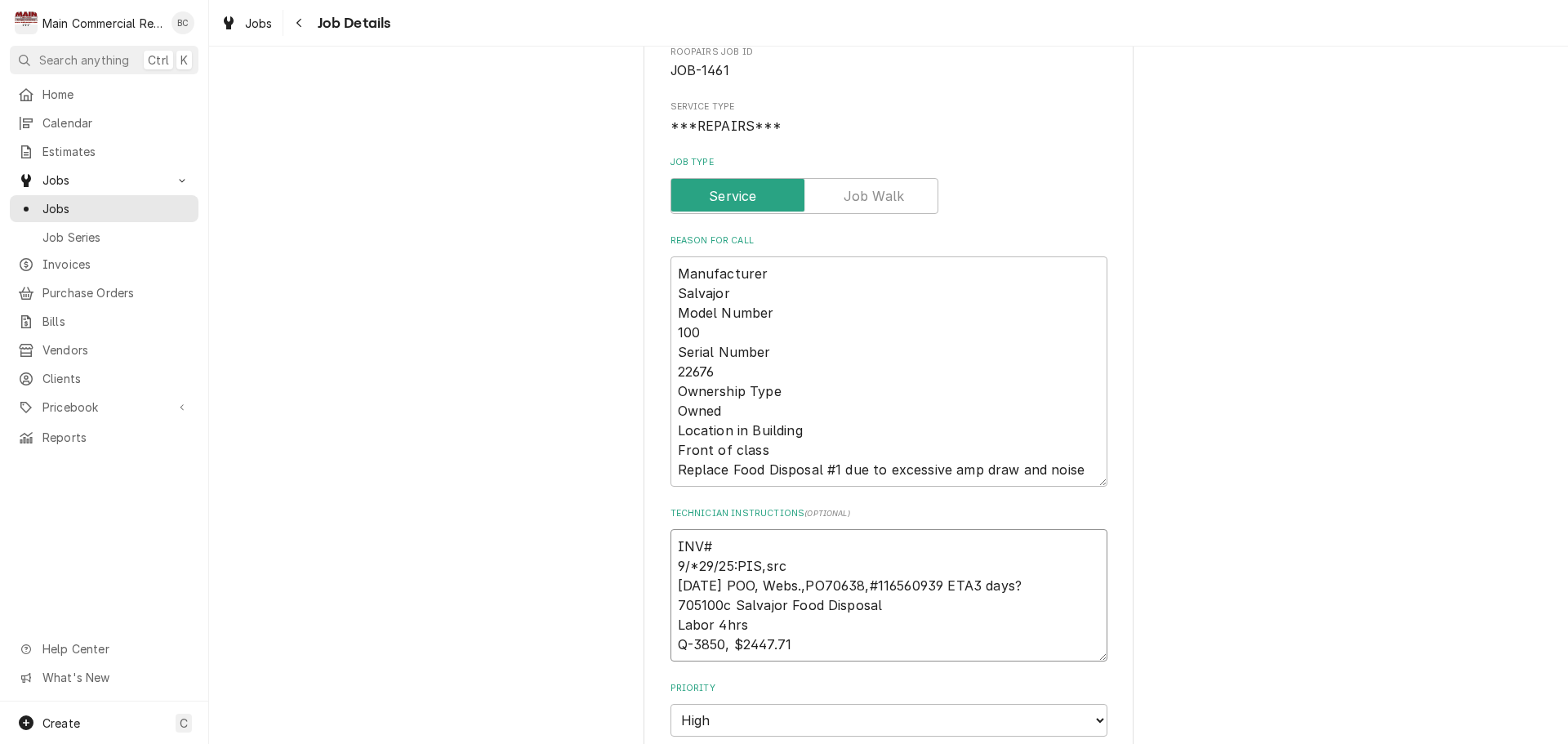
type textarea "INV#1 9/*29/25:PIS,src [DATE] POO, Webs.,PO70638,#116560939 ETA3 days? 705100c …"
type textarea "x"
type textarea "INV#15 9/*29/25:PIS,src [DATE] POO, Webs.,PO70638,#116560939 ETA3 days? 705100c…"
type textarea "x"
type textarea "INV#152 9/*29/25:PIS,src [DATE] POO, Webs.,PO70638,#116560939 ETA3 days? 705100…"
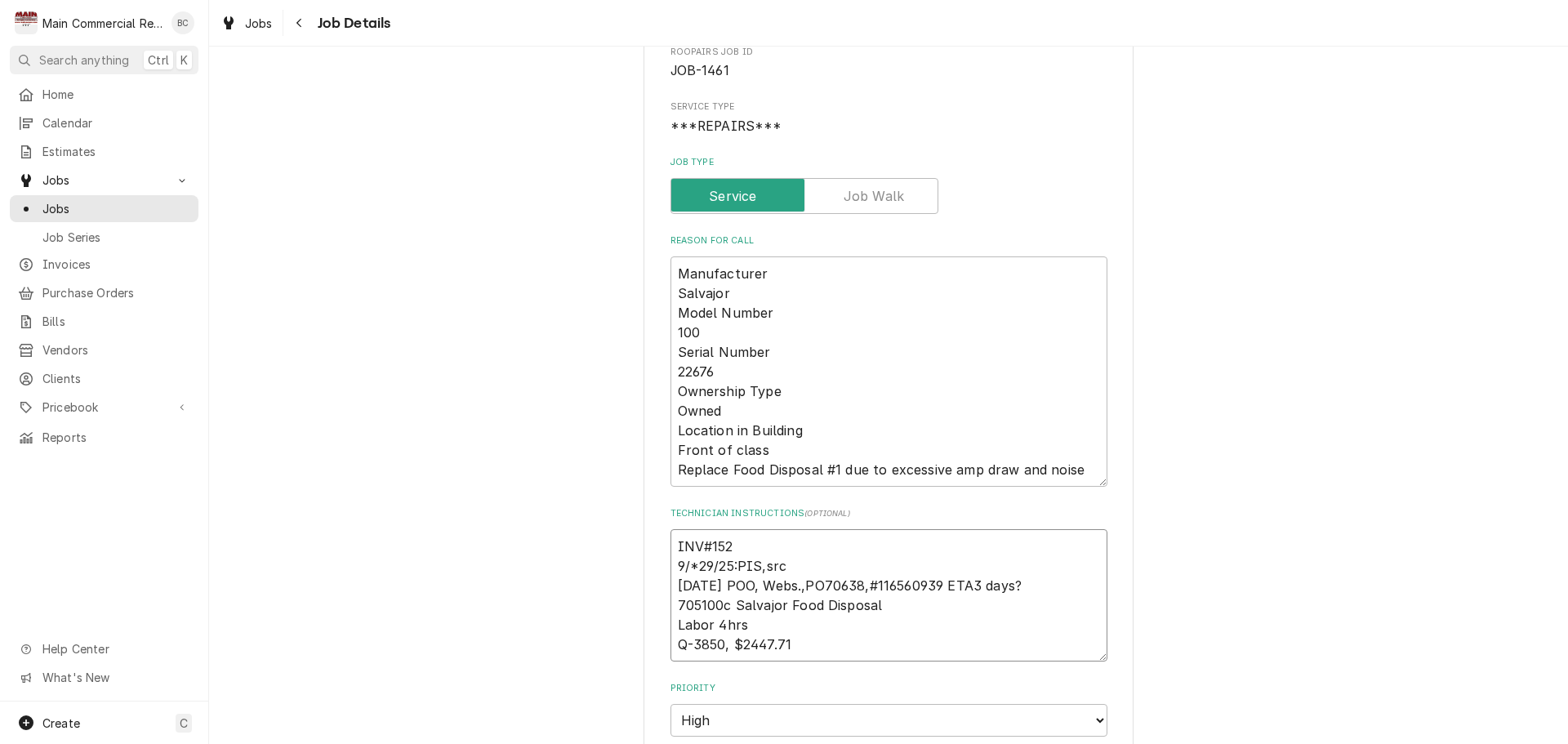
type textarea "x"
type textarea "INV#1523 9/*29/25:PIS,src [DATE] POO, Webs.,PO70638,#116560939 ETA3 days? 70510…"
type textarea "x"
type textarea "INV#15236 9/*29/25:PIS,src [DATE] POO, Webs.,PO70638,#116560939 ETA3 days? 7051…"
type textarea "x"
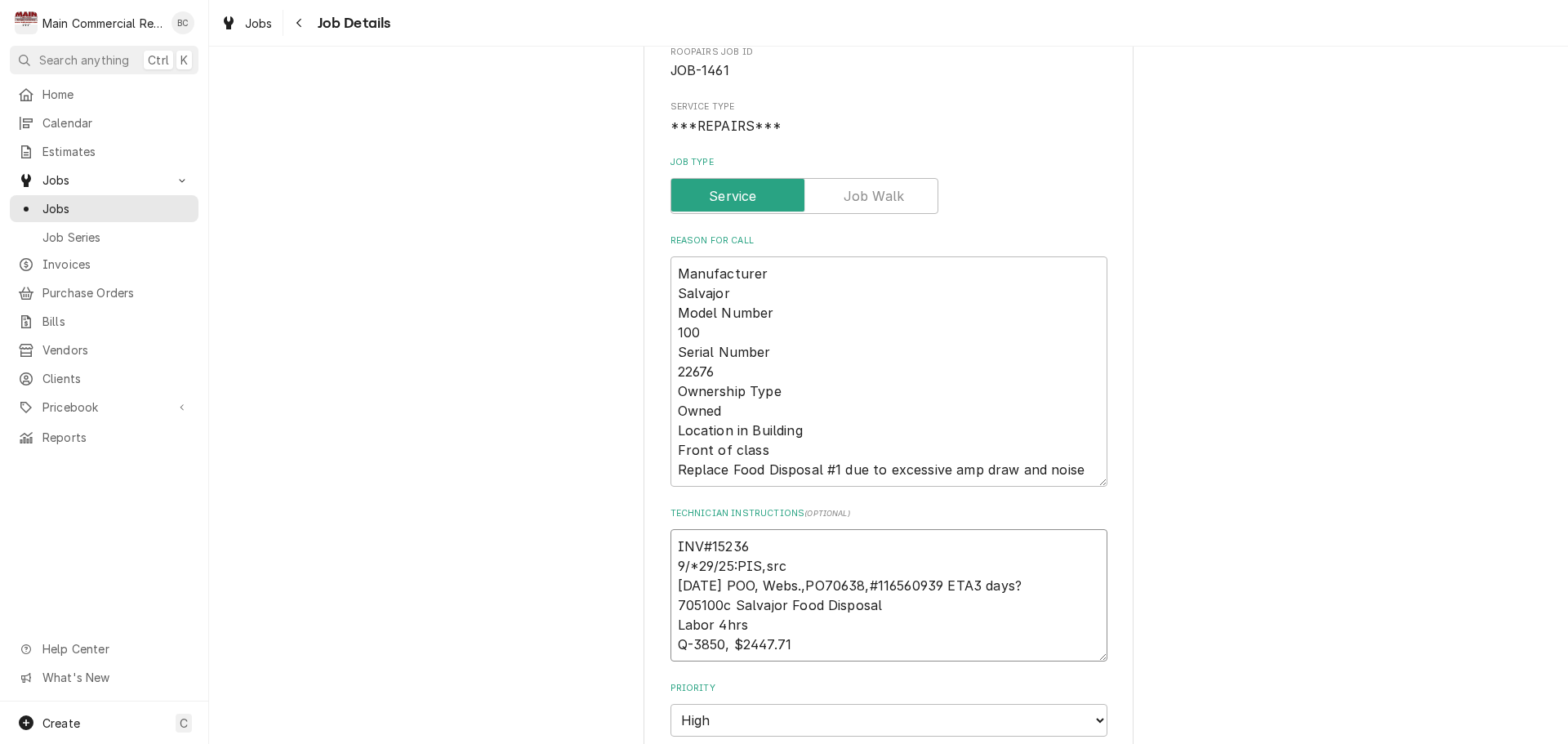
type textarea "INV#152368 9/*29/25:PIS,src [DATE] POO, Webs.,PO70638,#116560939 ETA3 days? 705…"
type textarea "x"
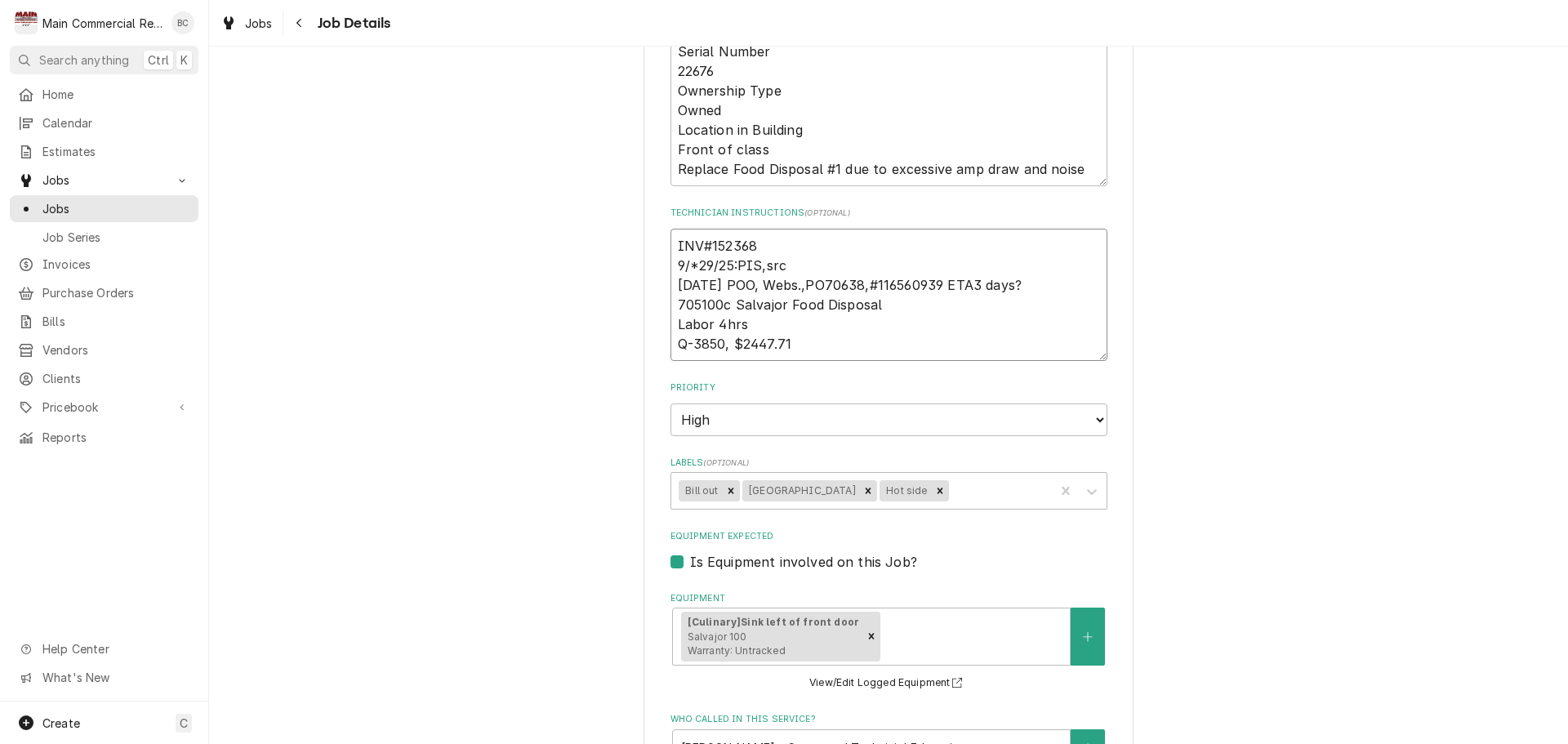
scroll to position [490, 0]
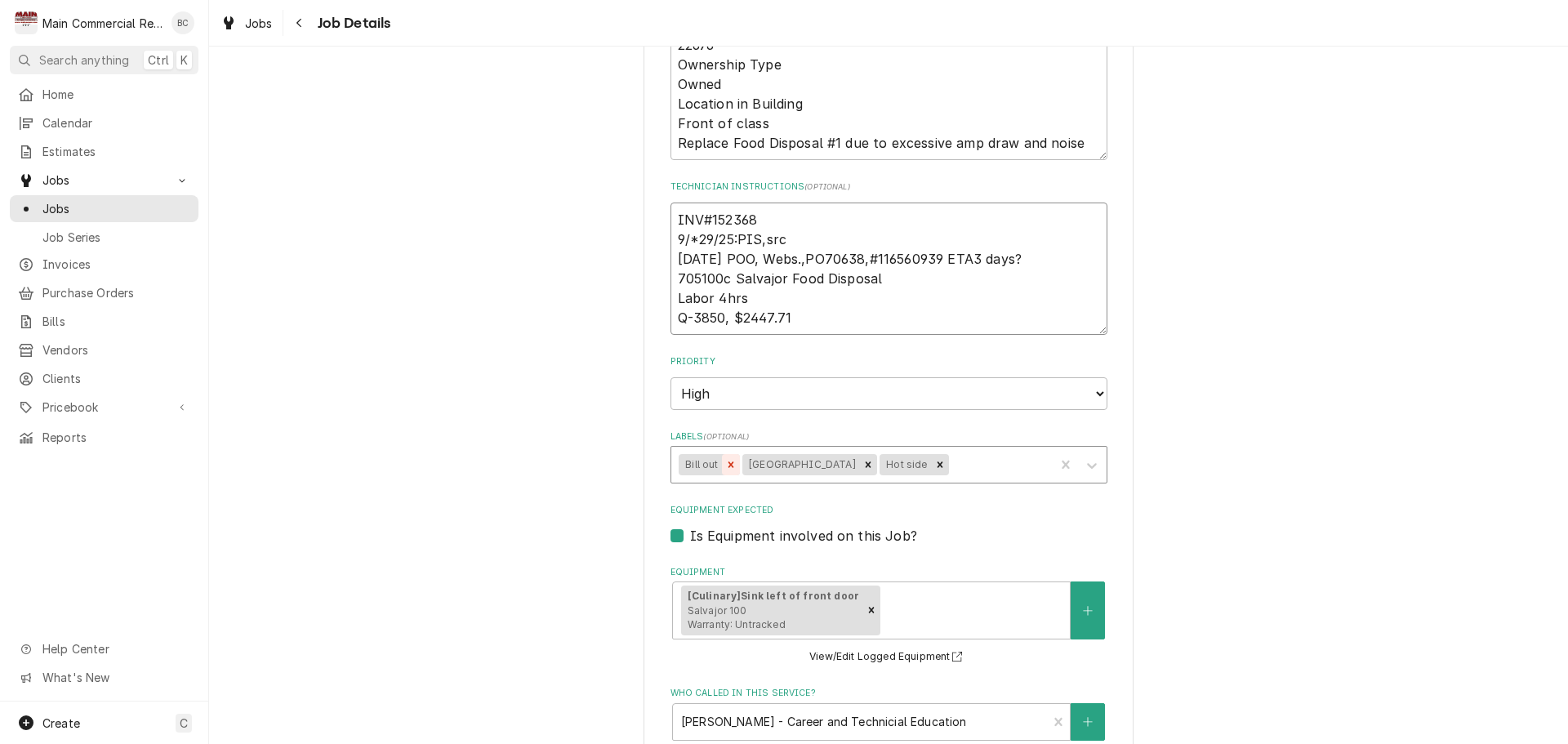
click at [727, 465] on icon "Remove Bill out" at bounding box center [731, 465] width 12 height 12
type textarea "INV#152368 9/*29/25:PIS,src [DATE] POO, Webs.,PO70638,#116560939 ETA3 days? 705…"
type textarea "x"
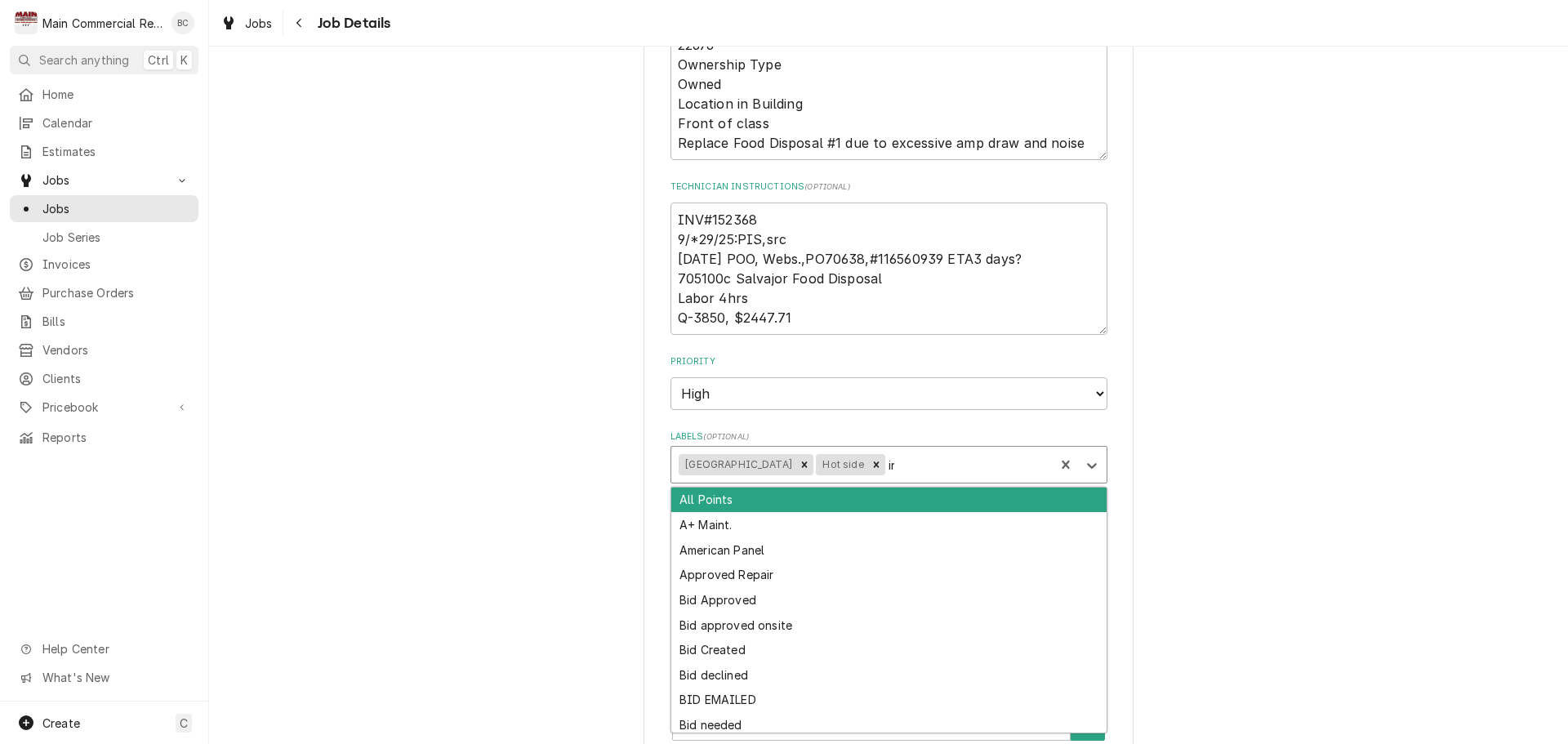
type input "inv"
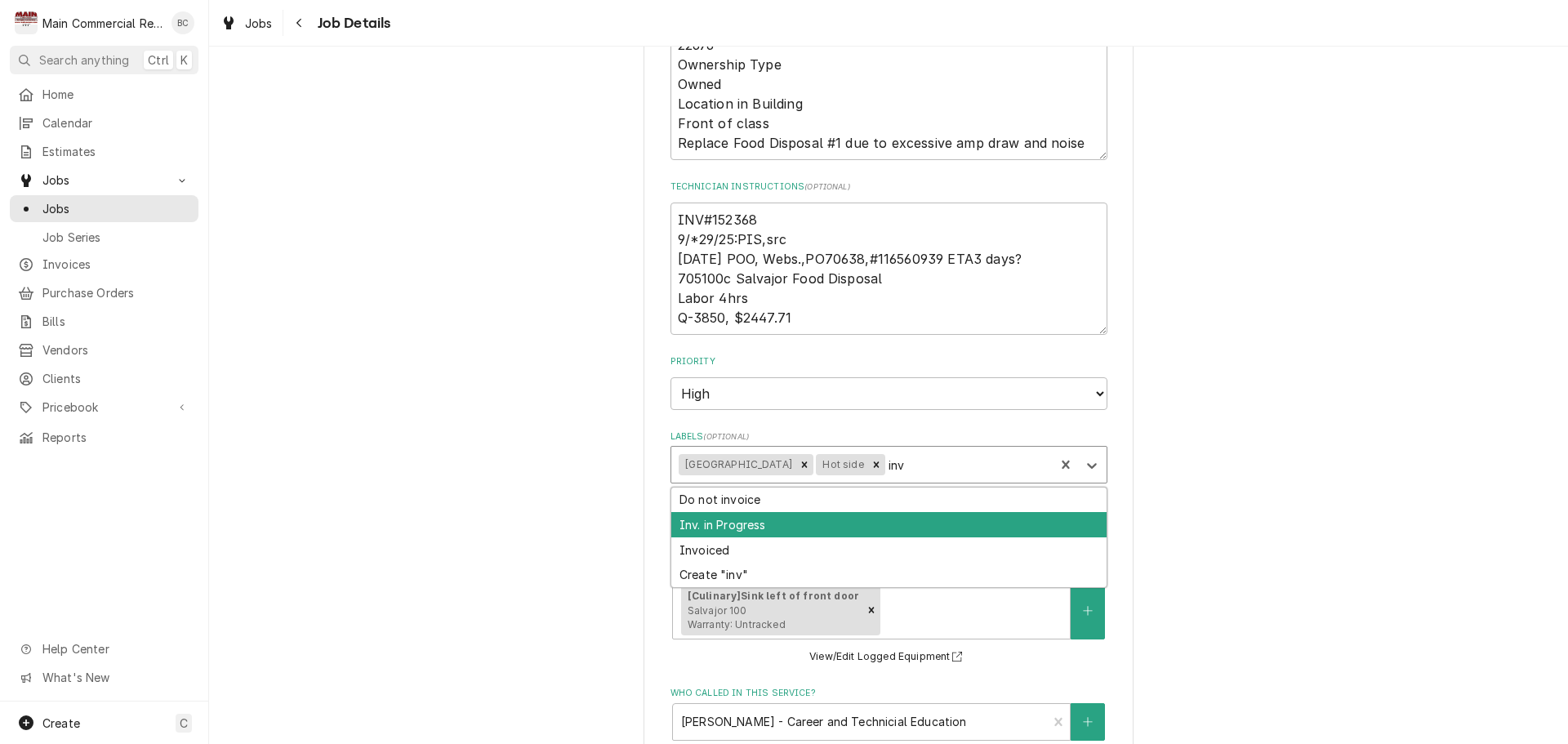
click at [881, 522] on div "Inv. in Progress" at bounding box center [888, 525] width 435 height 25
type textarea "x"
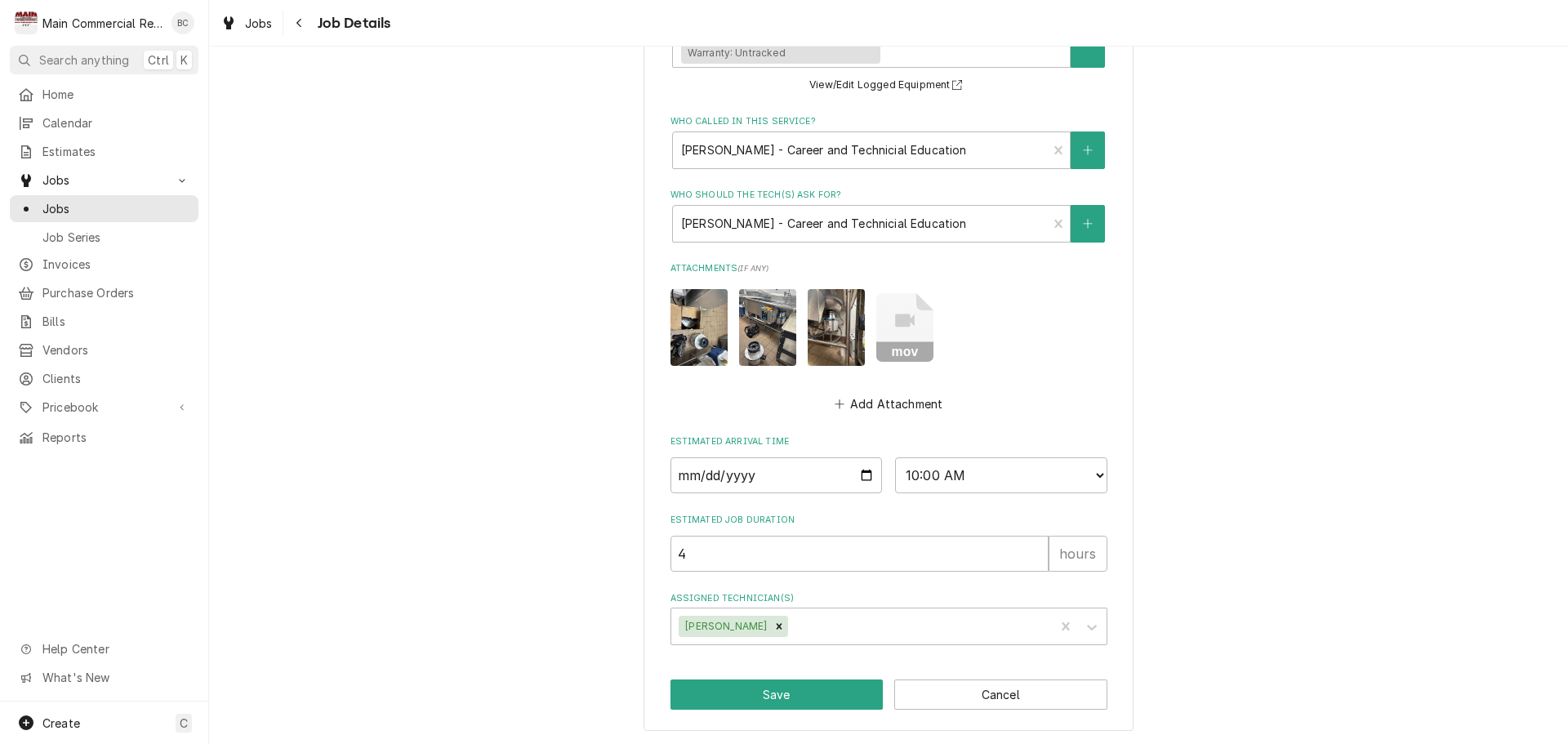
scroll to position [1062, 0]
click at [771, 690] on button "Save" at bounding box center [776, 693] width 213 height 30
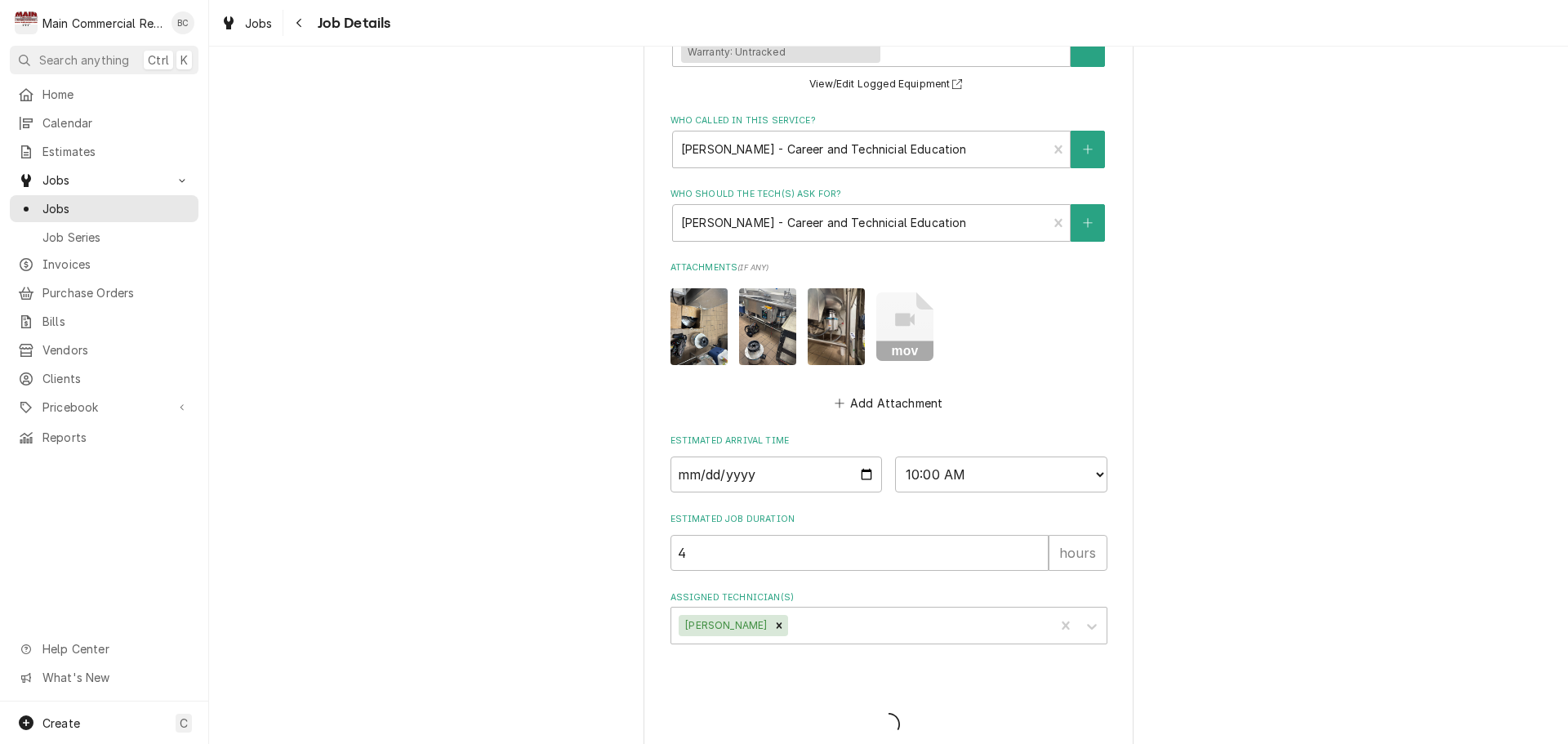
type textarea "x"
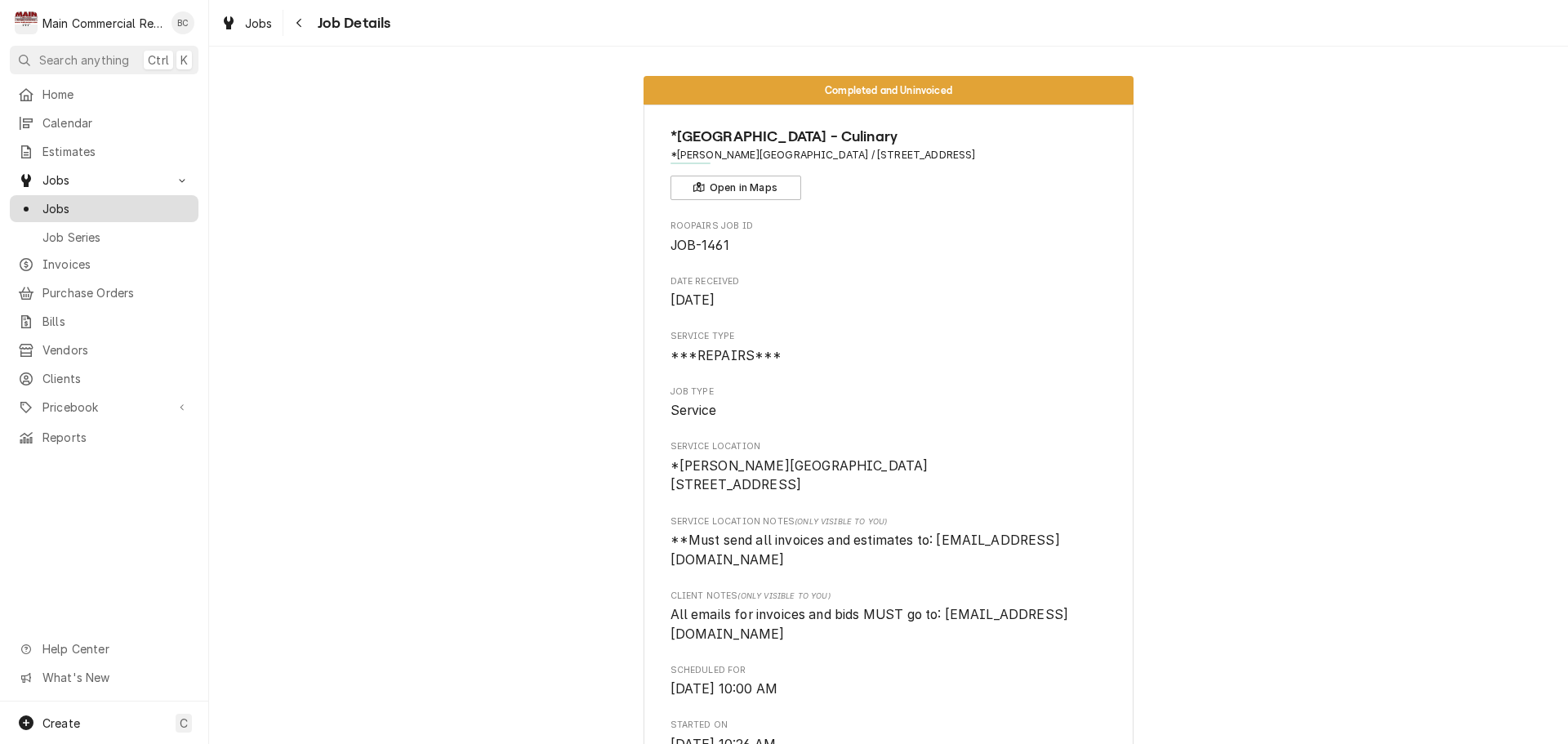
click at [103, 205] on span "Jobs" at bounding box center [117, 208] width 148 height 18
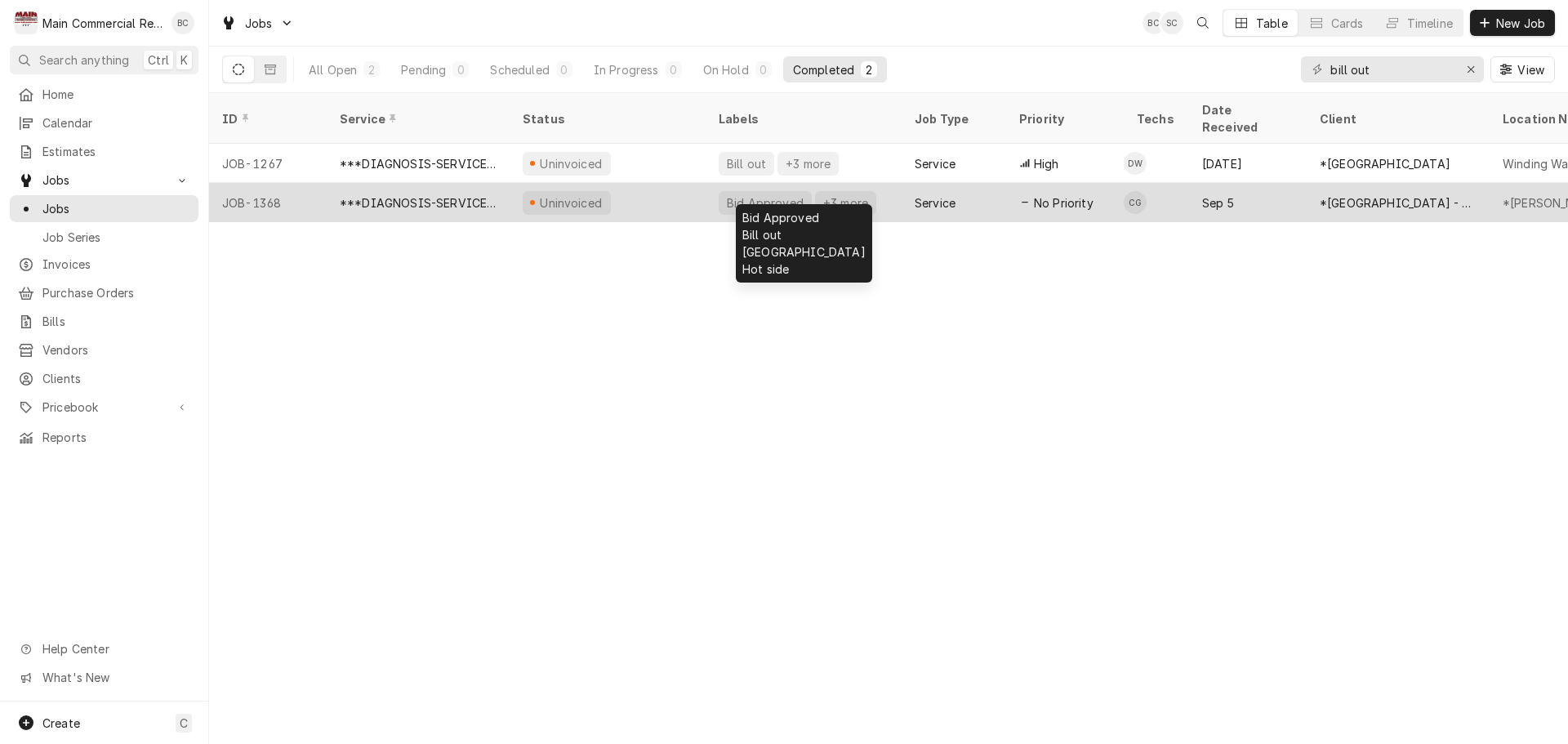
click at [766, 195] on div "Bid Approved" at bounding box center [765, 204] width 80 height 18
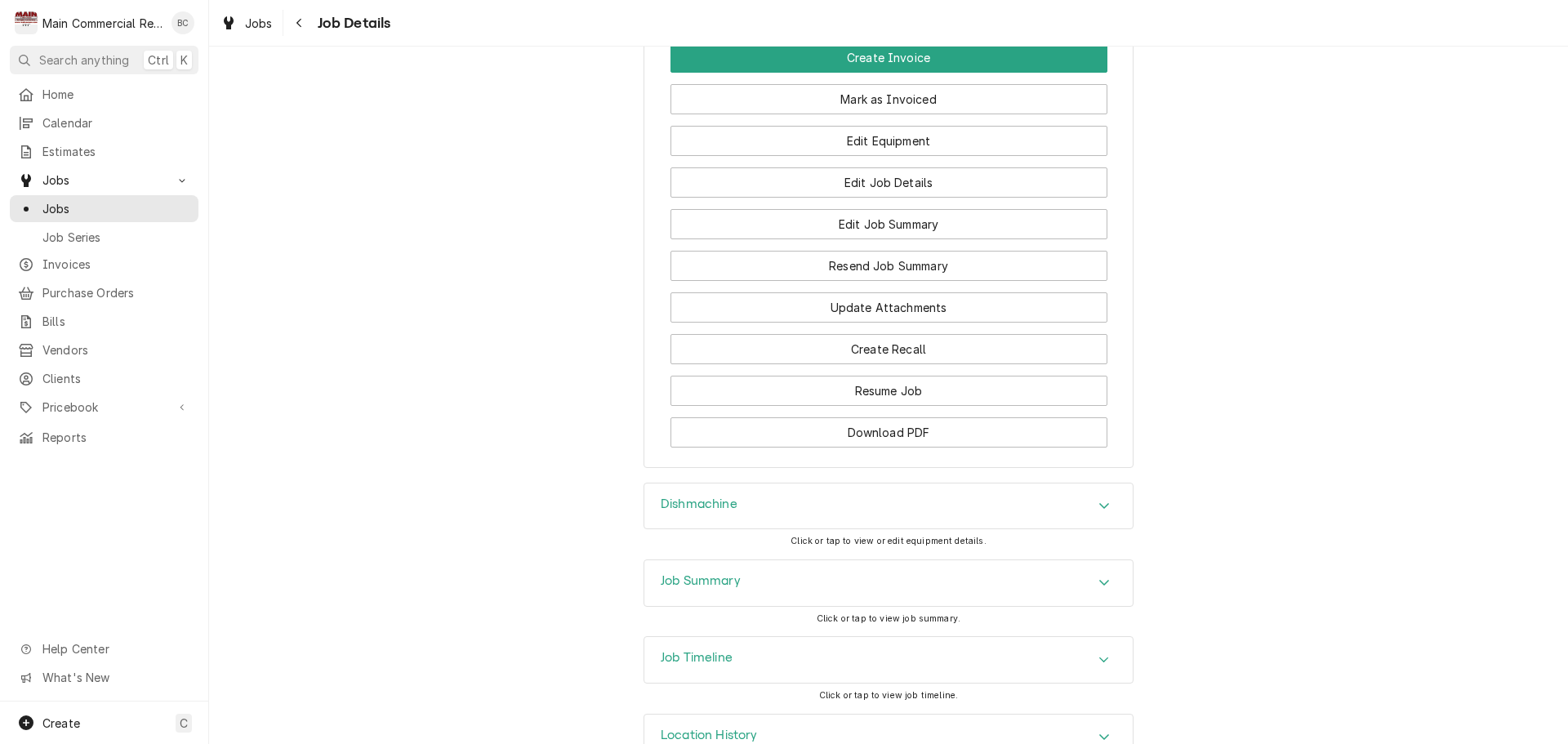
scroll to position [2202, 0]
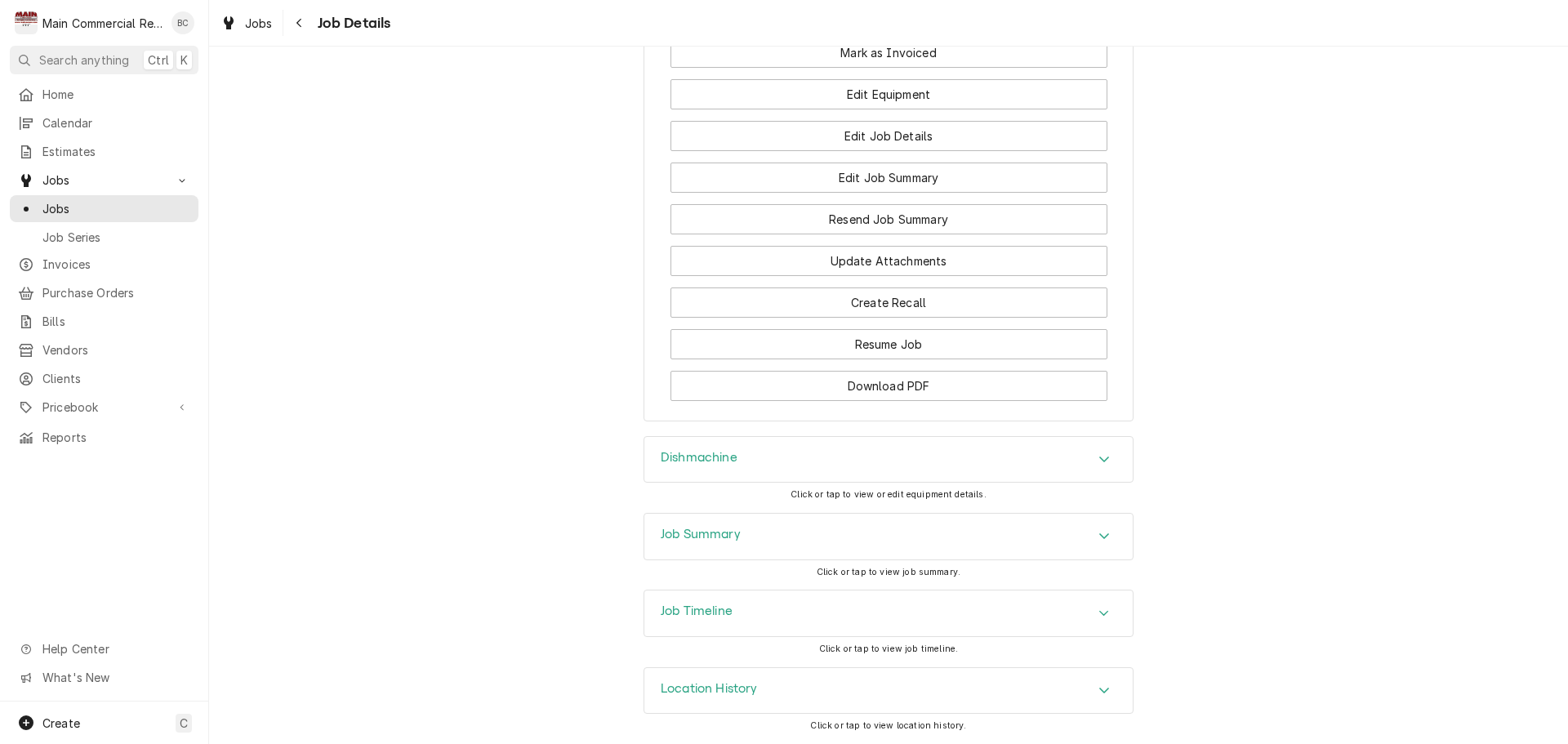
click at [710, 536] on h3 "Job Summary" at bounding box center [700, 535] width 80 height 16
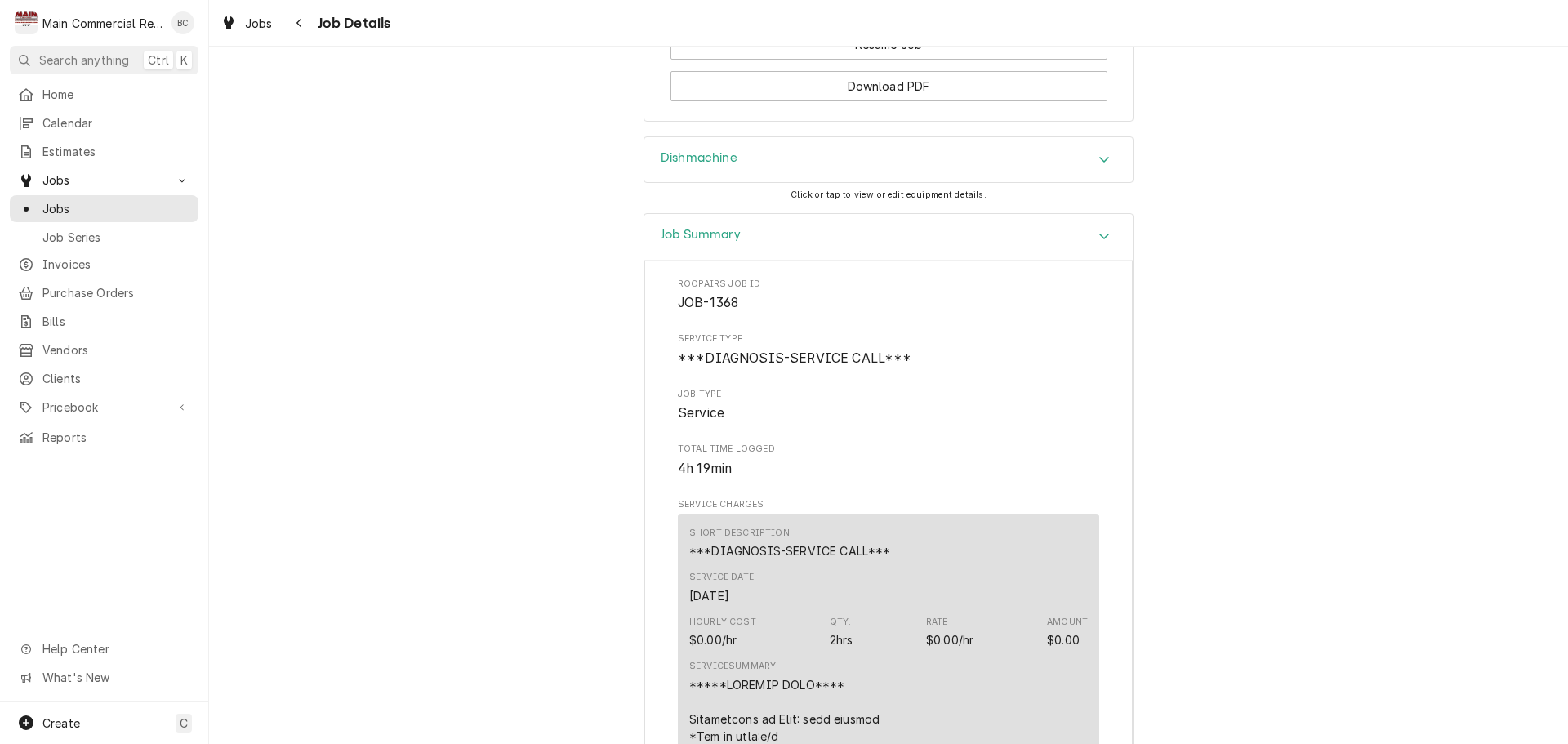
scroll to position [2334, 0]
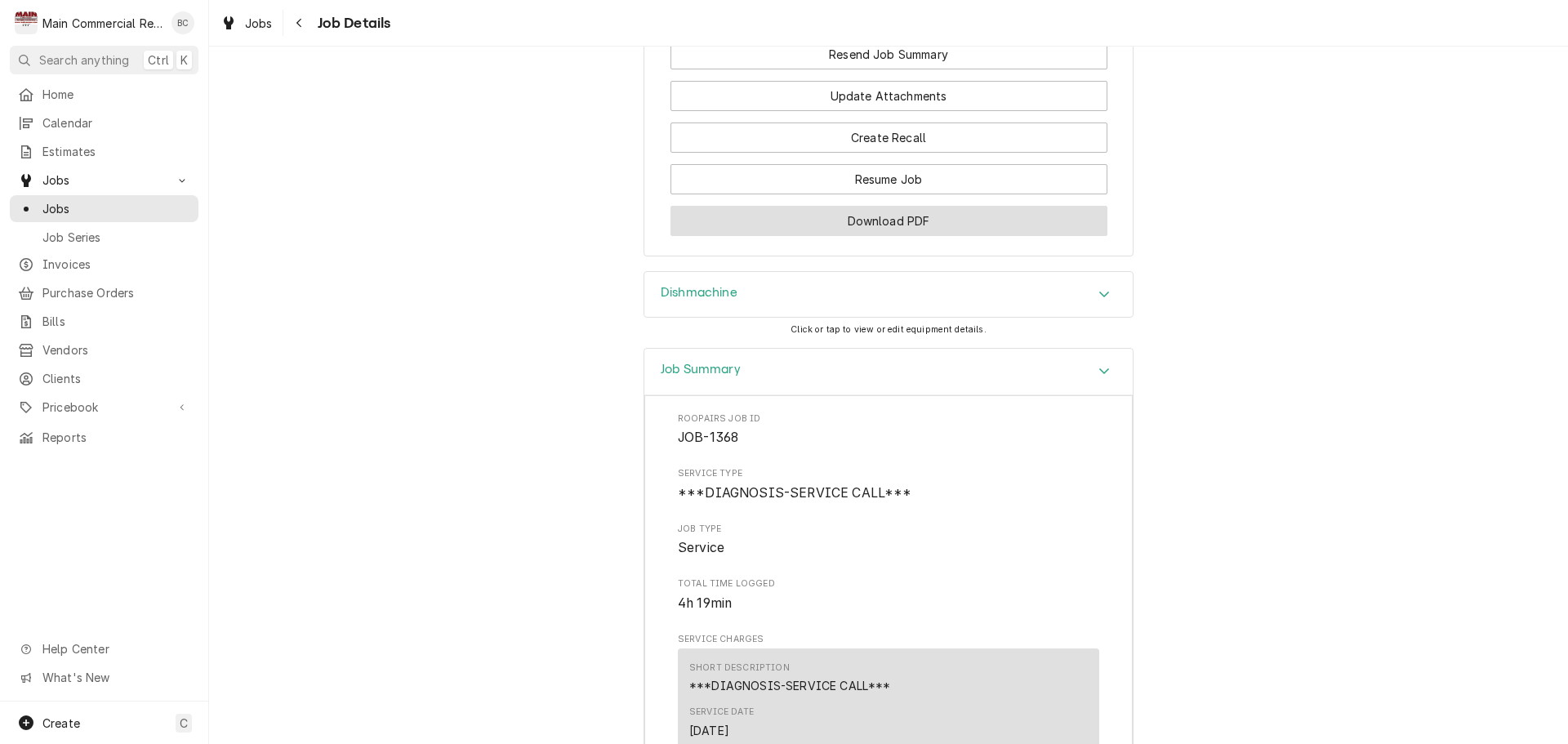
click at [868, 236] on button "Download PDF" at bounding box center [888, 220] width 437 height 30
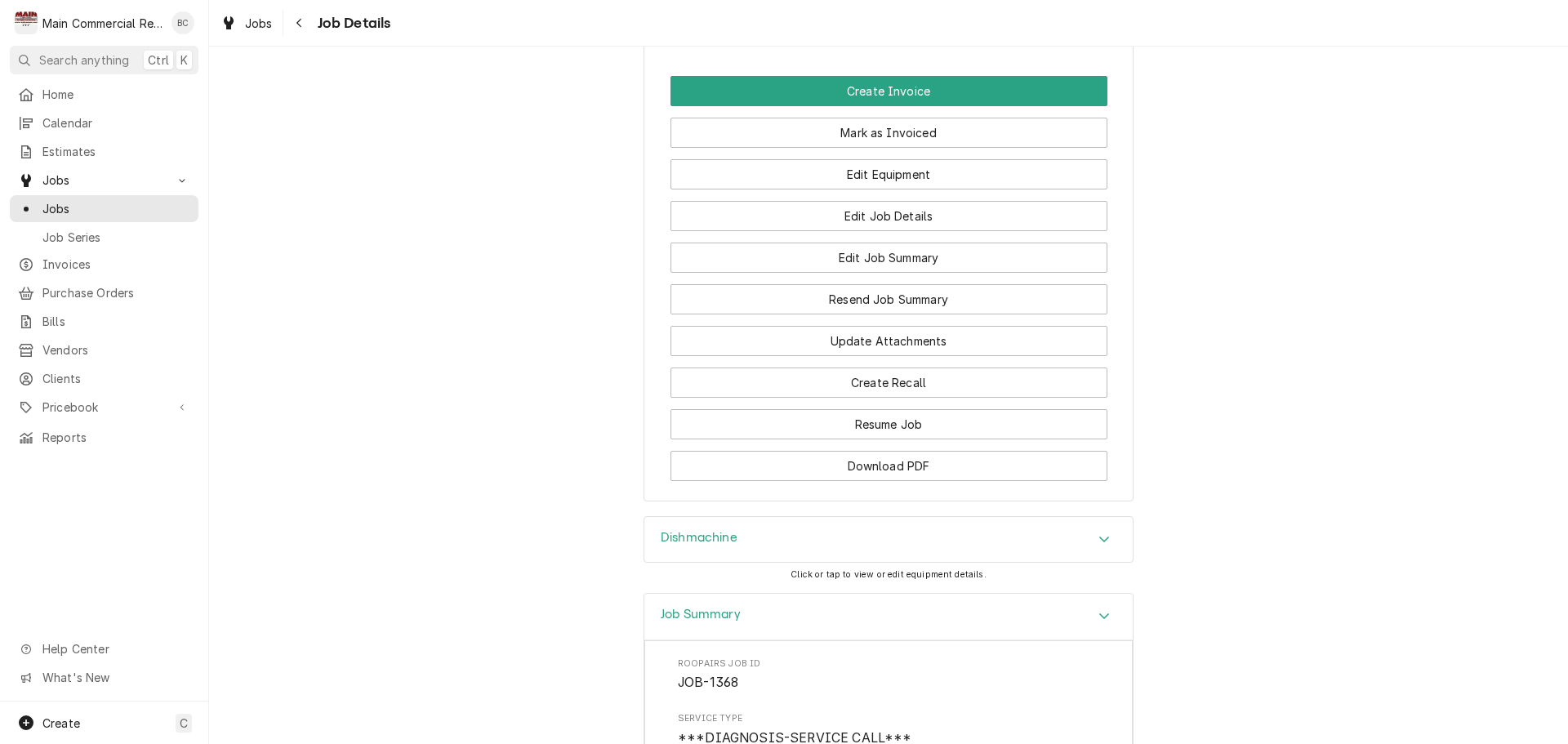
scroll to position [1763, 0]
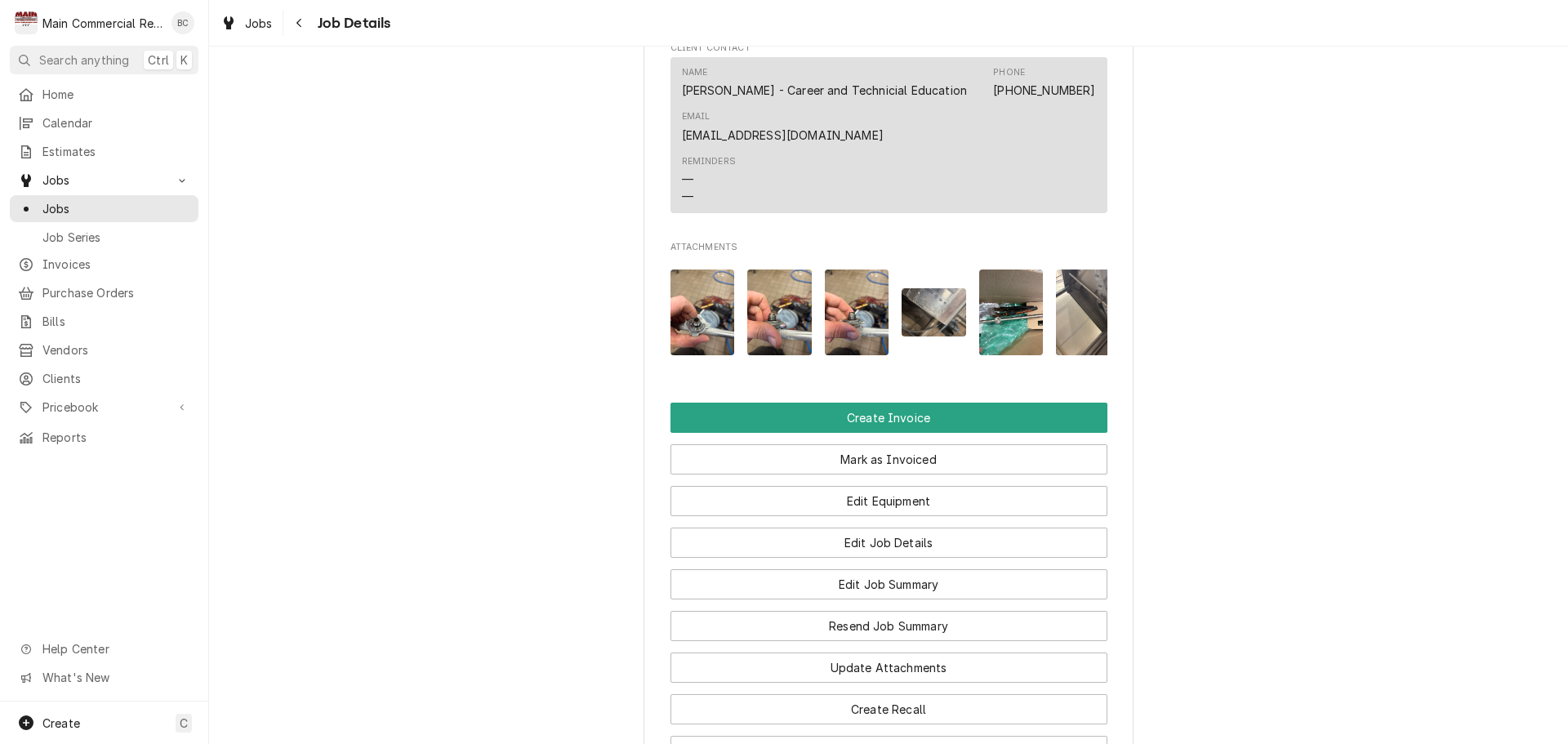
click at [715, 352] on img "Attachments" at bounding box center [702, 313] width 64 height 86
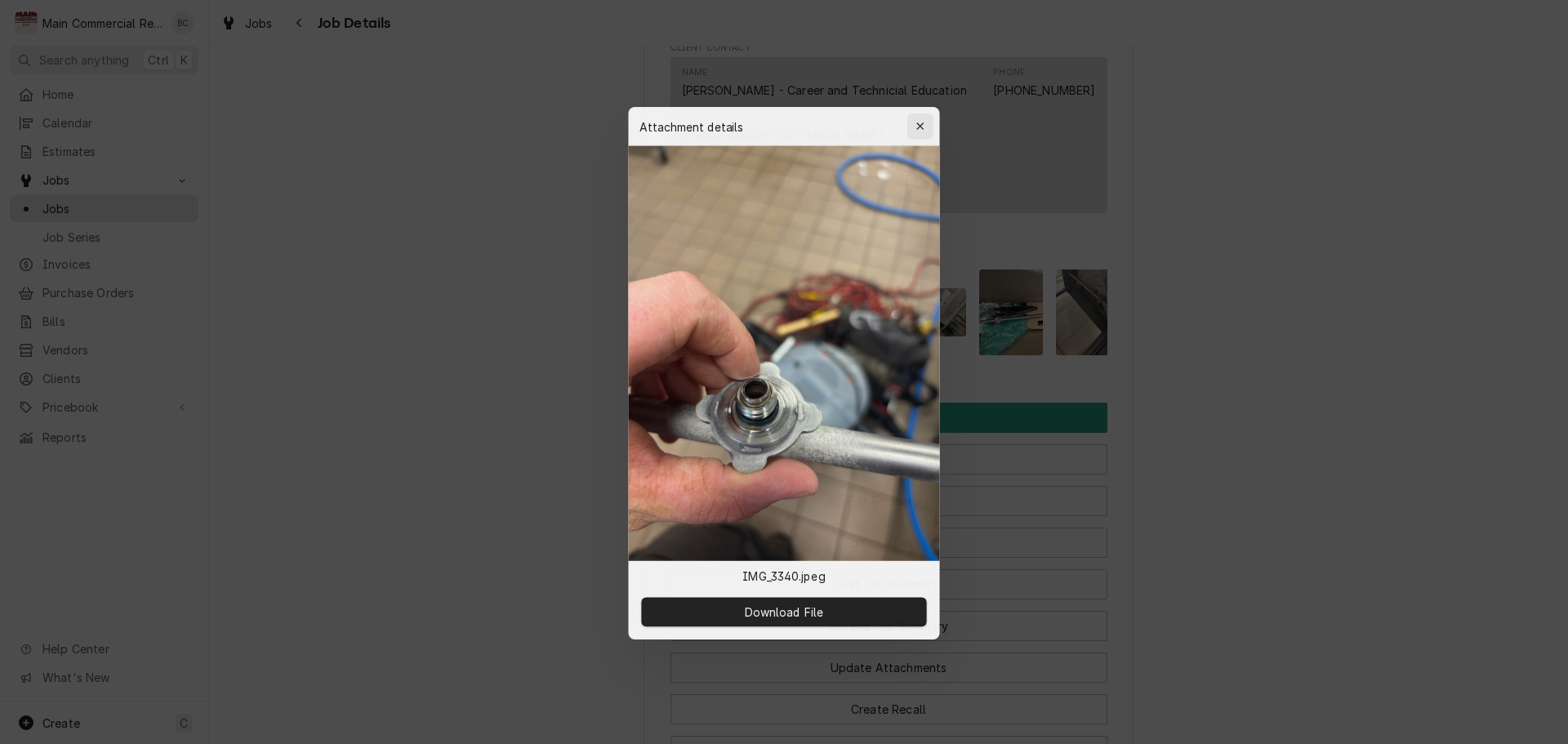
click at [928, 125] on div "button" at bounding box center [920, 123] width 17 height 17
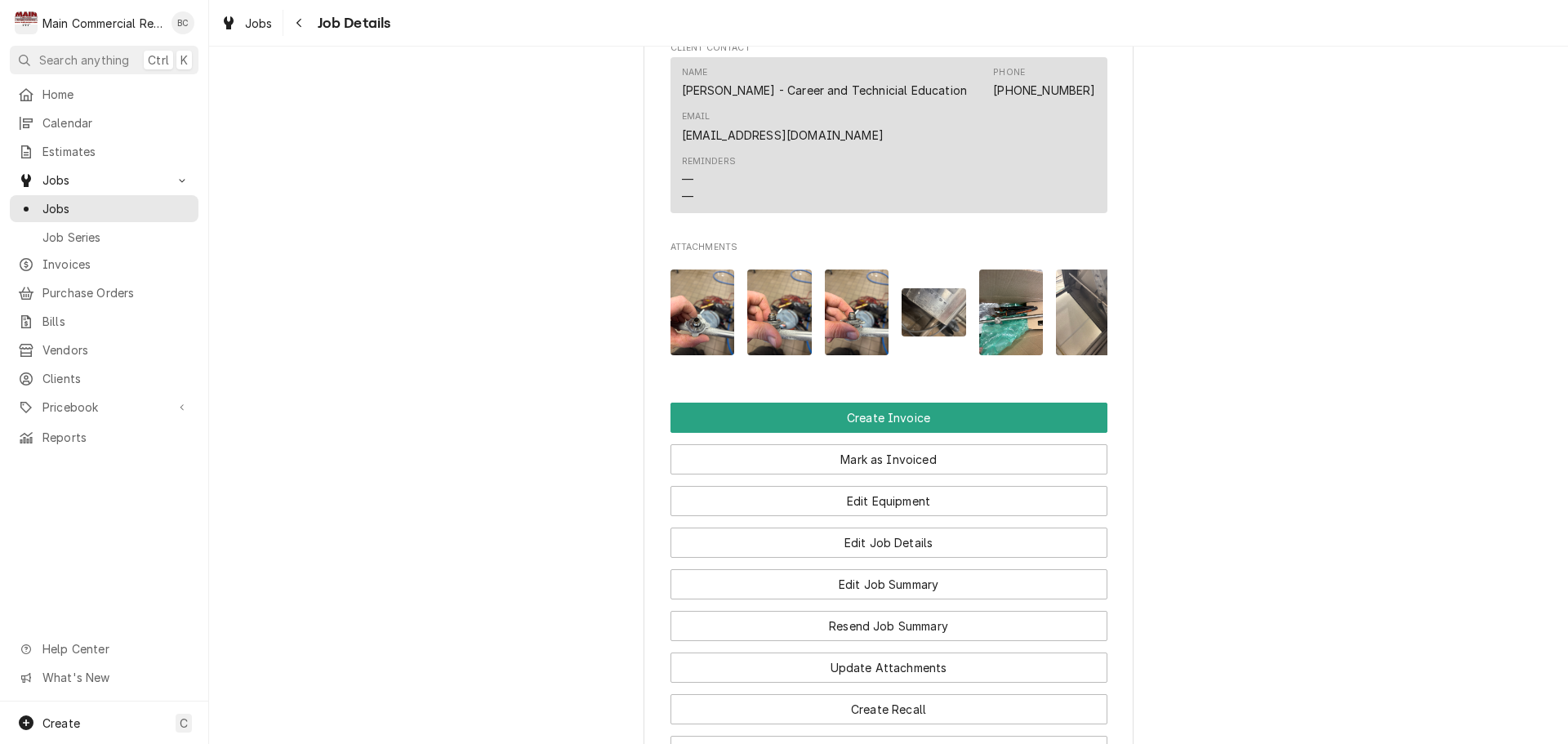
click at [848, 341] on img "Attachments" at bounding box center [857, 313] width 64 height 86
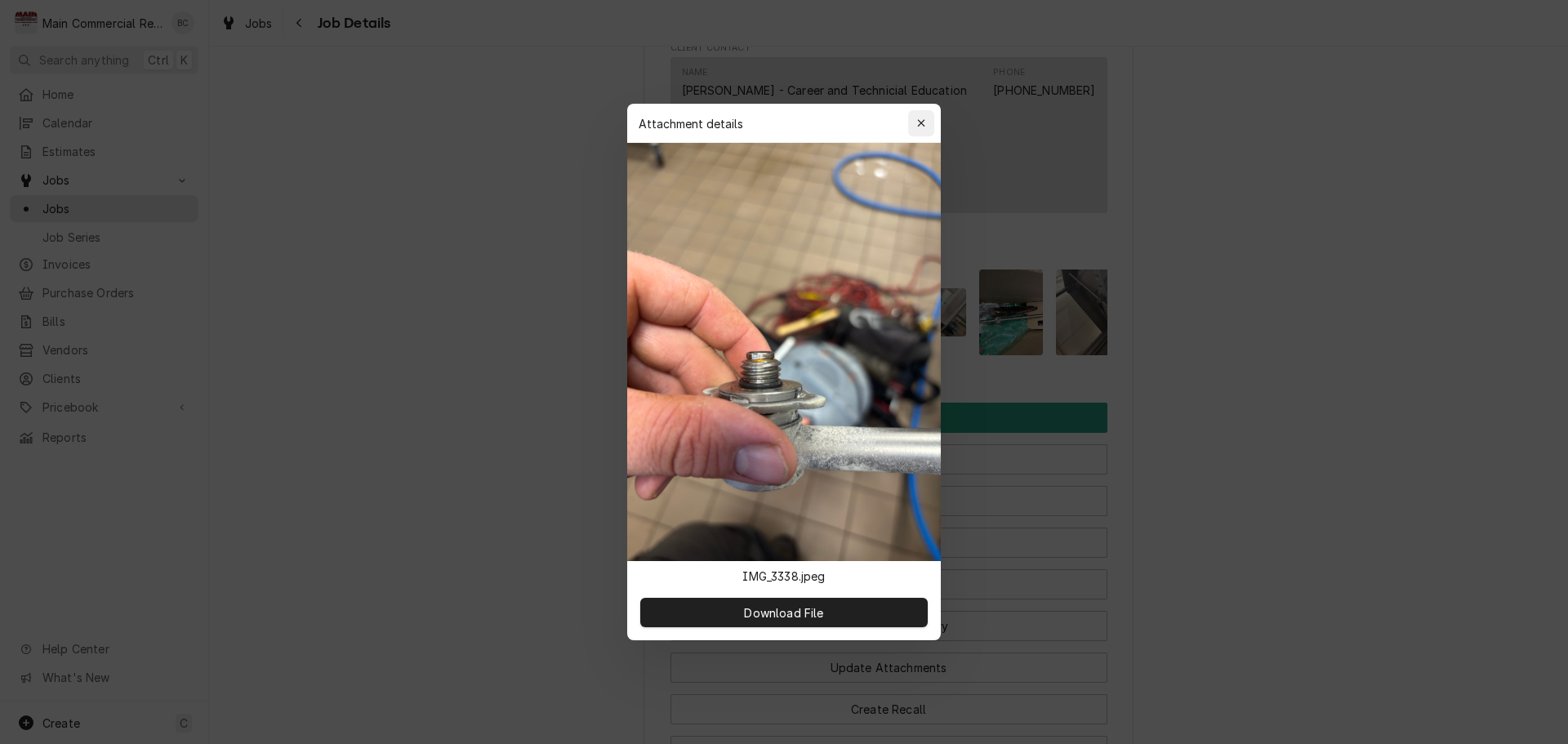
click at [917, 130] on div "button" at bounding box center [920, 123] width 17 height 17
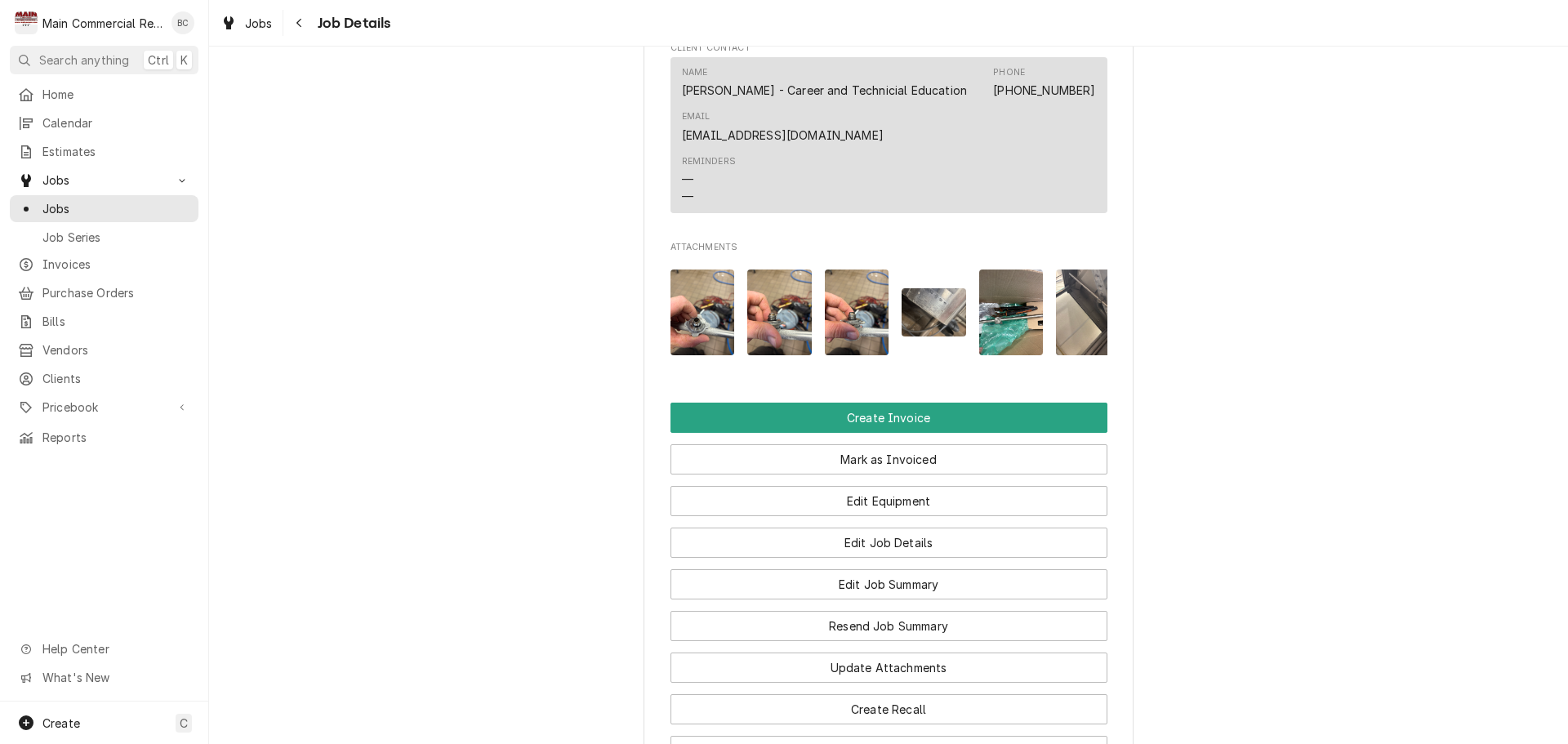
click at [917, 336] on img "Attachments" at bounding box center [934, 312] width 64 height 48
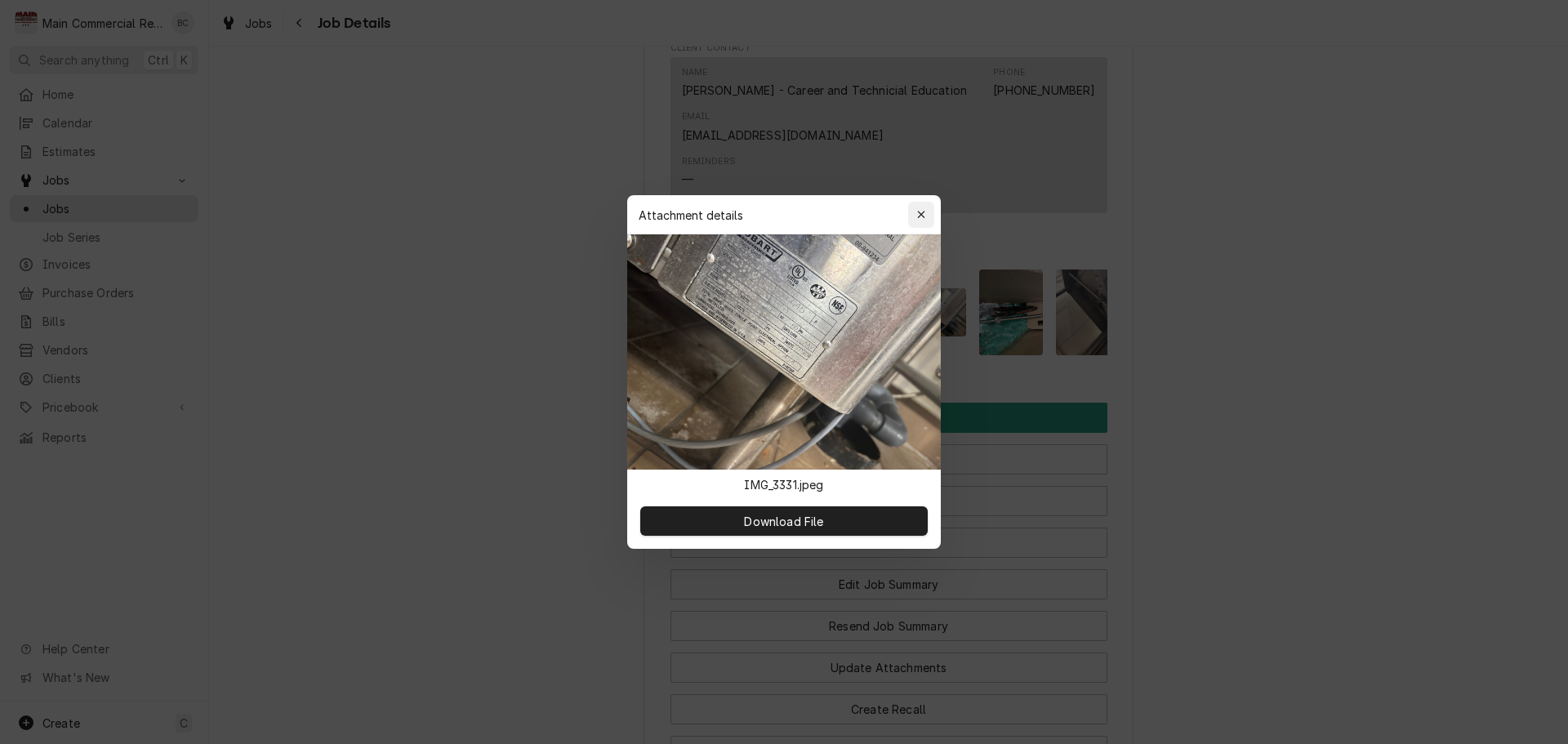
click at [921, 217] on icon "button" at bounding box center [921, 215] width 9 height 12
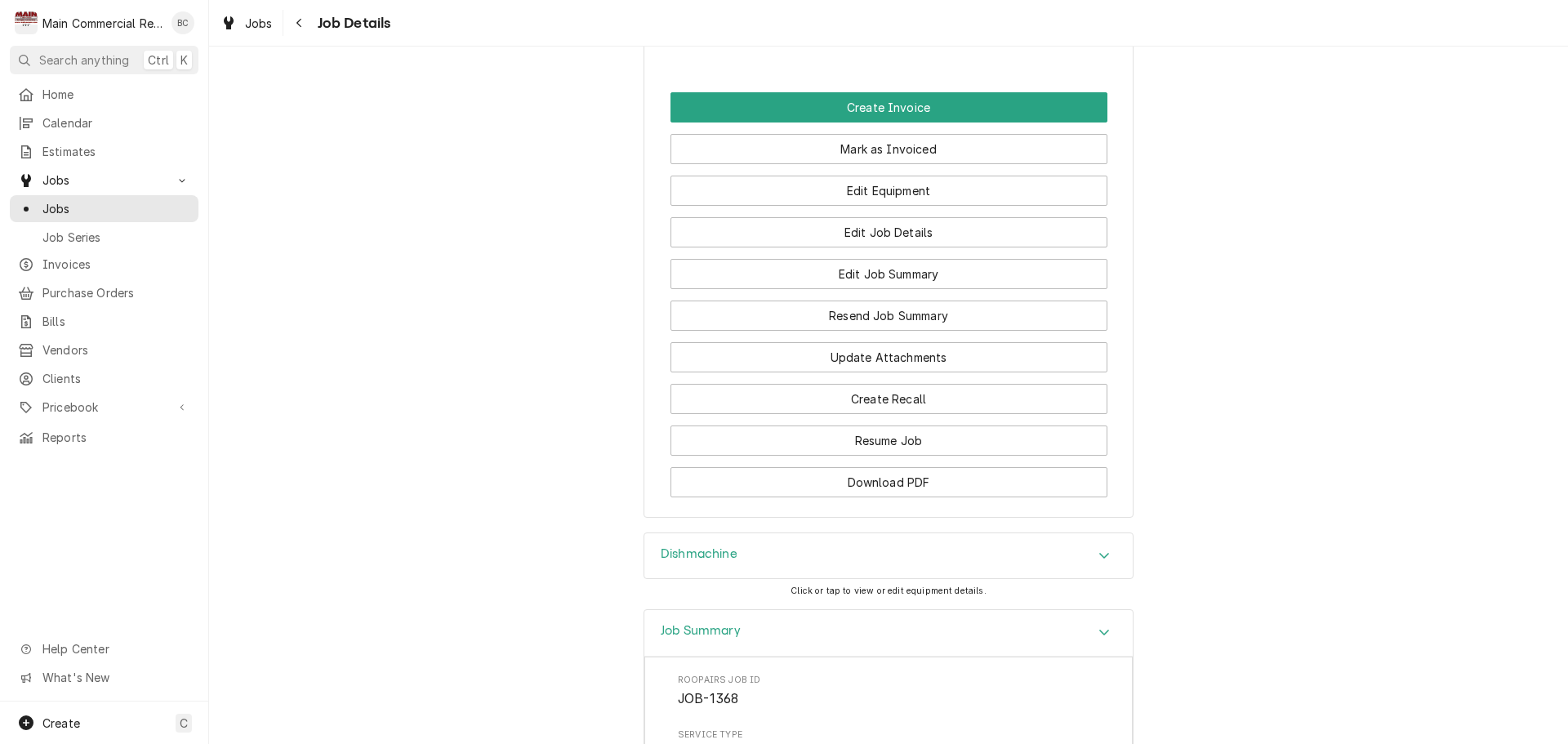
scroll to position [2008, 0]
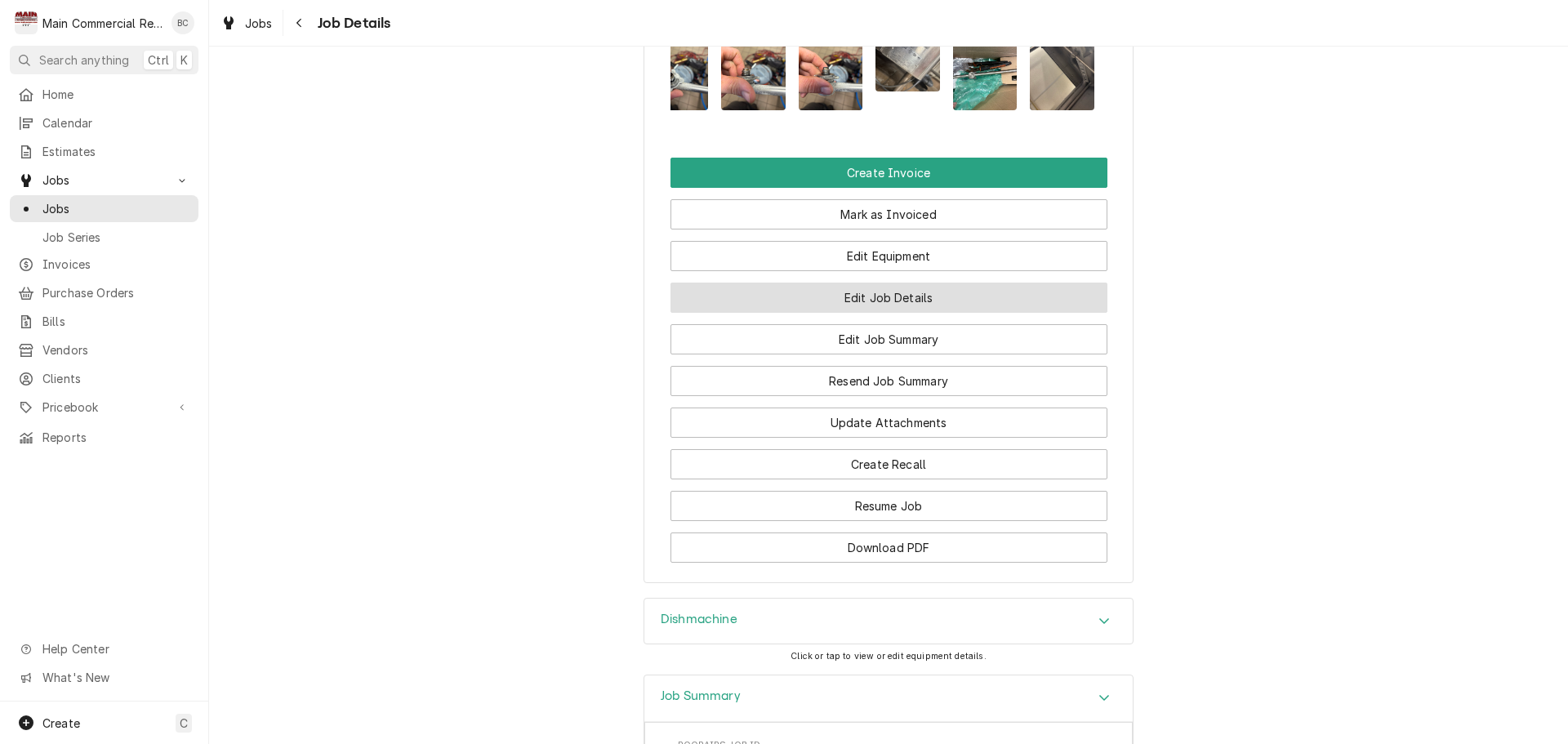
click at [880, 313] on button "Edit Job Details" at bounding box center [888, 297] width 437 height 30
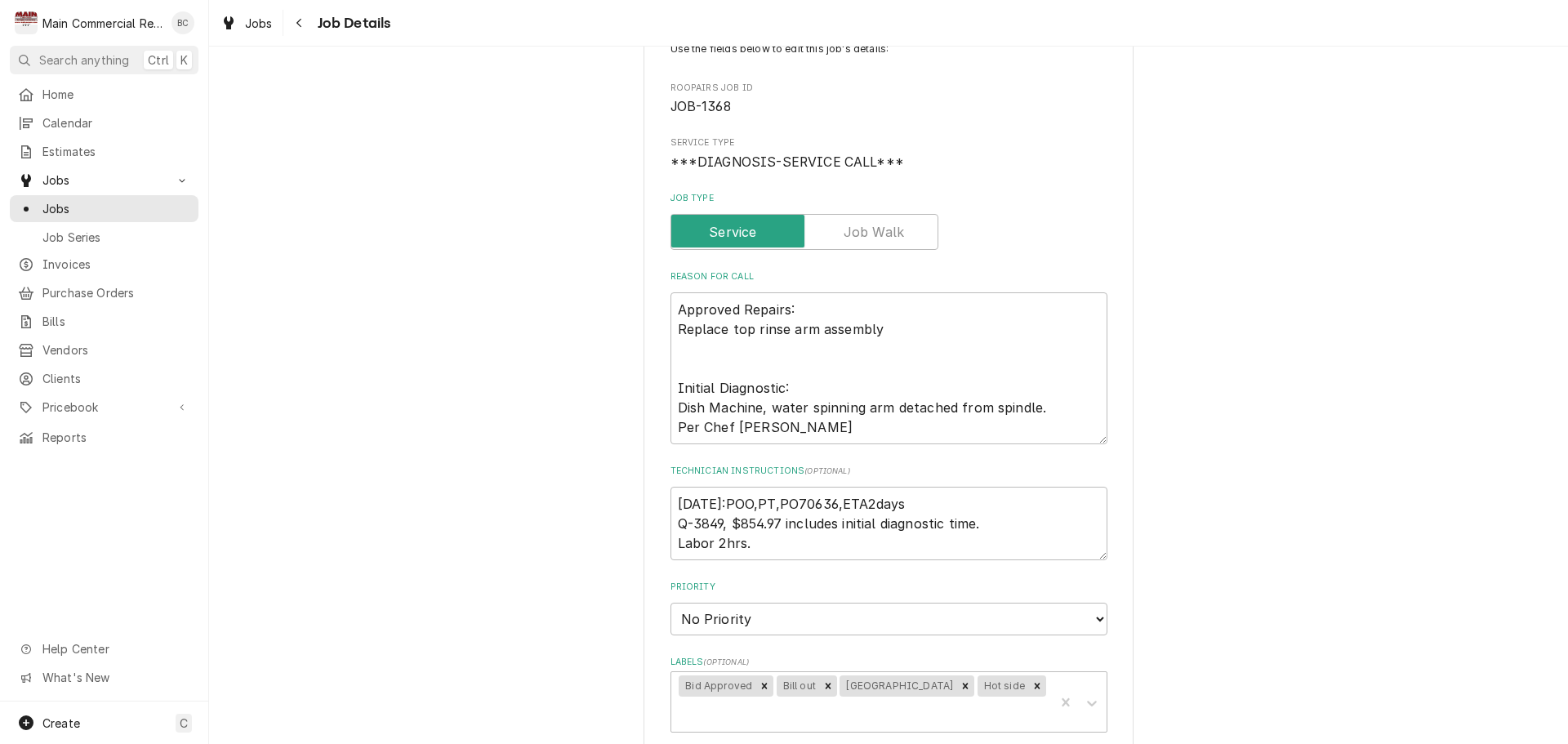
scroll to position [164, 0]
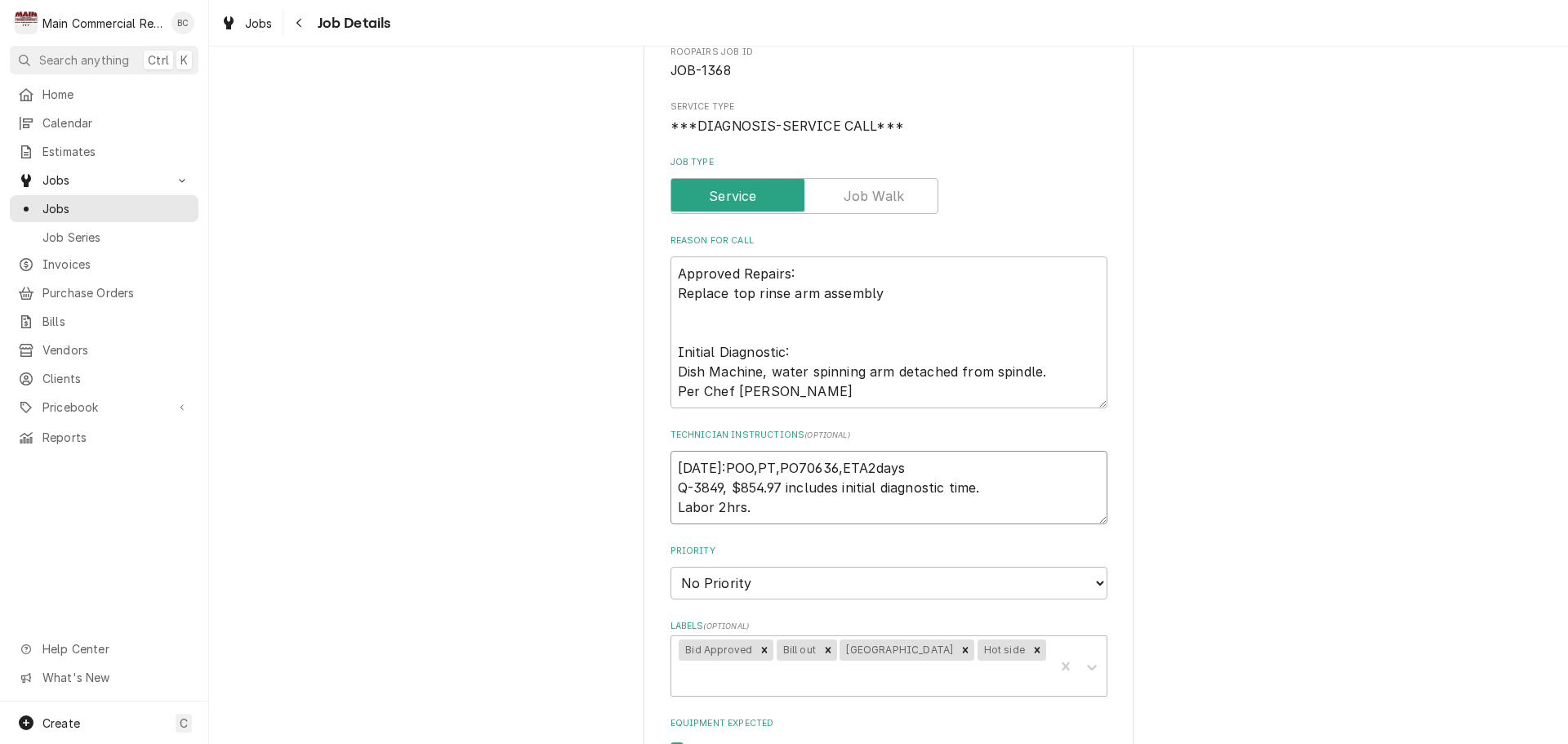
click at [672, 468] on textarea "[DATE]:POO,PT,PO70636,ETA2days Q-3849, $854.97 includes initial diagnostic time…" at bounding box center [888, 487] width 437 height 73
type textarea "x"
type textarea "[DATE]:POO,PT,PO70636,ETA2days Q-3849, $854.97 includes initial diagnostic time…"
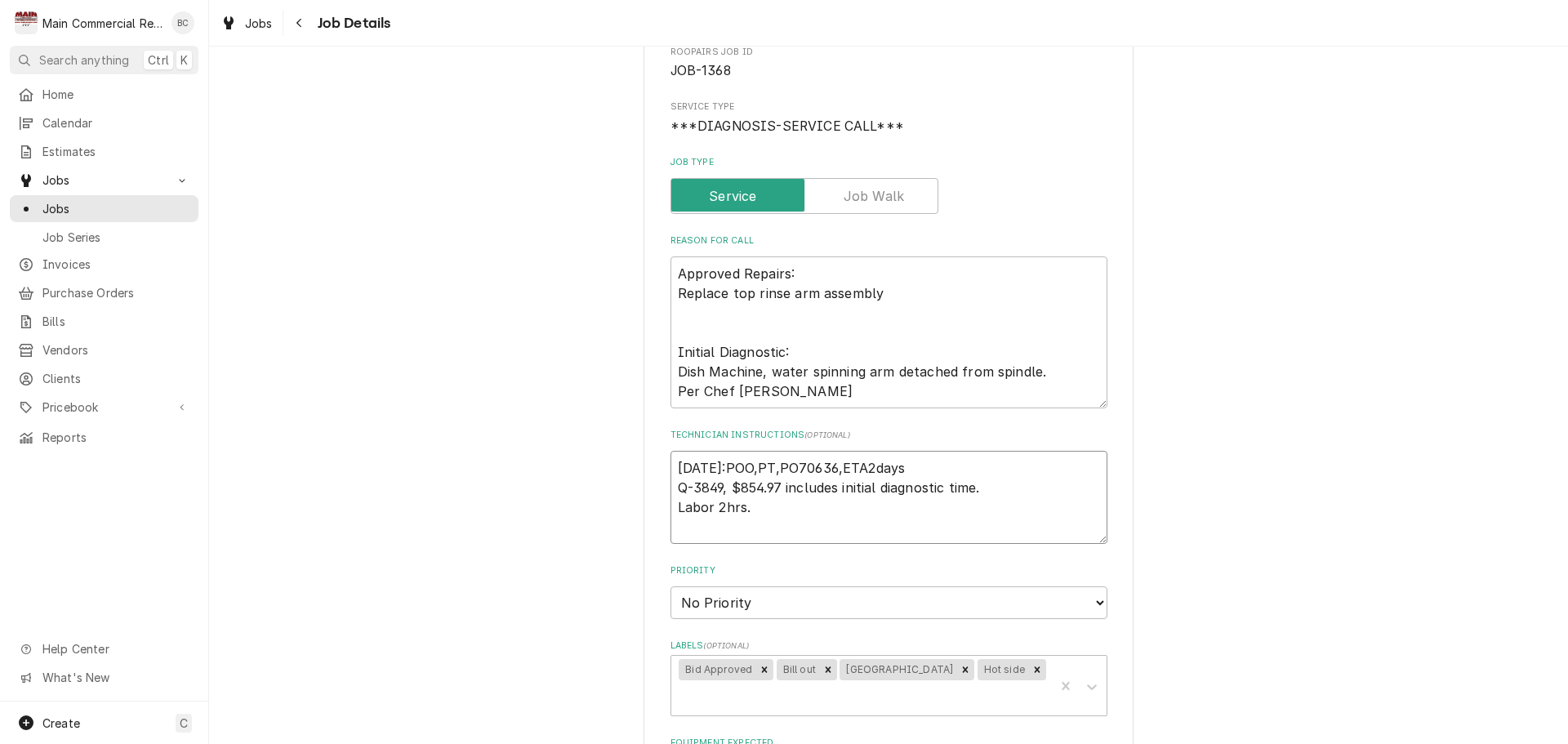
type textarea "x"
type textarea "I 9/22/25:POO,PT,PO70636,ETA2days Q-3849, $854.97 includes initial diagnostic t…"
type textarea "x"
type textarea "IN 9/22/25:POO,PT,PO70636,ETA2days Q-3849, $854.97 includes initial diagnostic …"
type textarea "x"
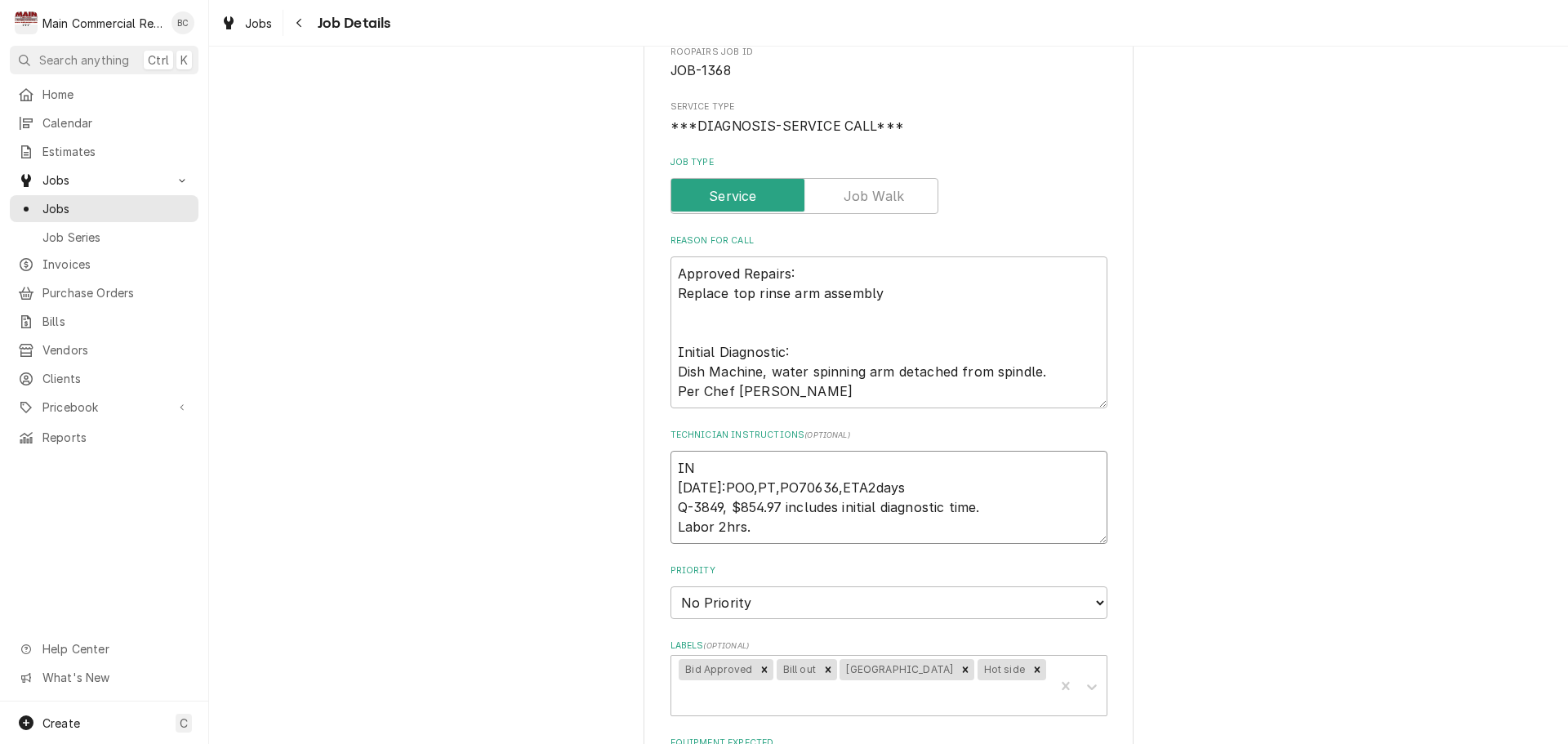
type textarea "INV 9/22/25:POO,PT,PO70636,ETA2days Q-3849, $854.97 includes initial diagnostic…"
type textarea "x"
type textarea "INV# 9/22/25:POO,PT,PO70636,ETA2days Q-3849, $854.97 includes initial diagnosti…"
type textarea "x"
type textarea "INV#1 9/22/25:POO,PT,PO70636,ETA2days Q-3849, $854.97 includes initial diagnost…"
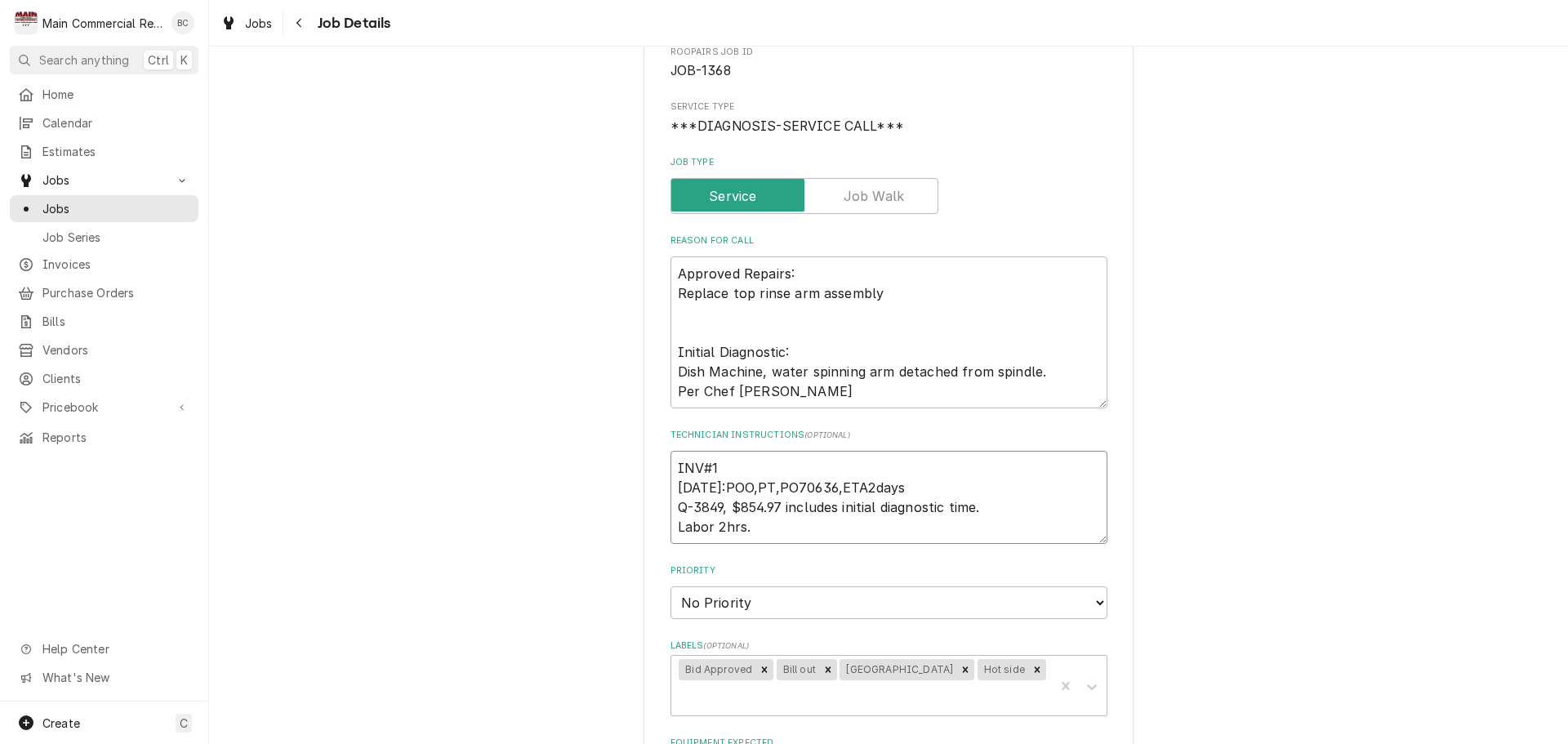
type textarea "x"
type textarea "INV#15 9/22/25:POO,PT,PO70636,ETA2days Q-3849, $854.97 includes initial diagnos…"
type textarea "x"
type textarea "INV#152 9/22/25:POO,PT,PO70636,ETA2days Q-3849, $854.97 includes initial diagno…"
type textarea "x"
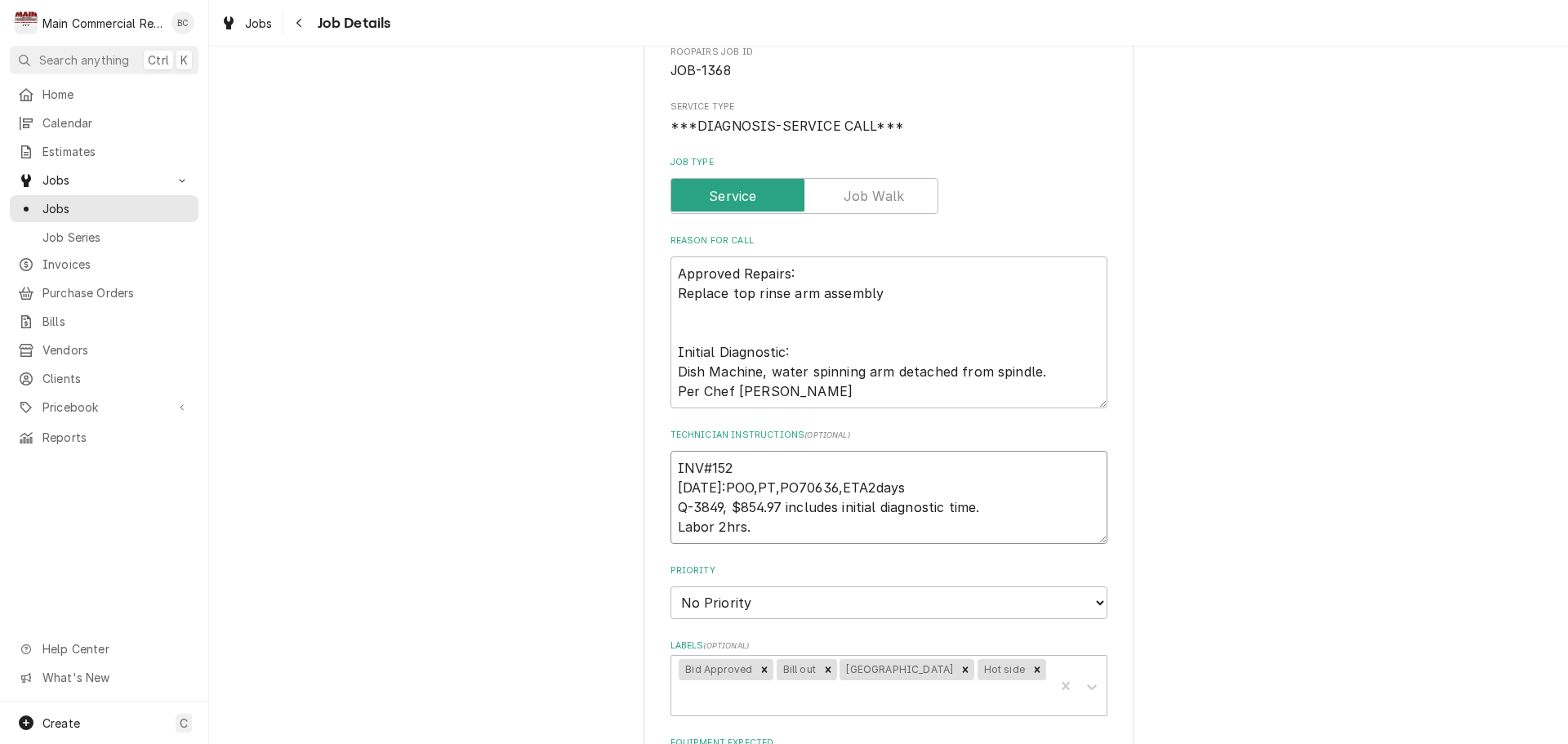
type textarea "INV#1523 9/22/25:POO,PT,PO70636,ETA2days Q-3849, $854.97 includes initial diagn…"
type textarea "x"
type textarea "INV#15236 9/22/25:POO,PT,PO70636,ETA2days Q-3849, $854.97 includes initial diag…"
type textarea "x"
type textarea "INV#152369 9/22/25:POO,PT,PO70636,ETA2days Q-3849, $854.97 includes initial dia…"
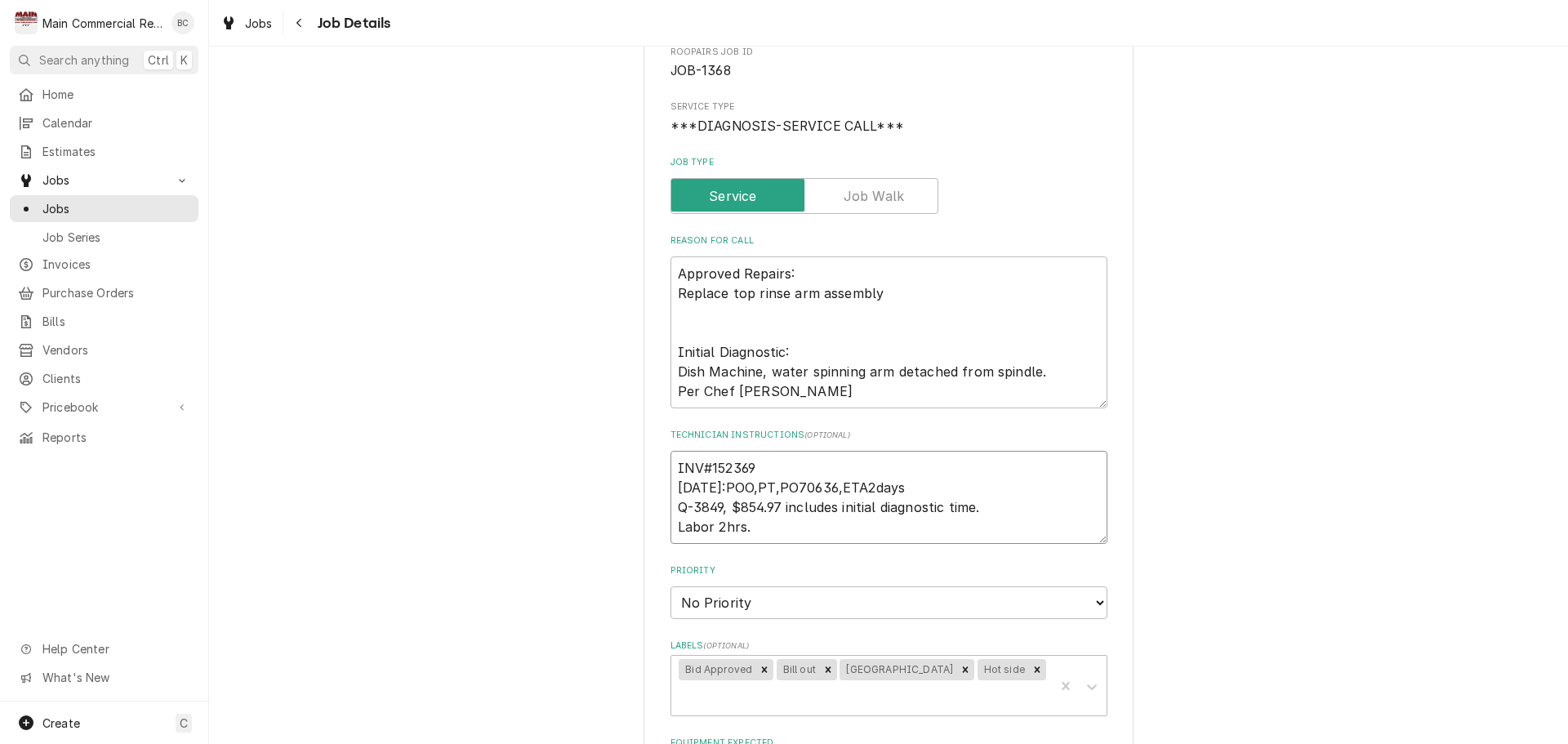
type textarea "x"
click at [822, 669] on icon "Remove Bill out" at bounding box center [828, 670] width 12 height 12
type textarea "INV#152369 9/22/25:POO,PT,PO70636,ETA2days Q-3849, $854.97 includes initial dia…"
type textarea "x"
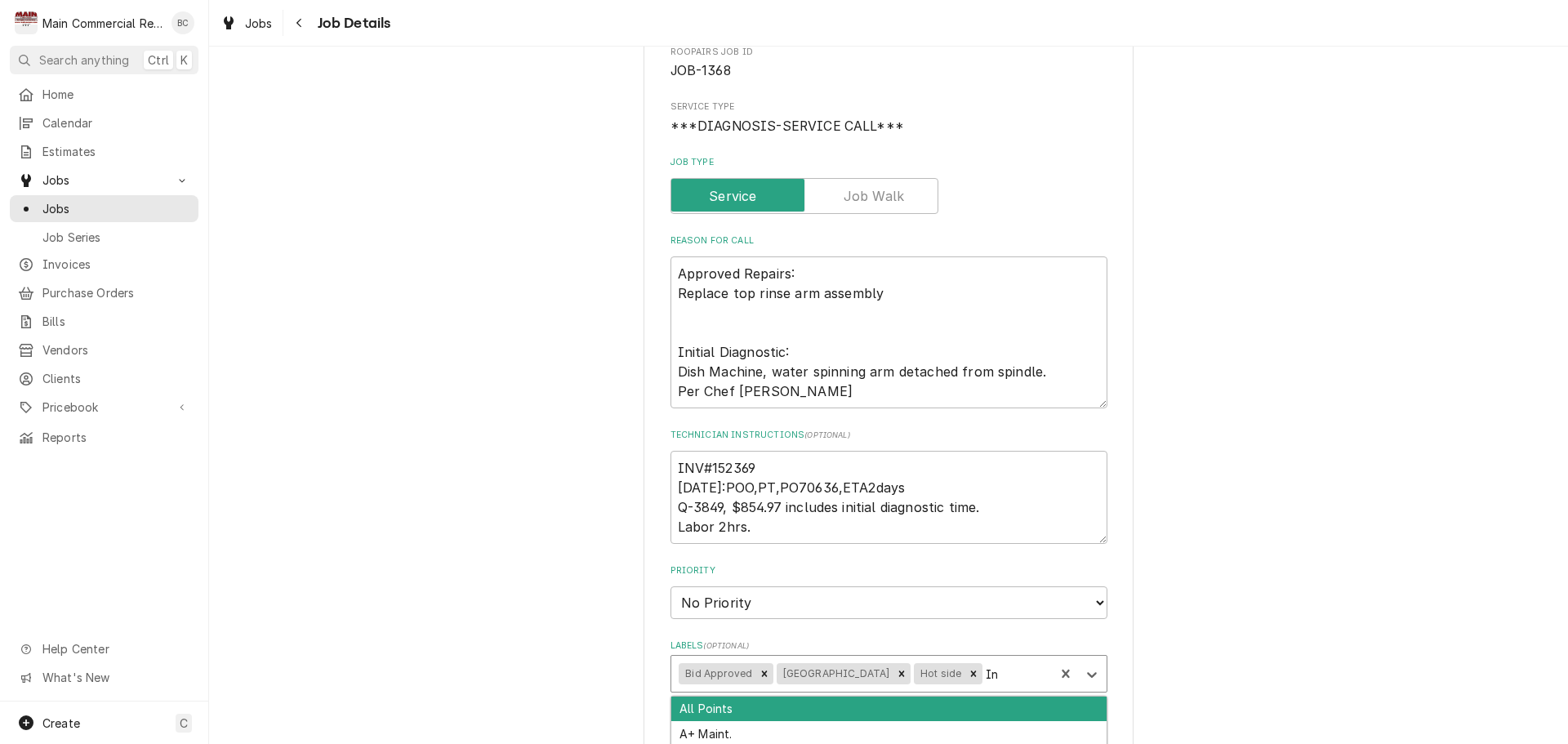
type input "Inv"
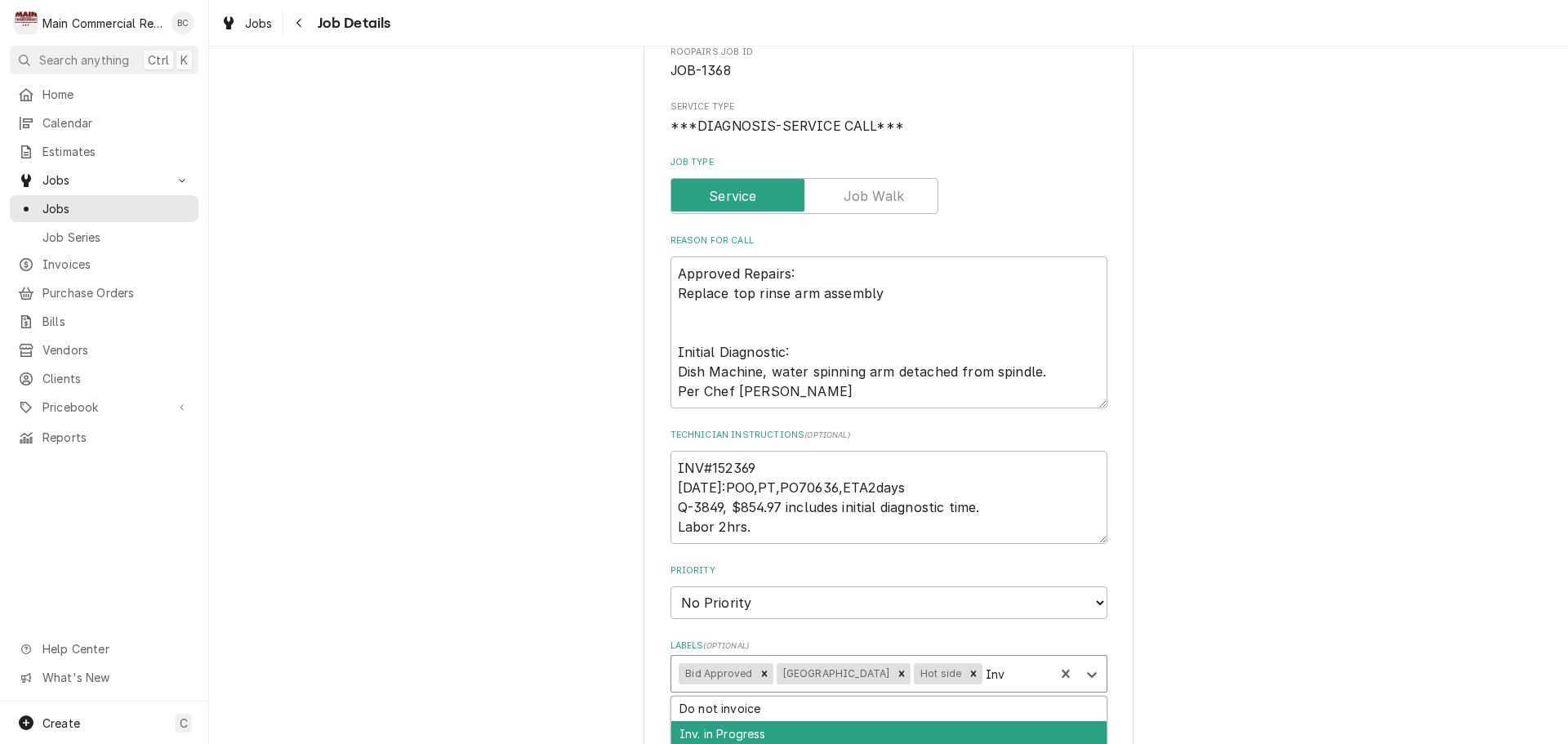
click at [775, 734] on div "Inv. in Progress" at bounding box center [888, 733] width 435 height 25
type textarea "x"
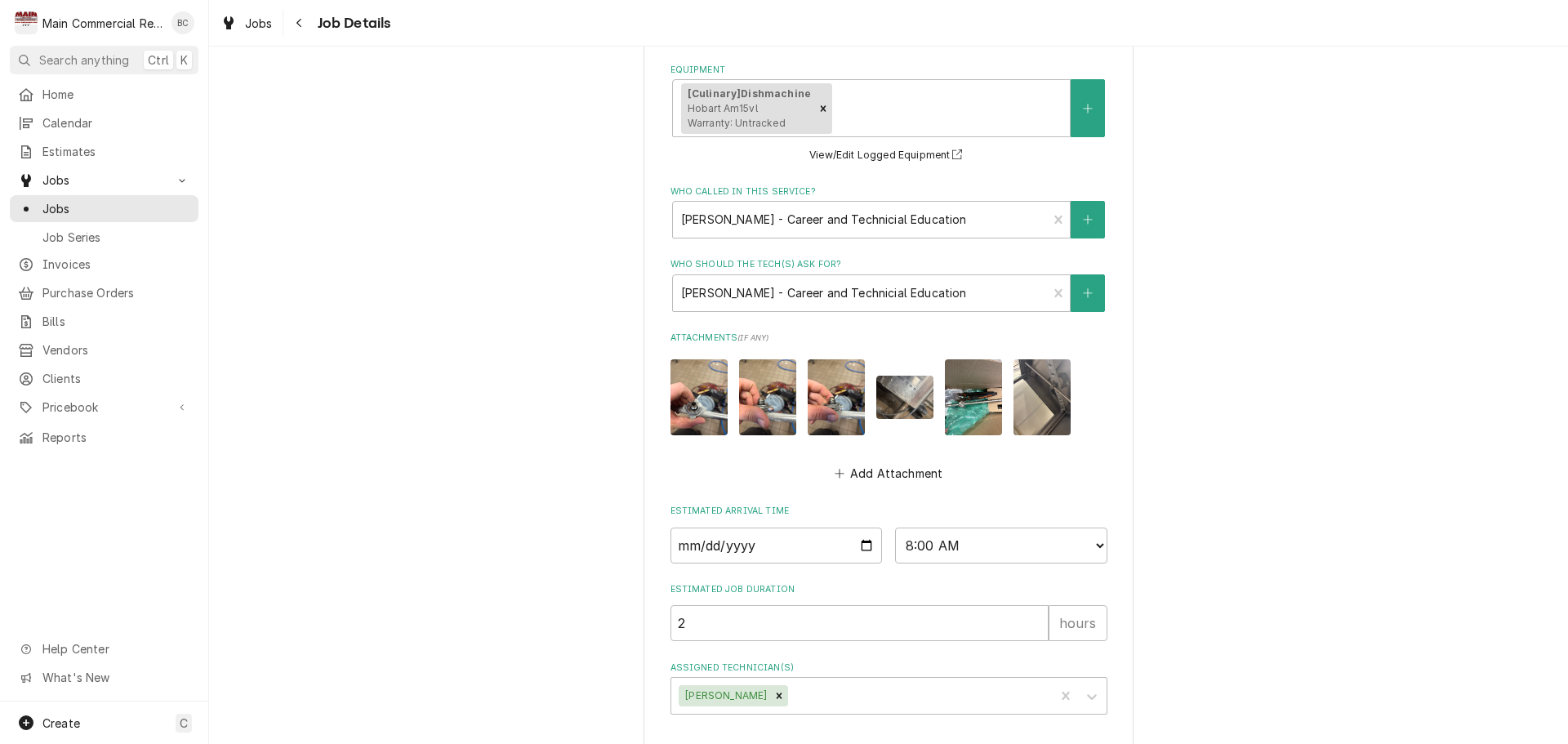
scroll to position [968, 0]
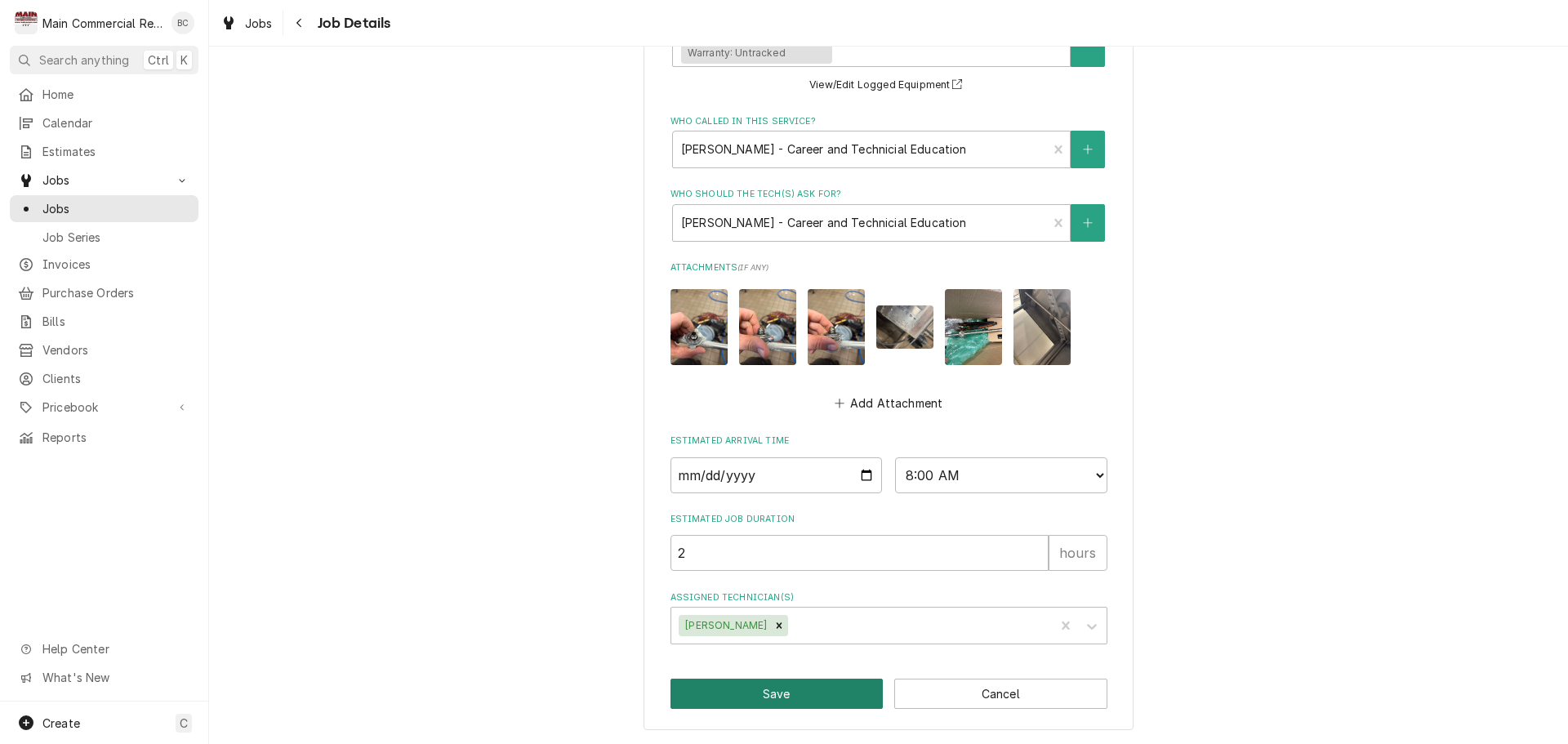
click at [762, 699] on button "Save" at bounding box center [776, 693] width 213 height 30
type textarea "x"
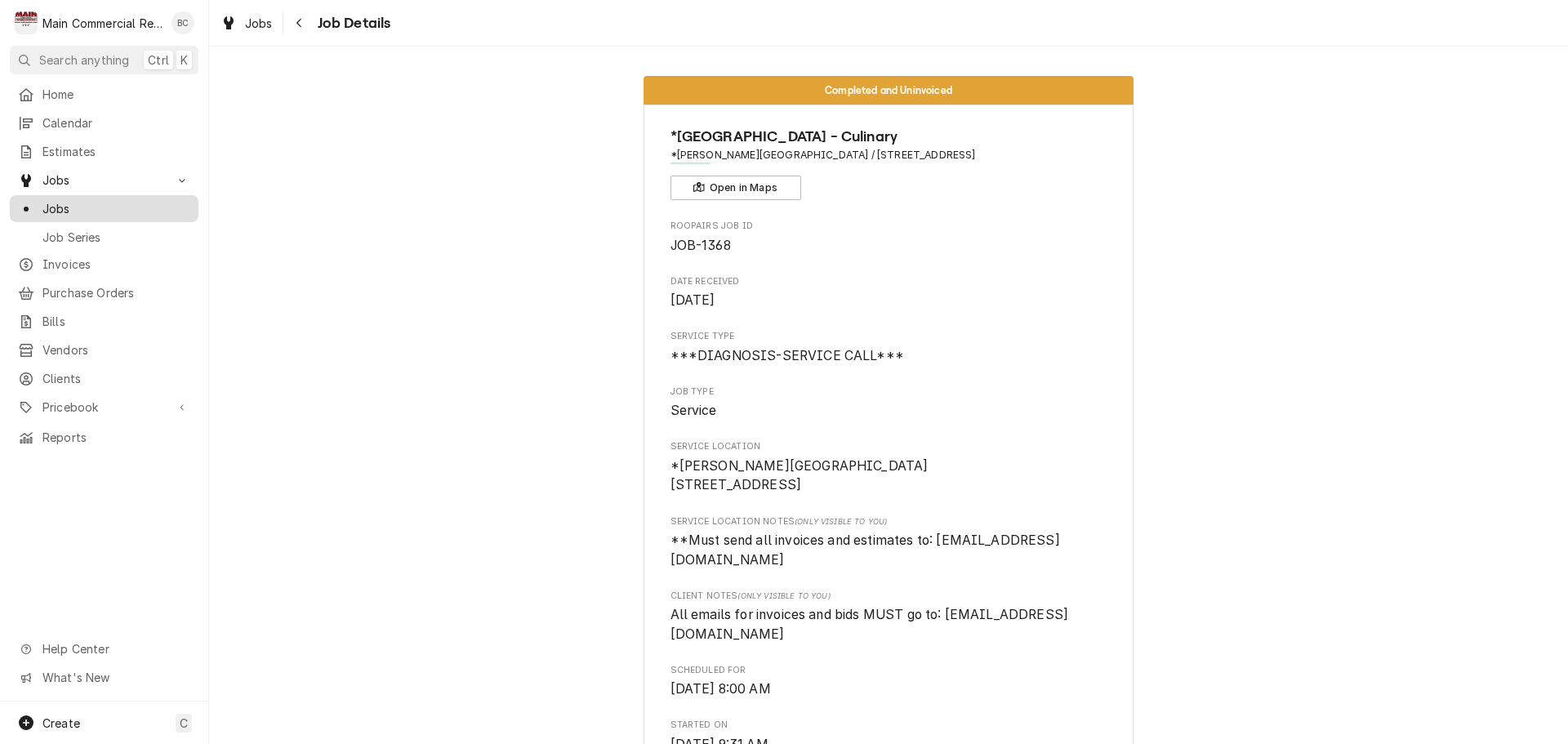
click at [108, 202] on span "Jobs" at bounding box center [117, 208] width 148 height 18
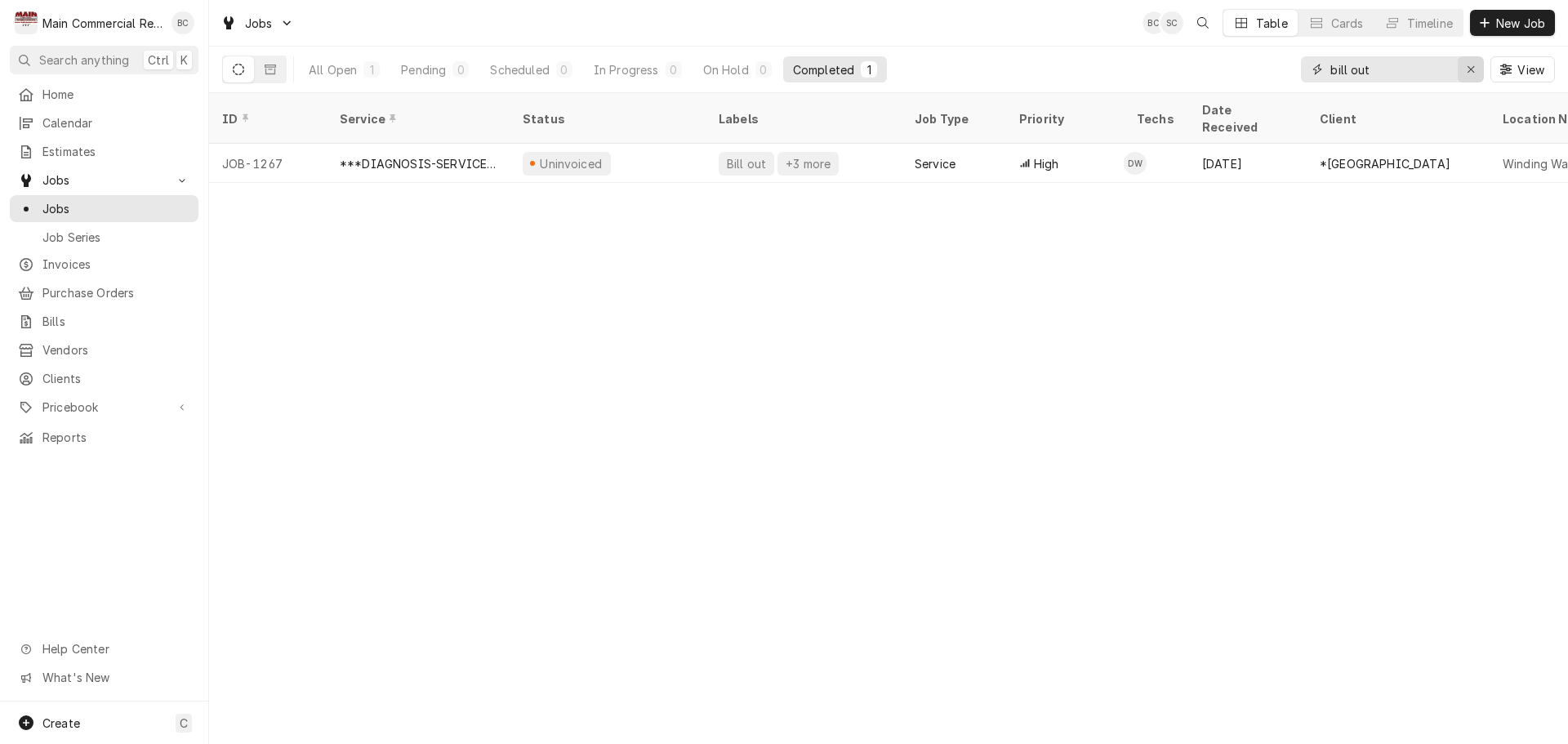
click at [1468, 69] on icon "Erase input" at bounding box center [1471, 69] width 9 height 12
type input "bill out"
click at [1471, 70] on icon "Erase input" at bounding box center [1471, 69] width 7 height 7
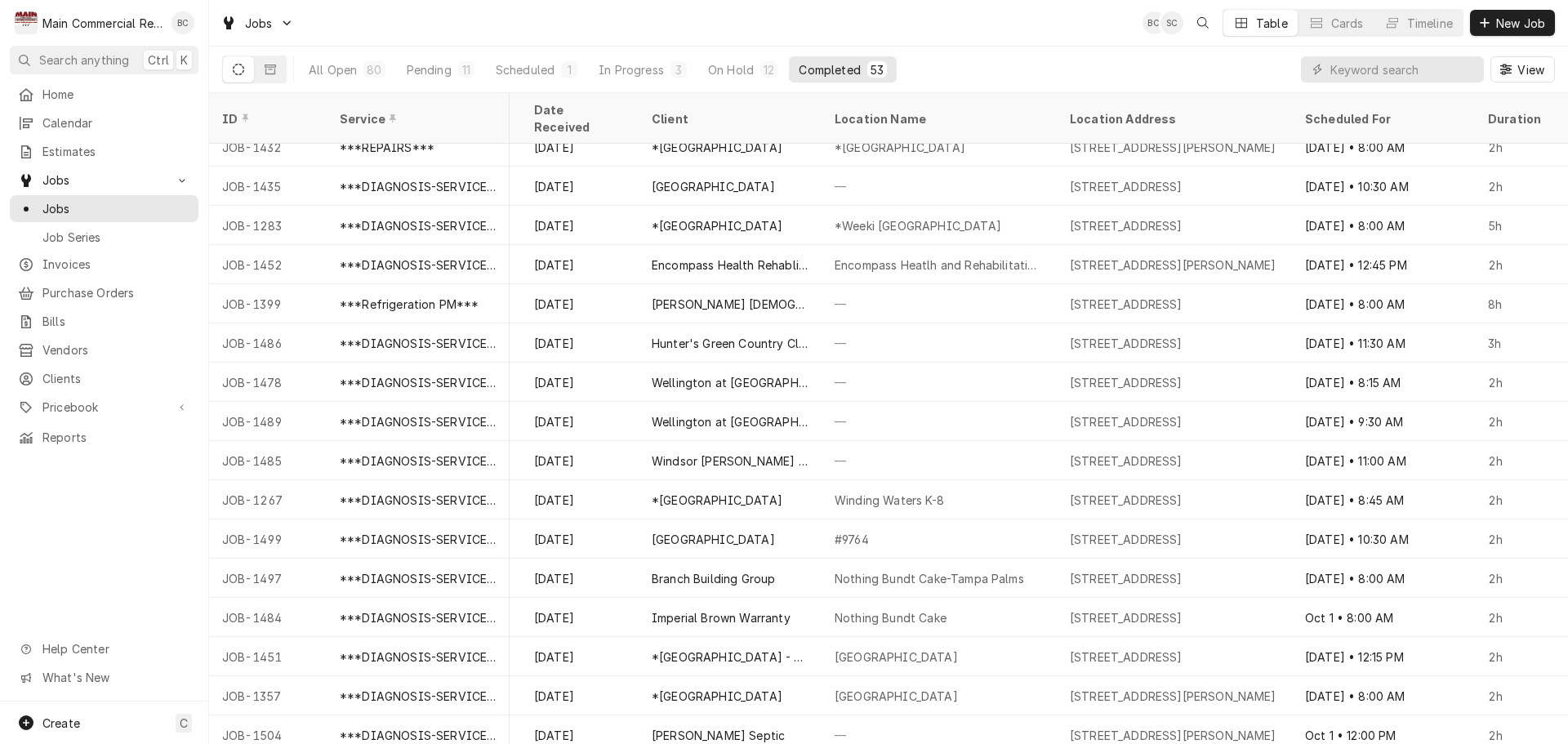
scroll to position [408, 0]
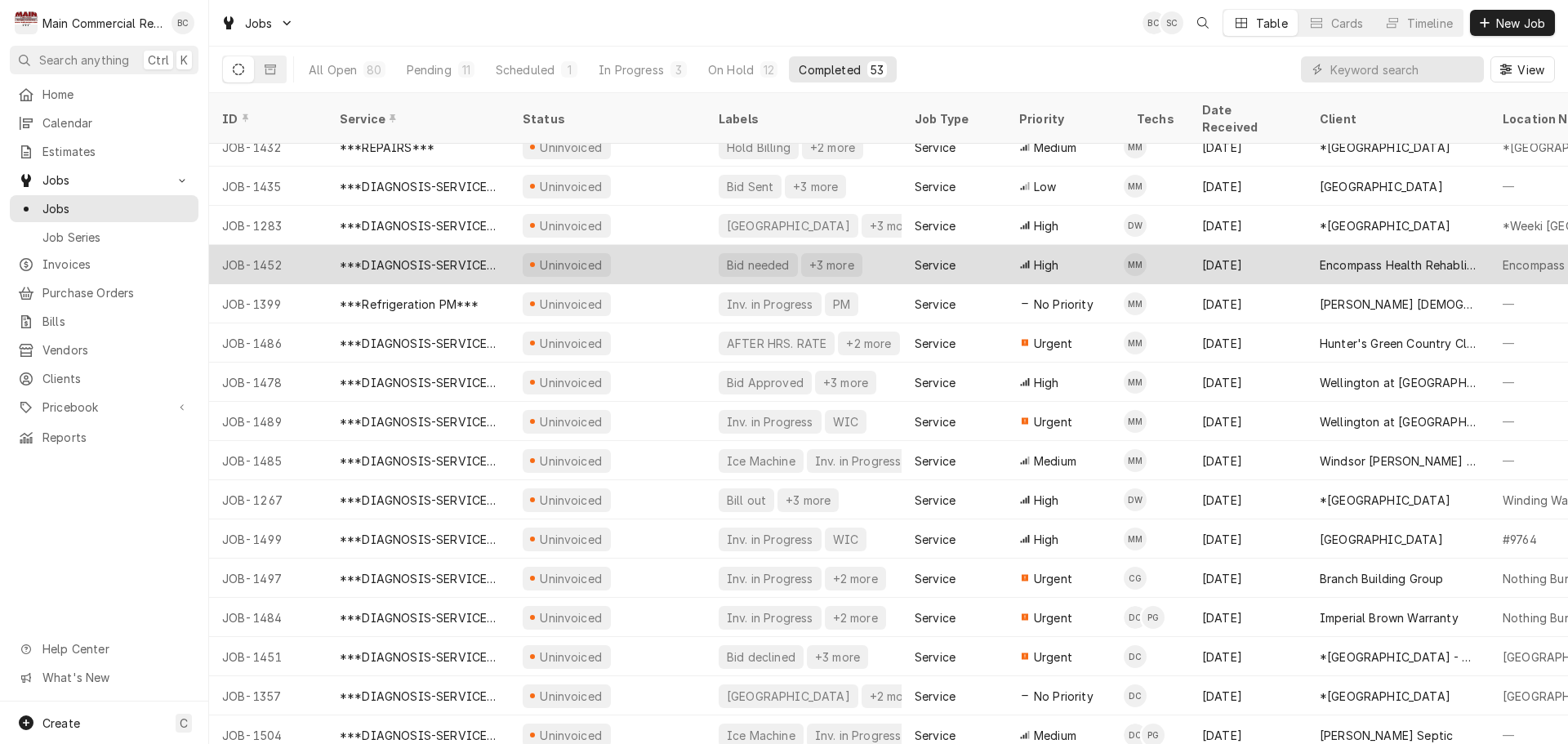
click at [775, 256] on div "Bid needed" at bounding box center [759, 265] width 66 height 18
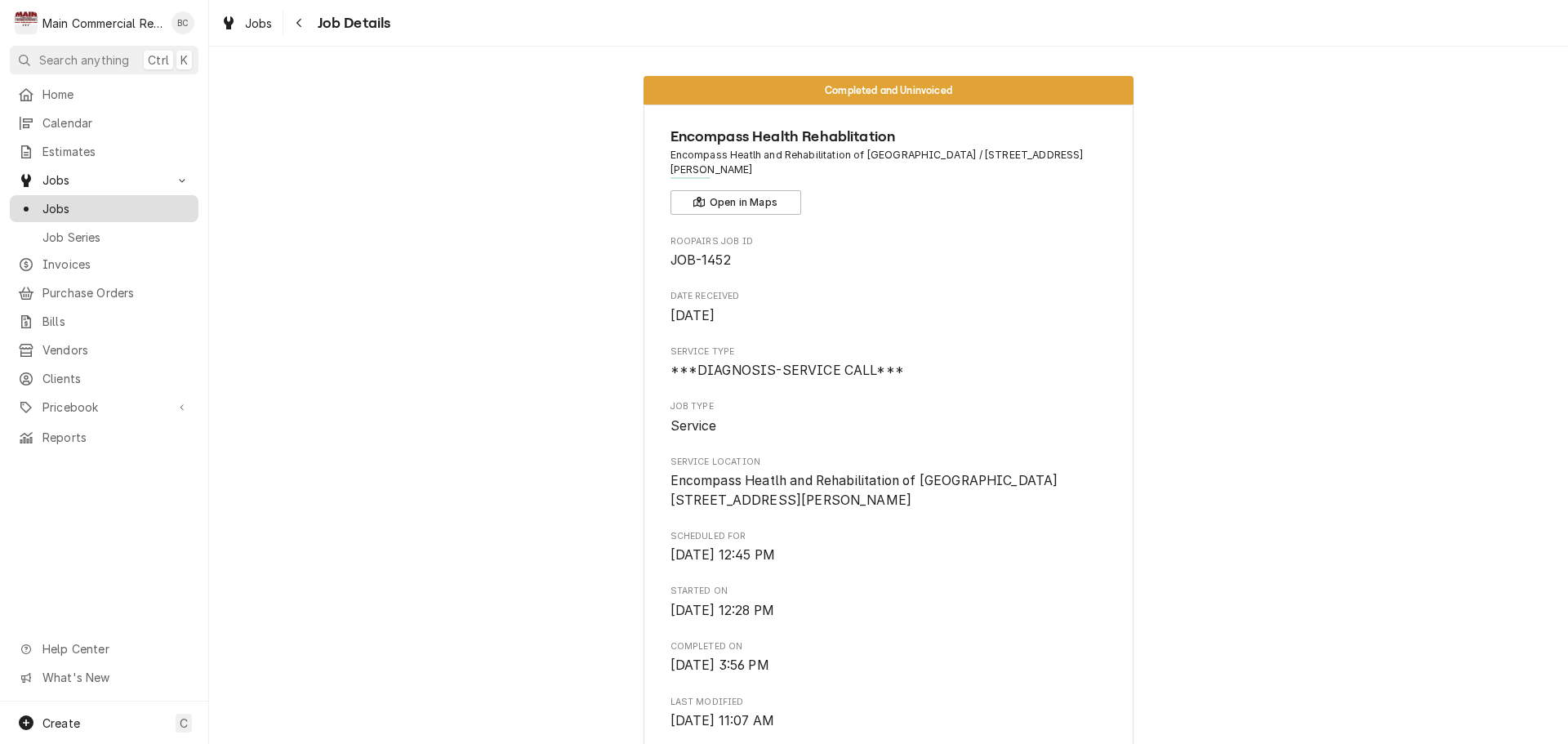
click at [119, 208] on span "Jobs" at bounding box center [117, 208] width 148 height 18
